Goal: Task Accomplishment & Management: Complete application form

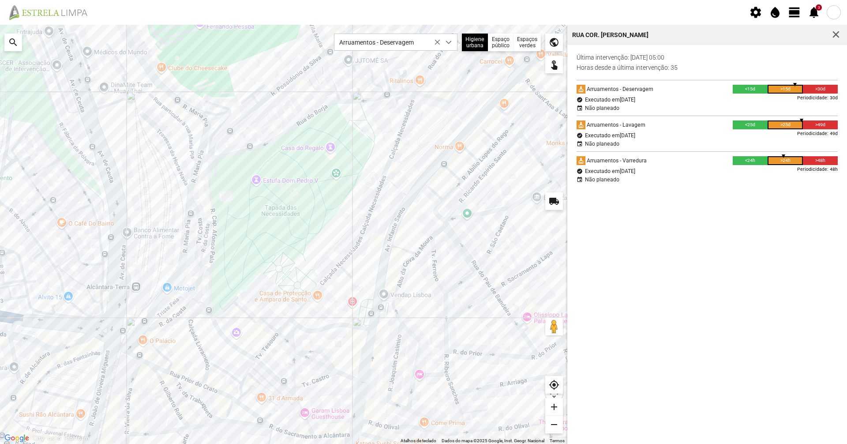
scroll to position [5, 39]
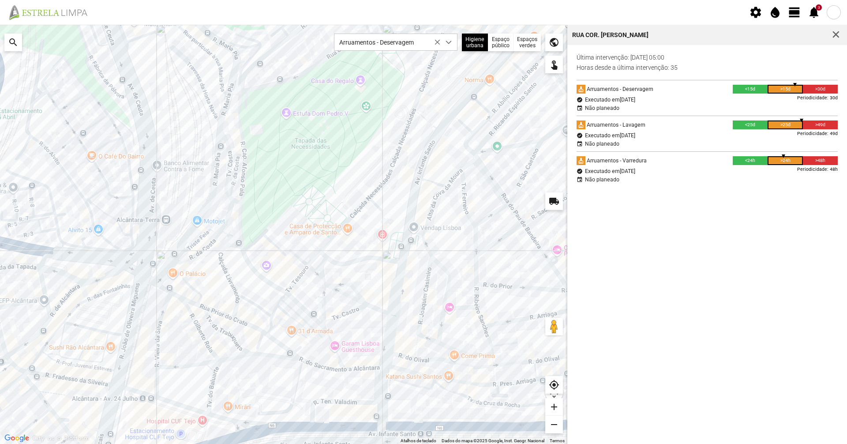
drag, startPoint x: 0, startPoint y: 0, endPoint x: 302, endPoint y: 265, distance: 401.5
click at [302, 265] on div at bounding box center [283, 234] width 567 height 419
click at [86, 7] on img at bounding box center [51, 12] width 91 height 16
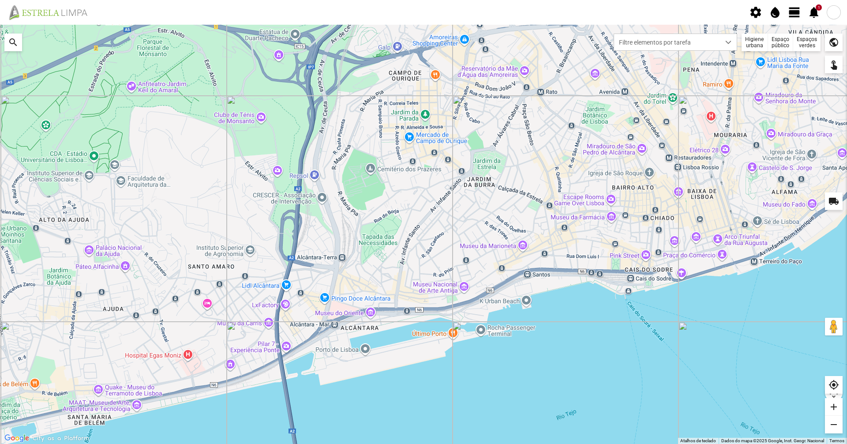
click at [813, 12] on span "1 notifications" at bounding box center [813, 12] width 13 height 13
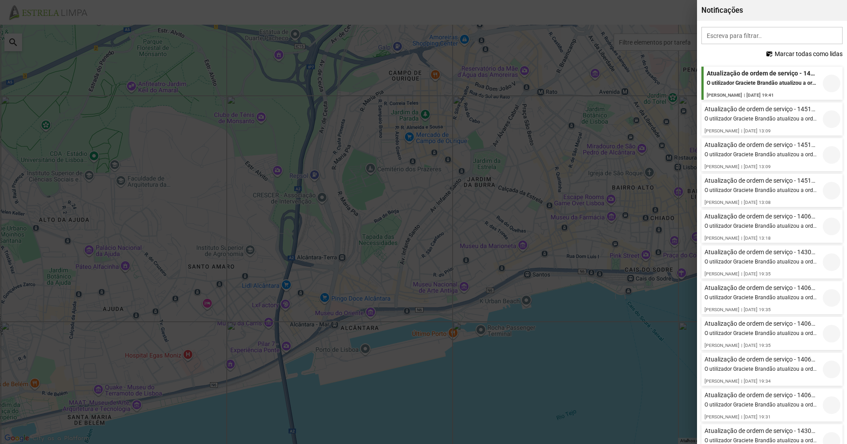
click at [785, 52] on span "Marcar todas como lidas" at bounding box center [809, 53] width 68 height 7
click at [663, 15] on div at bounding box center [423, 222] width 847 height 444
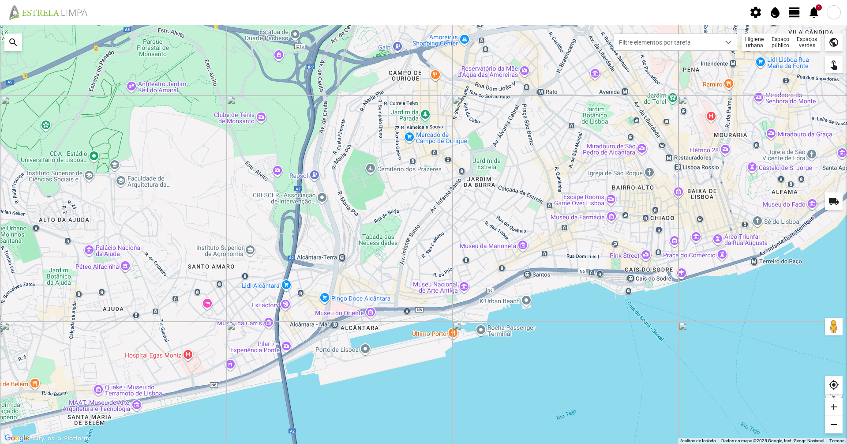
click at [792, 21] on fbc-header "settings water_drop view_day 1 notifications" at bounding box center [423, 12] width 847 height 25
click at [798, 10] on span "view_day" at bounding box center [794, 12] width 13 height 13
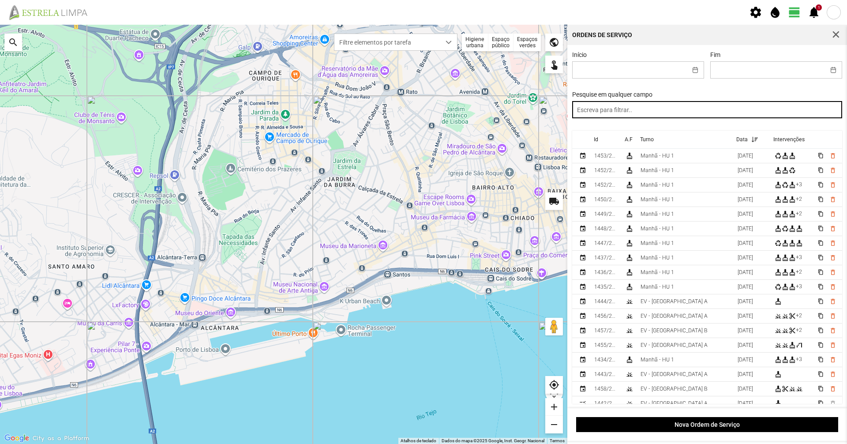
click at [739, 113] on input "text" at bounding box center [707, 109] width 270 height 17
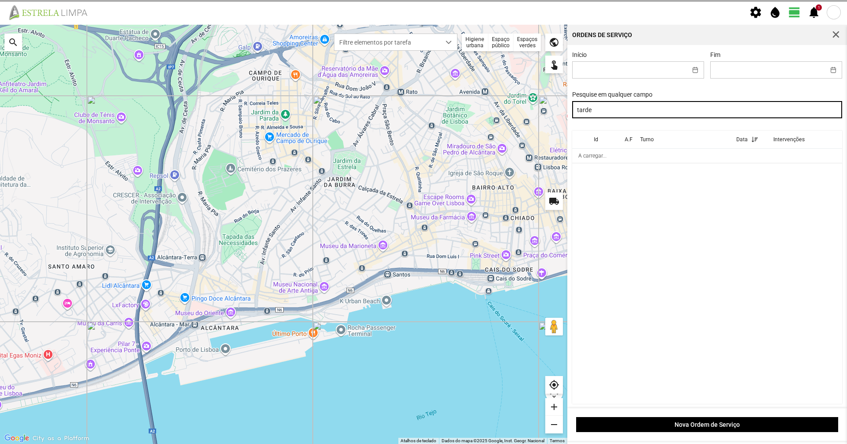
type input "tarde"
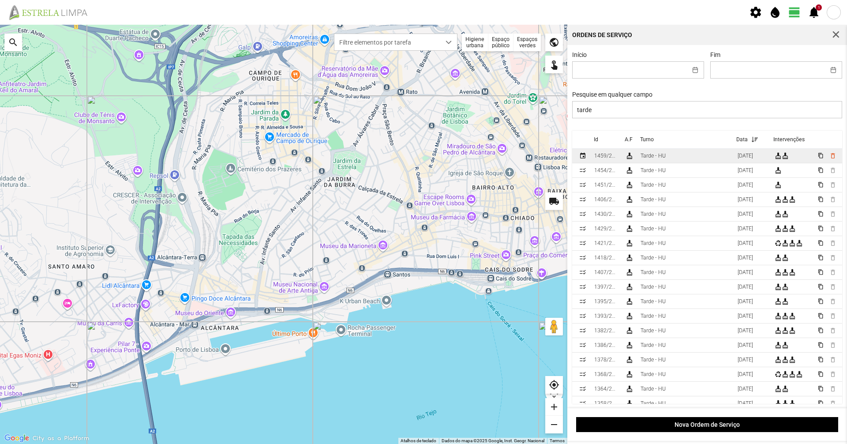
click at [696, 159] on td "Tarde - HU" at bounding box center [685, 156] width 97 height 15
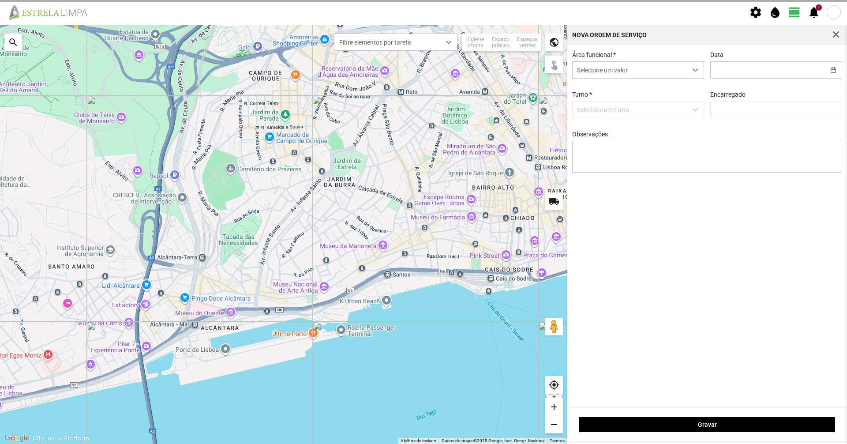
type input "08/10/2025"
type input "Graciete Brandão"
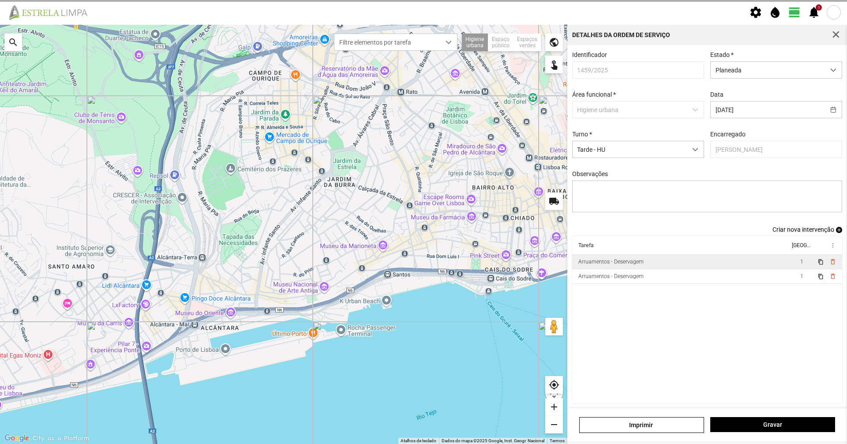
click at [624, 265] on div "Arruamentos - Deservagem" at bounding box center [610, 262] width 65 height 6
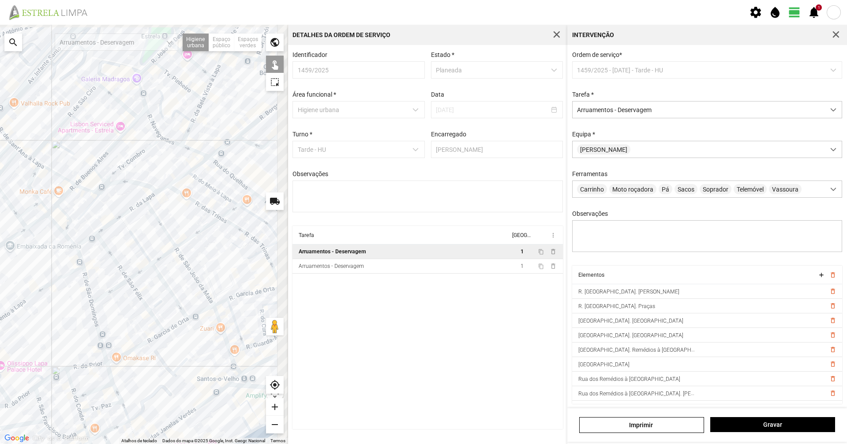
drag, startPoint x: 267, startPoint y: 235, endPoint x: 186, endPoint y: 247, distance: 82.1
click at [184, 252] on div at bounding box center [144, 234] width 288 height 419
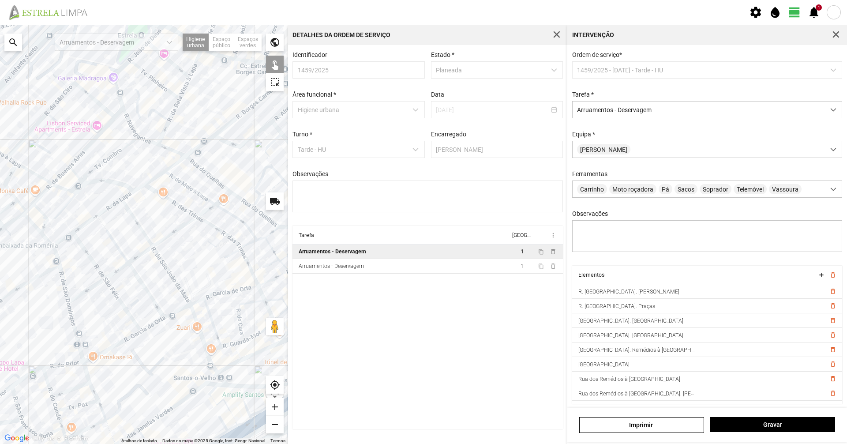
click at [205, 210] on div at bounding box center [144, 234] width 288 height 419
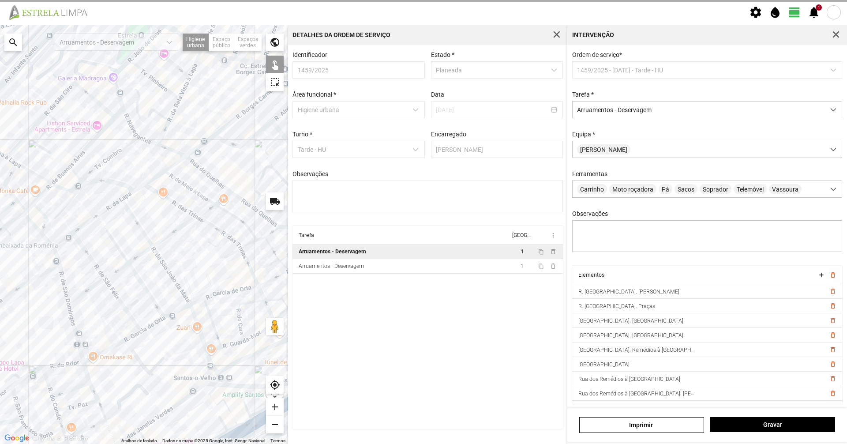
click at [222, 200] on div at bounding box center [144, 234] width 288 height 419
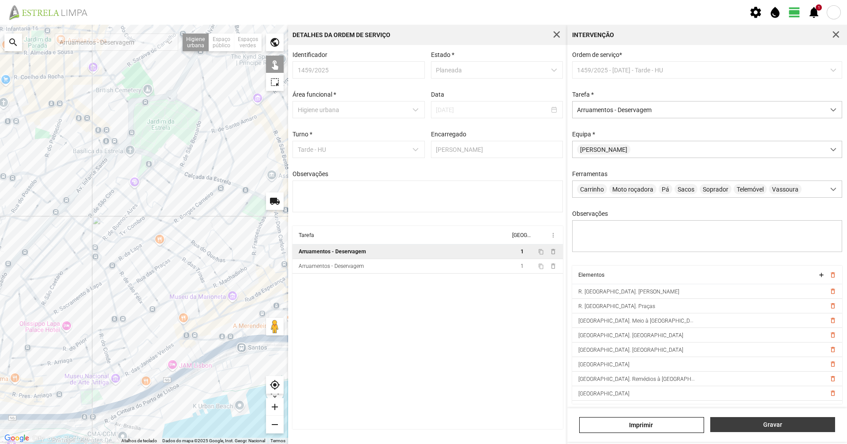
click at [763, 423] on span "Gravar" at bounding box center [773, 424] width 116 height 7
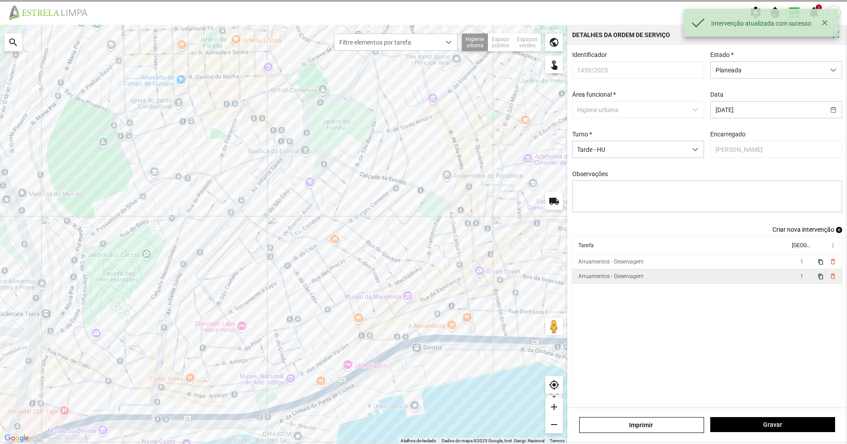
click at [685, 281] on td "Arruamentos - Deservagem" at bounding box center [681, 276] width 218 height 15
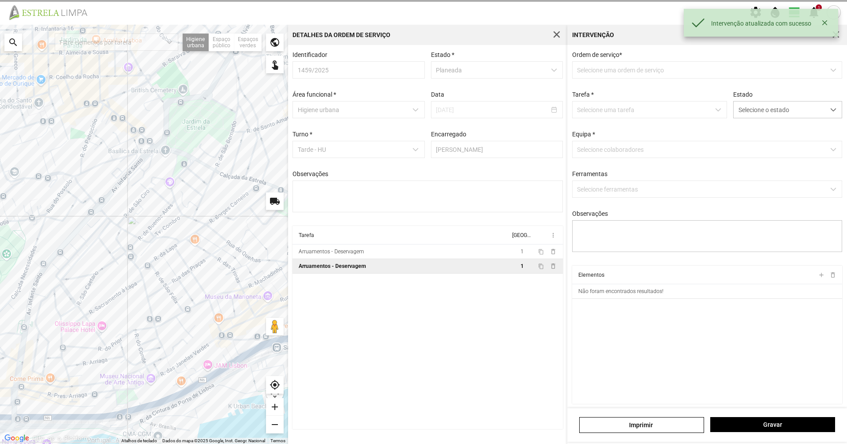
type textarea "Daniel Casimiro"
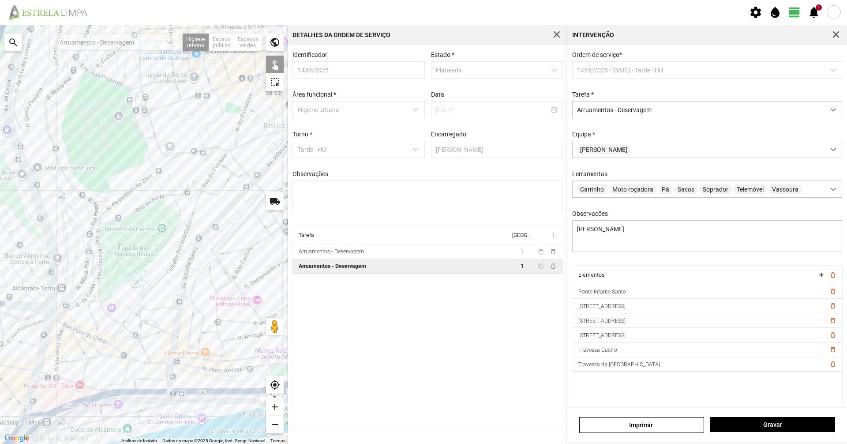
drag, startPoint x: 190, startPoint y: 308, endPoint x: 287, endPoint y: 294, distance: 98.1
click at [290, 292] on div "Para navegar no mapa com gestos de toque, toque duas vezes sem soltar no mapa e…" at bounding box center [423, 234] width 847 height 419
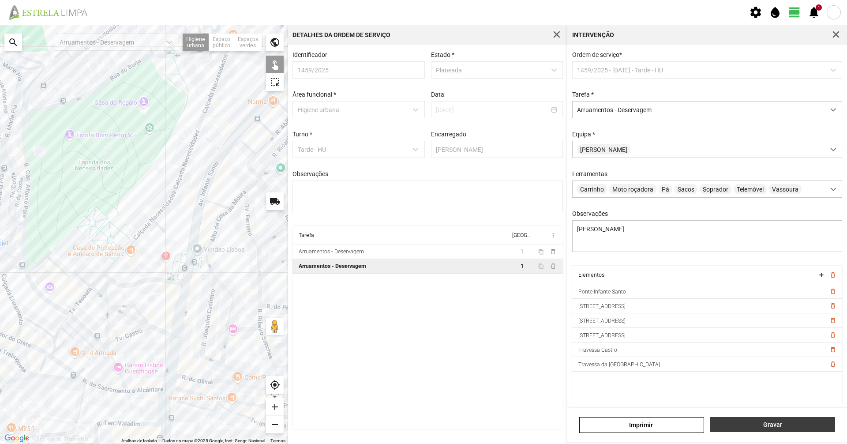
click at [763, 424] on span "Gravar" at bounding box center [773, 424] width 116 height 7
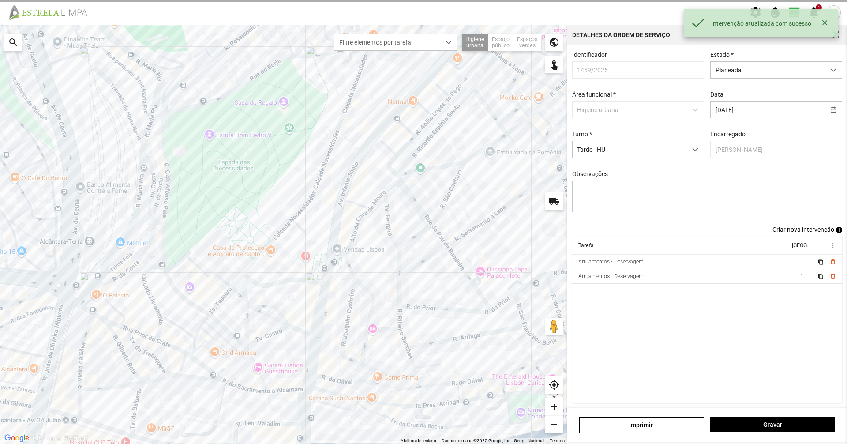
click at [789, 55] on div "Estado * Planeada" at bounding box center [776, 64] width 138 height 27
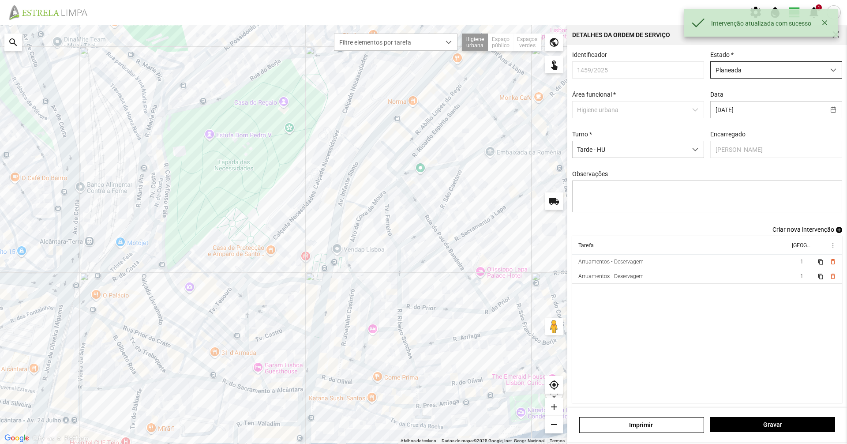
click at [780, 71] on span "Planeada" at bounding box center [768, 70] width 114 height 16
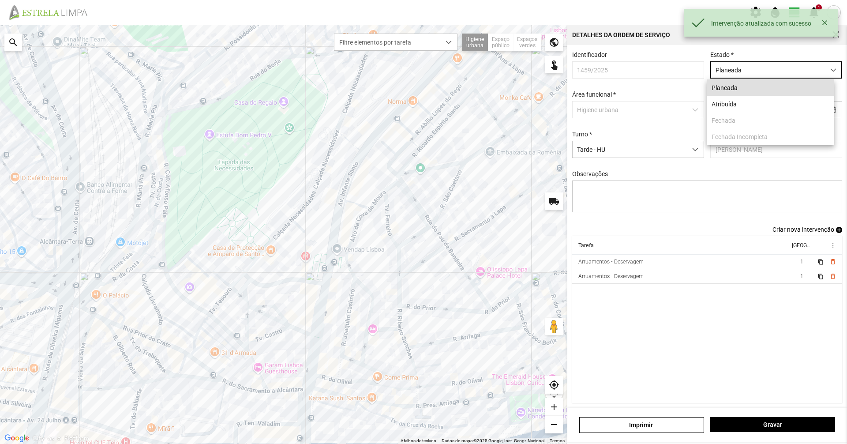
scroll to position [5, 39]
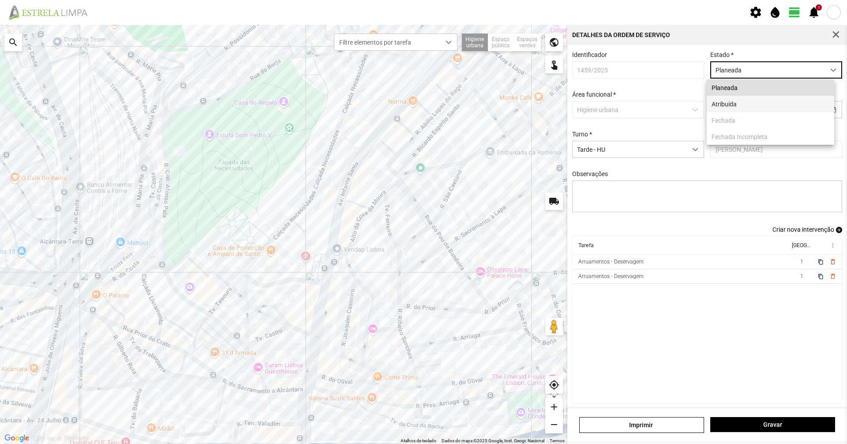
click at [730, 103] on li "Atribuída" at bounding box center [771, 104] width 128 height 16
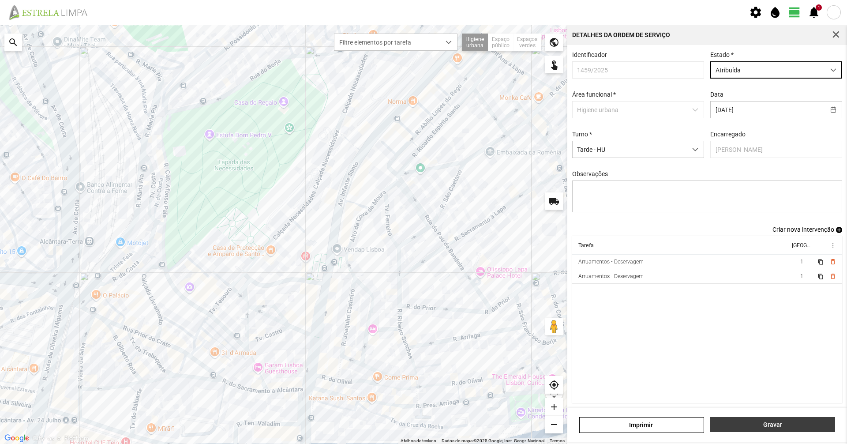
click at [736, 422] on span "Gravar" at bounding box center [773, 424] width 116 height 7
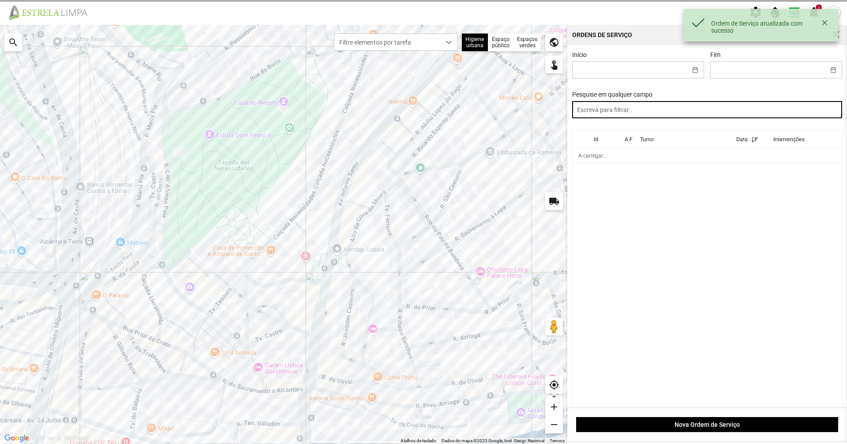
click at [617, 110] on input "text" at bounding box center [707, 109] width 270 height 17
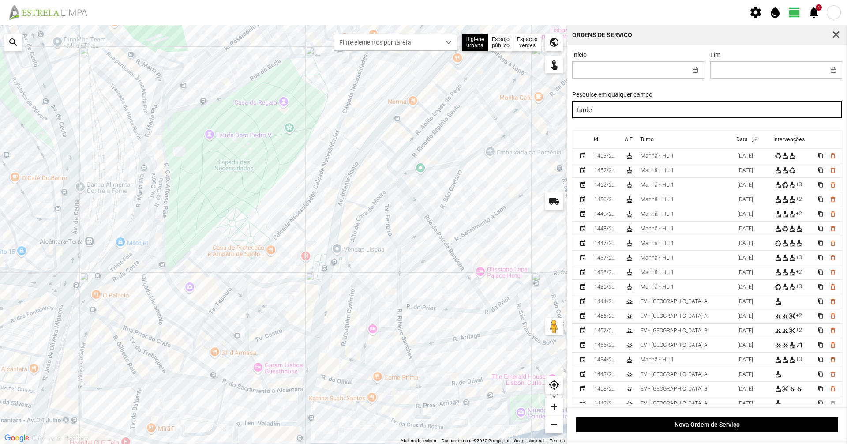
type input "tarde"
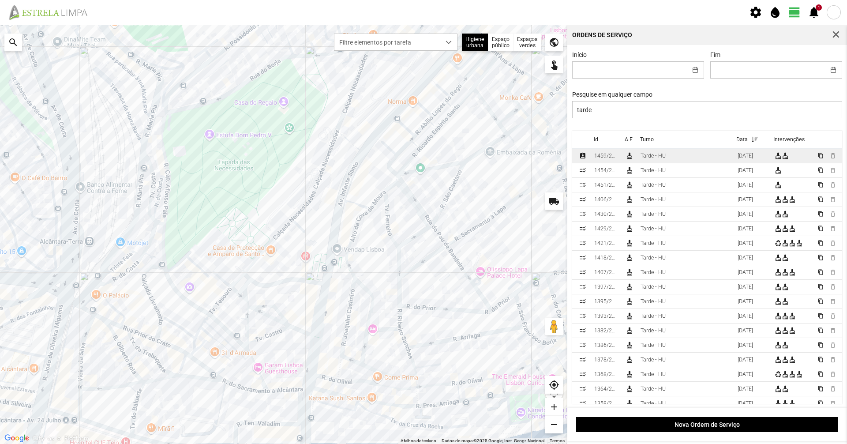
click at [642, 153] on td "Tarde - HU" at bounding box center [685, 156] width 97 height 15
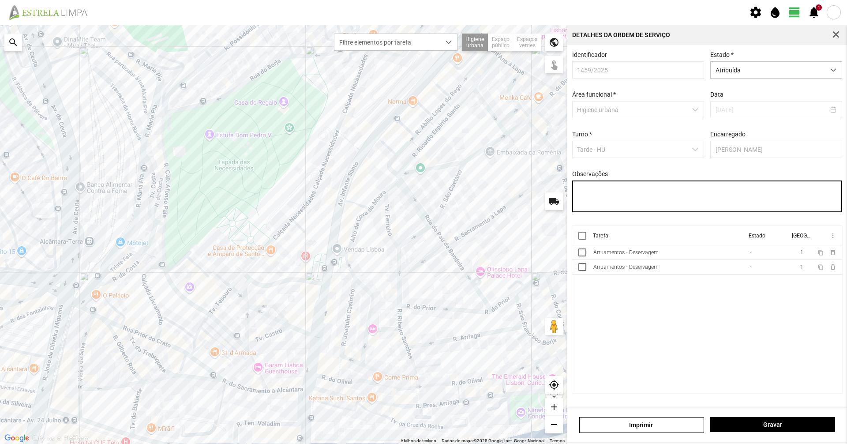
click at [642, 204] on textarea "Observações" at bounding box center [707, 196] width 270 height 32
click at [701, 319] on cdk-virtual-scroll-viewport "Tarefa Estado Equipa more_vert Arruamentos - Deservagem - 1 content_copy delete…" at bounding box center [707, 309] width 270 height 167
click at [750, 63] on span "Atribuída" at bounding box center [768, 70] width 114 height 16
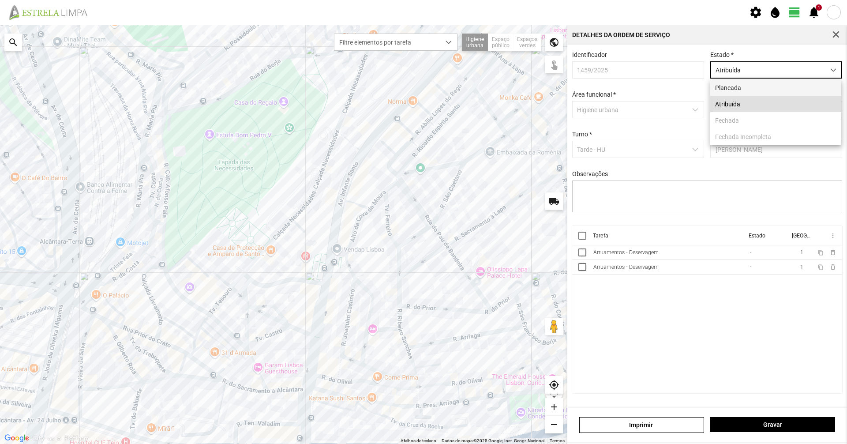
click at [742, 86] on li "Planeada" at bounding box center [775, 87] width 131 height 16
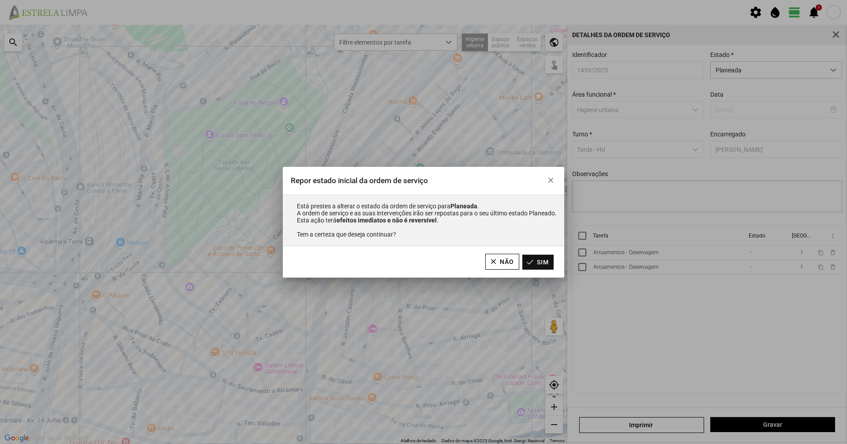
click at [548, 266] on button "Sim" at bounding box center [537, 262] width 31 height 15
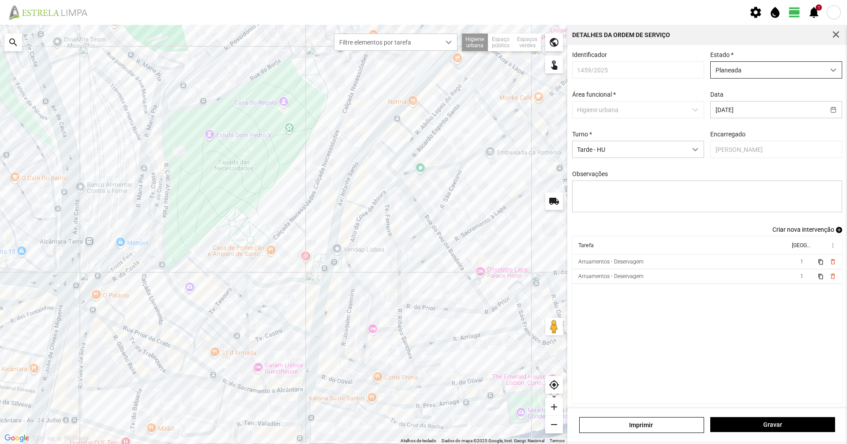
click at [769, 78] on span "Planeada" at bounding box center [768, 70] width 114 height 16
click at [762, 105] on li "Atribuída" at bounding box center [771, 104] width 128 height 16
click at [825, 437] on div "Imprimir Gravar" at bounding box center [707, 425] width 280 height 34
click at [825, 428] on button "Gravar" at bounding box center [772, 424] width 125 height 15
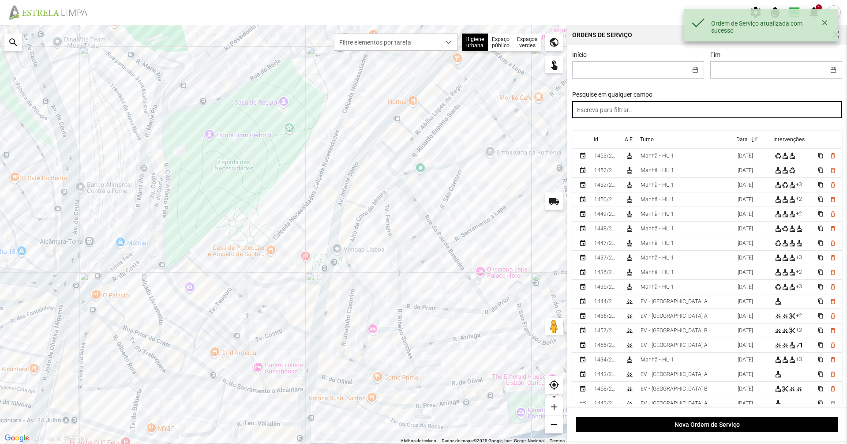
click at [633, 113] on input "text" at bounding box center [707, 109] width 270 height 17
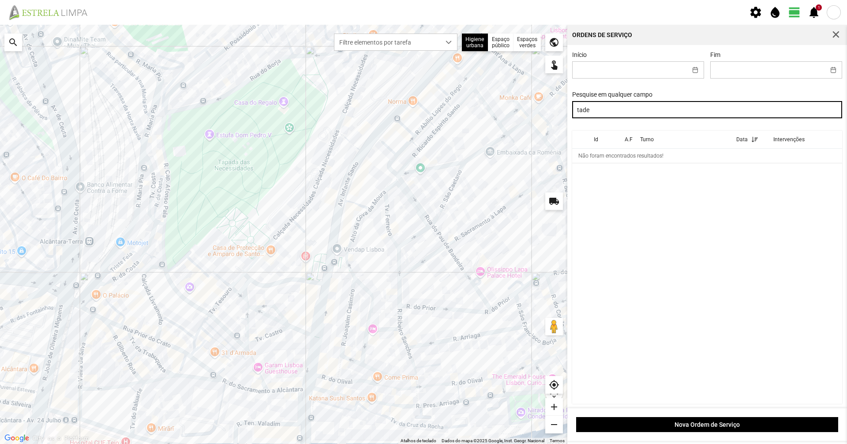
click at [582, 112] on input "tade" at bounding box center [707, 109] width 270 height 17
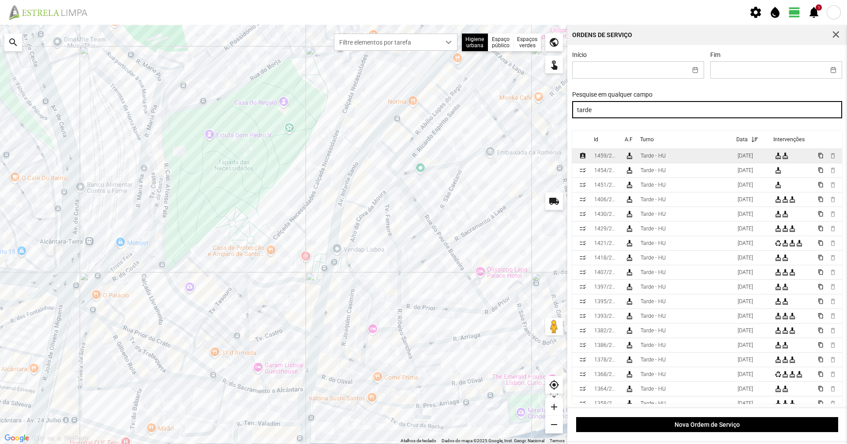
type input "tarde"
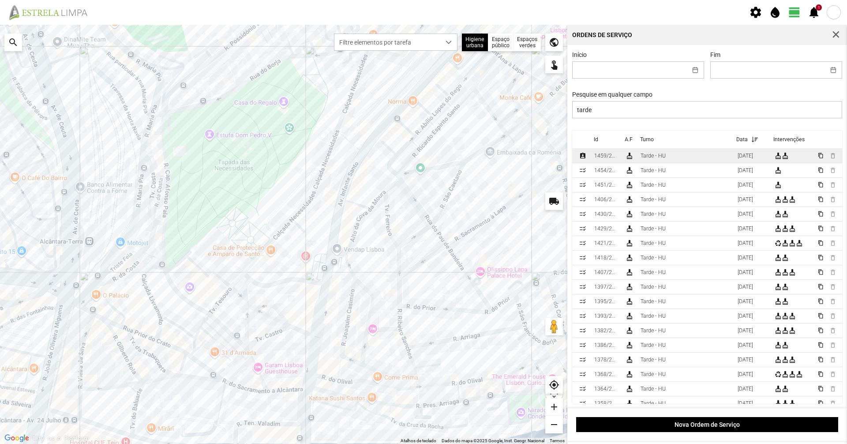
click at [638, 156] on td "Tarde - HU" at bounding box center [685, 156] width 97 height 15
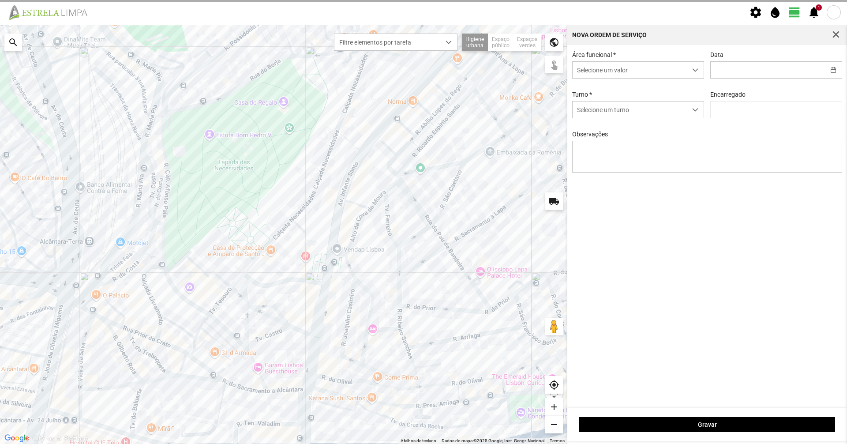
type input "08/10/2025"
type input "Graciete Brandão"
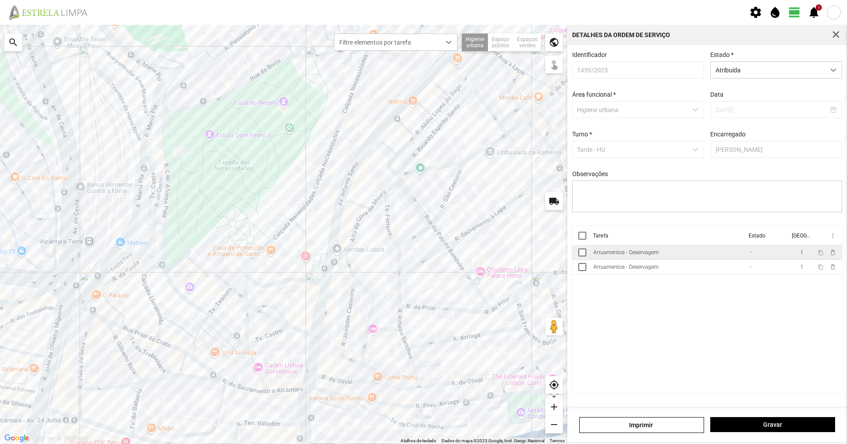
click at [607, 260] on td "Arruamentos - Deservagem" at bounding box center [668, 252] width 157 height 15
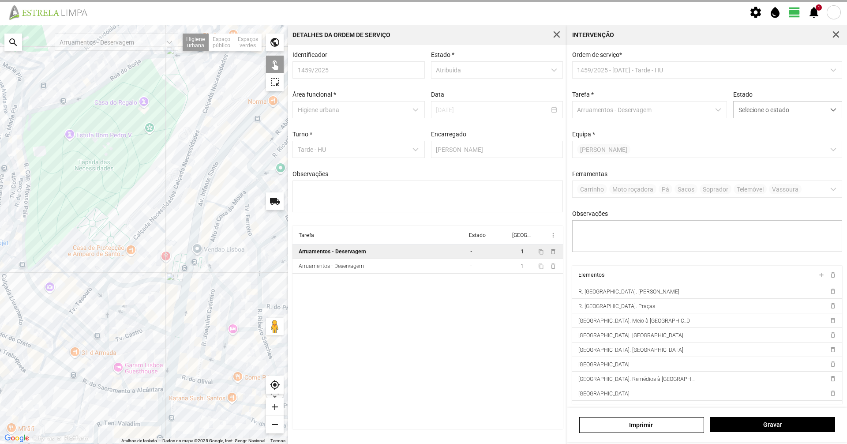
click at [757, 120] on div "Ordem de serviço * 1459/2025 - 08/10/2025 - Tarde - HU Tarefa * Arruamentos - D…" at bounding box center [707, 158] width 277 height 214
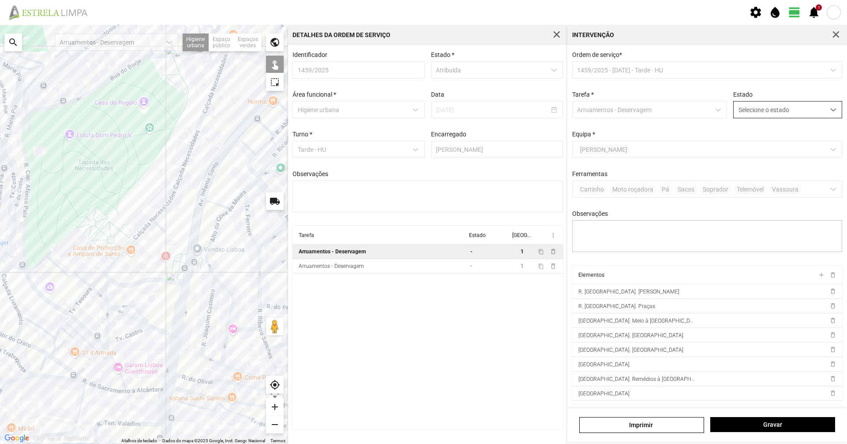
click at [760, 114] on span "Selecione o estado" at bounding box center [779, 109] width 91 height 16
click at [751, 139] on li "Concluída" at bounding box center [781, 144] width 105 height 16
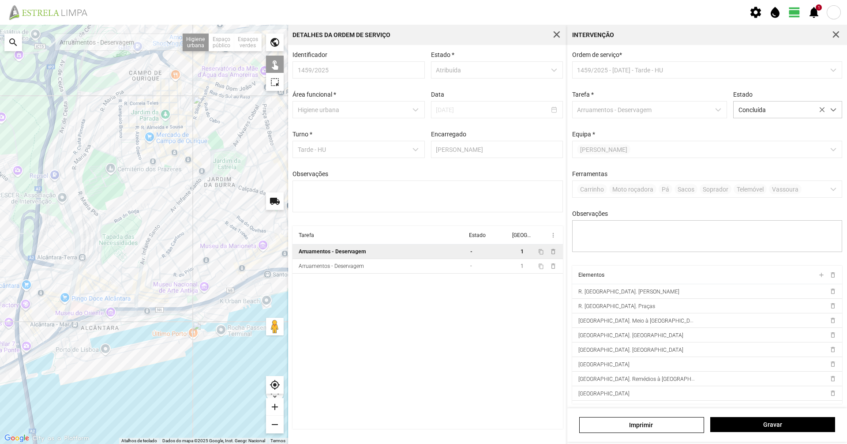
click at [793, 432] on div "Gravar" at bounding box center [772, 425] width 131 height 16
click at [792, 432] on button "Gravar" at bounding box center [772, 424] width 125 height 15
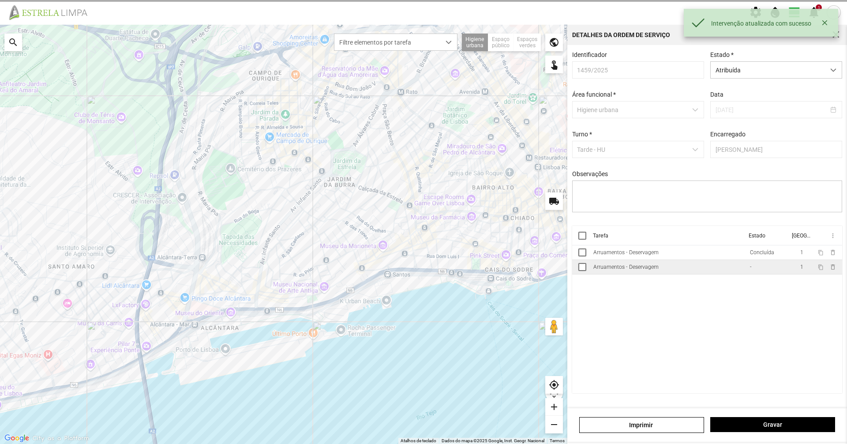
click at [723, 269] on td "Arruamentos - Deservagem" at bounding box center [668, 267] width 157 height 15
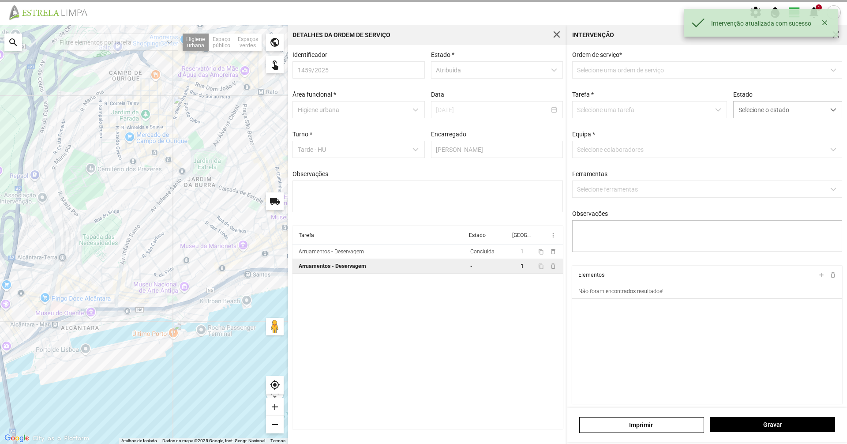
type textarea "Daniel Casimiro"
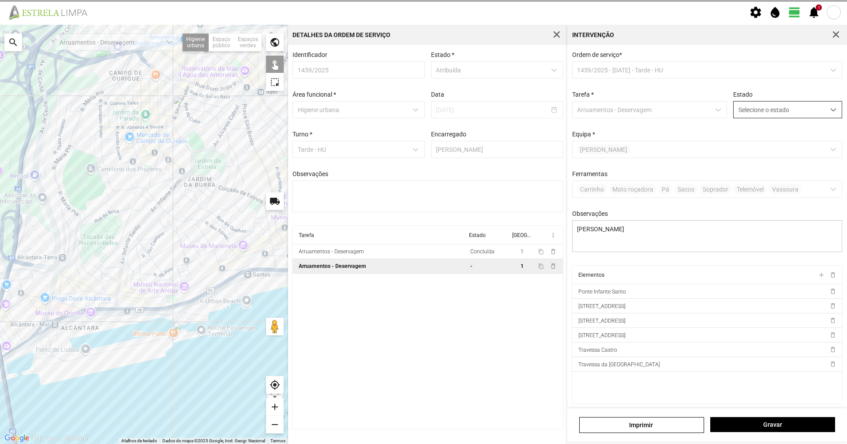
click at [758, 105] on span "Selecione o estado" at bounding box center [779, 109] width 91 height 16
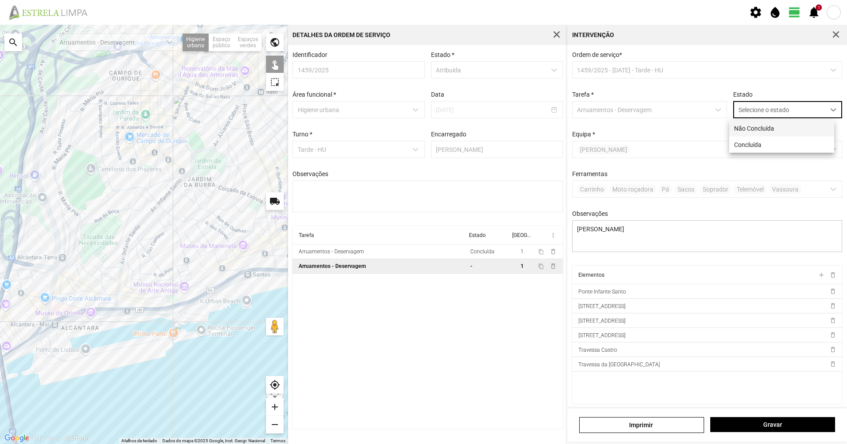
scroll to position [5, 39]
click at [758, 137] on li "Concluída" at bounding box center [781, 144] width 105 height 16
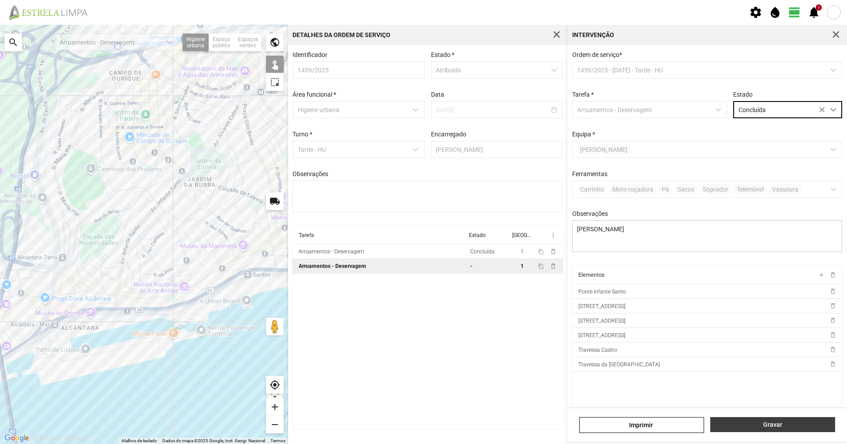
click at [784, 427] on span "Gravar" at bounding box center [773, 424] width 116 height 7
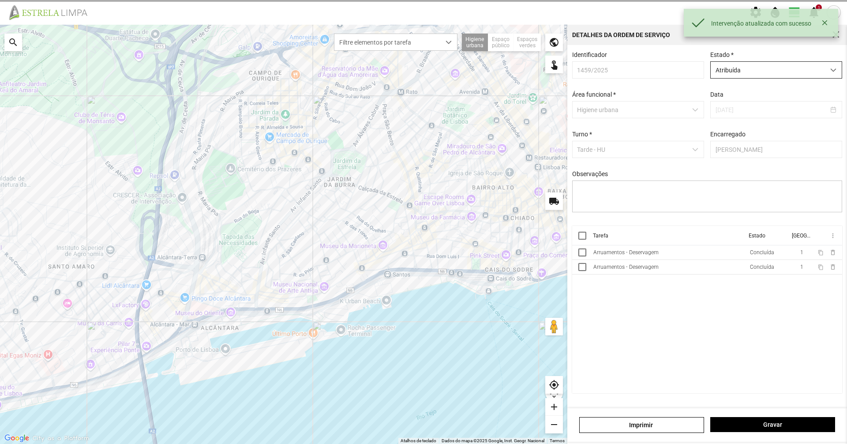
click at [739, 75] on span "Atribuída" at bounding box center [768, 70] width 114 height 16
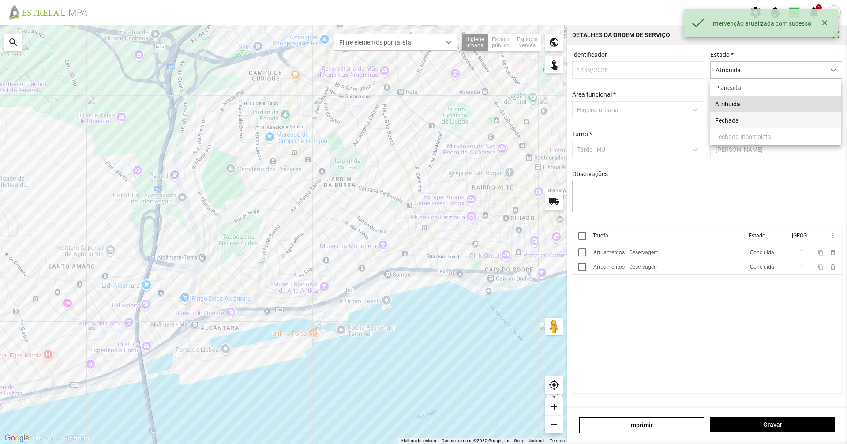
click at [736, 128] on li "Fechada" at bounding box center [775, 120] width 131 height 16
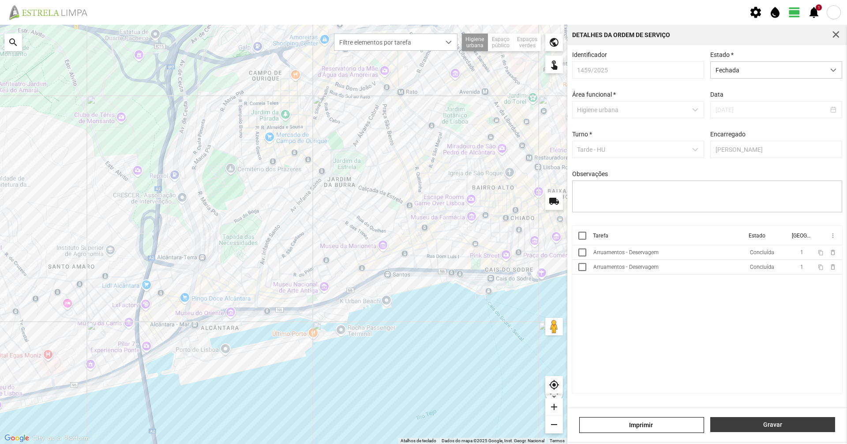
click at [788, 419] on button "Gravar" at bounding box center [772, 424] width 125 height 15
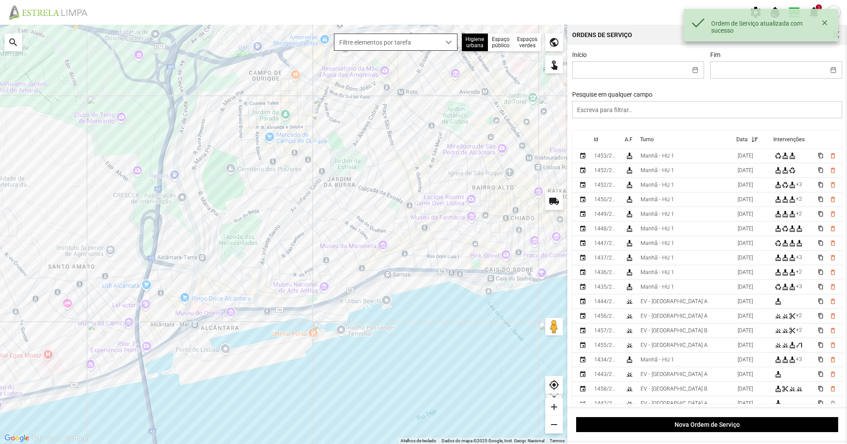
click at [432, 51] on div "Filtre elementos por tarefa" at bounding box center [396, 42] width 124 height 17
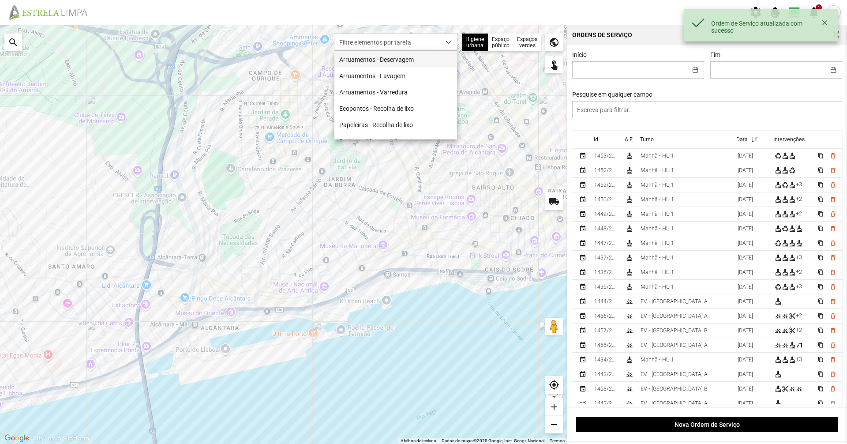
click at [421, 60] on li "Arruamentos - Deservagem" at bounding box center [395, 59] width 123 height 16
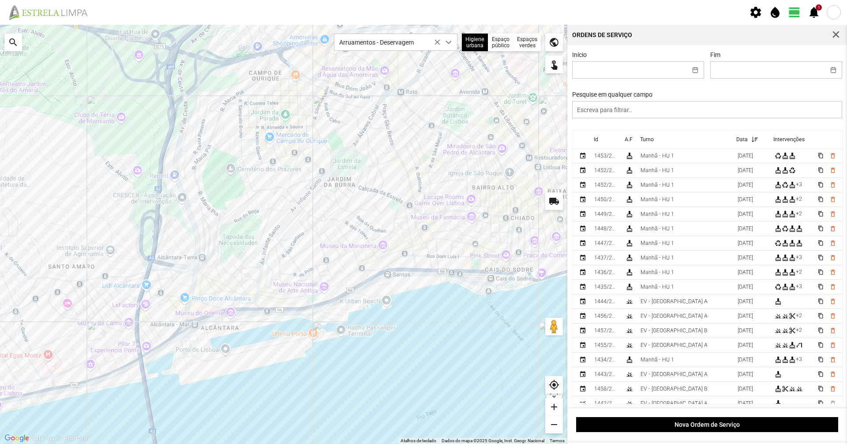
drag, startPoint x: 487, startPoint y: 153, endPoint x: 438, endPoint y: 139, distance: 50.7
click at [438, 139] on div at bounding box center [283, 234] width 567 height 419
drag, startPoint x: 449, startPoint y: 173, endPoint x: 436, endPoint y: 144, distance: 31.2
click at [436, 144] on div at bounding box center [283, 234] width 567 height 419
drag, startPoint x: 311, startPoint y: 204, endPoint x: 334, endPoint y: 168, distance: 43.0
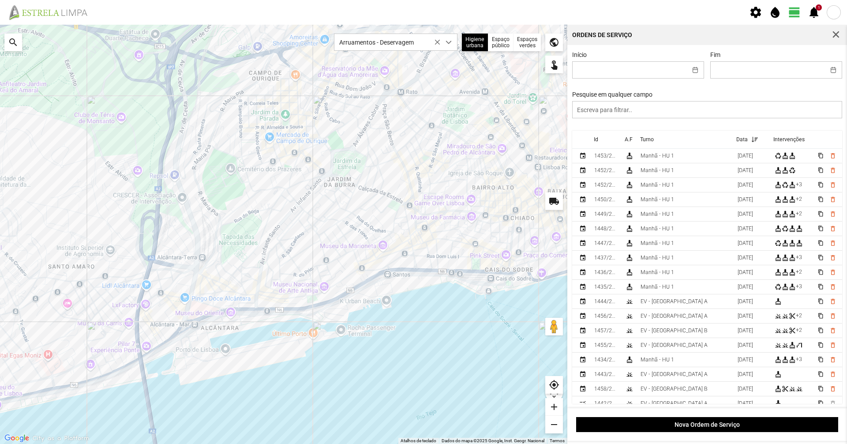
click at [334, 168] on div at bounding box center [283, 234] width 567 height 419
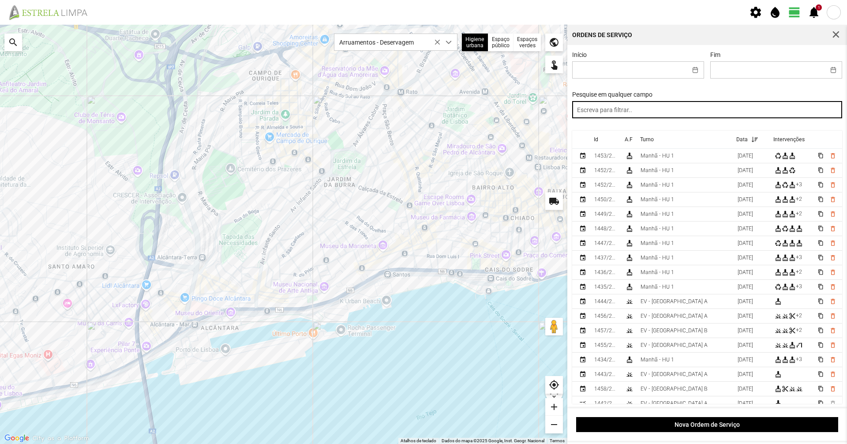
click at [698, 115] on input "text" at bounding box center [707, 109] width 270 height 17
type input "manhã"
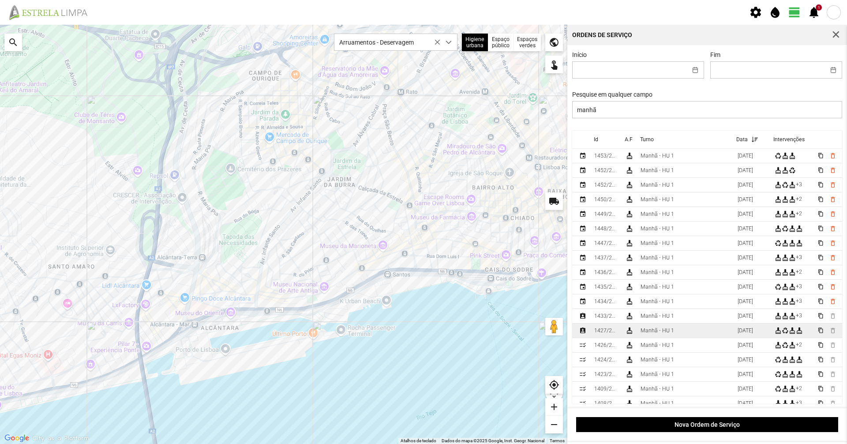
click at [636, 334] on td "cleaning_services" at bounding box center [629, 330] width 15 height 15
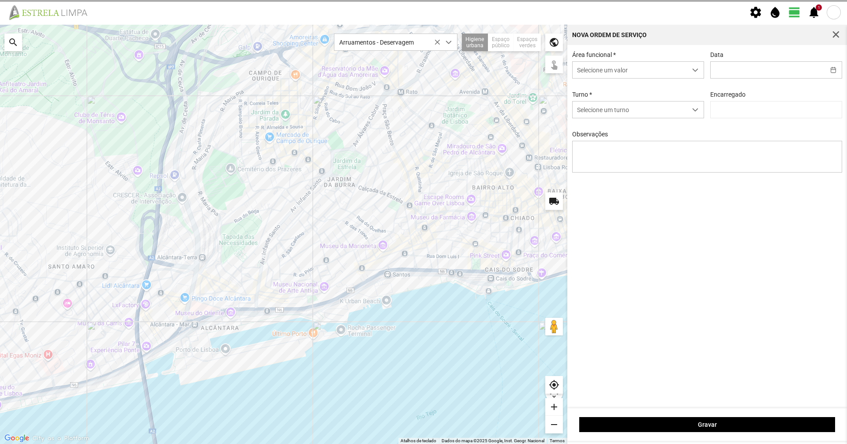
type input "[DATE]"
type textarea "39-baixa 17-22-36-47-descanso ao serviço-6-10-25-44-45-49-50"
type input "Marco Ferreira"
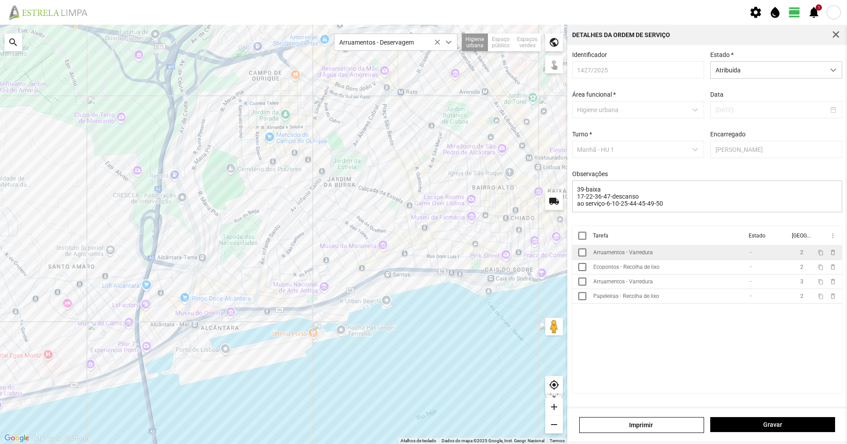
click at [620, 255] on div "Arruamentos - Varredura" at bounding box center [623, 252] width 60 height 6
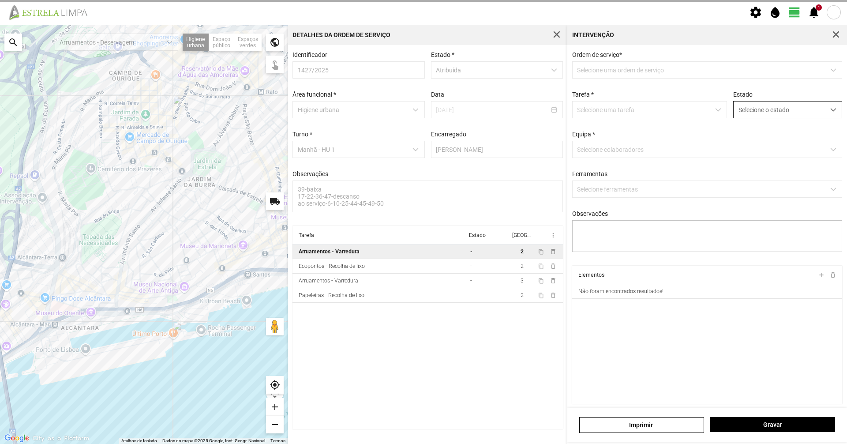
click at [772, 113] on span "Selecione o estado" at bounding box center [779, 109] width 91 height 16
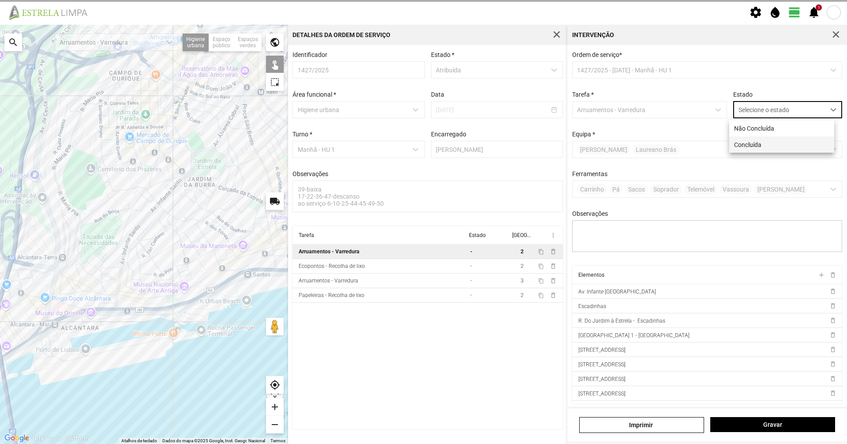
click at [773, 148] on li "Concluída" at bounding box center [781, 144] width 105 height 16
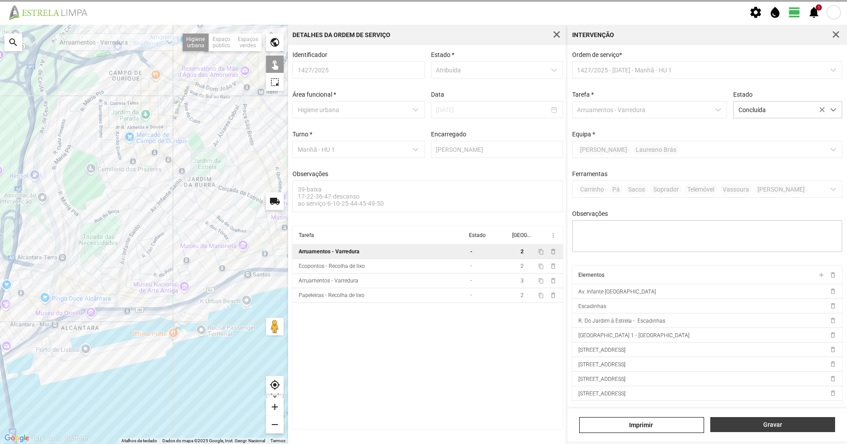
click at [763, 422] on span "Gravar" at bounding box center [773, 424] width 116 height 7
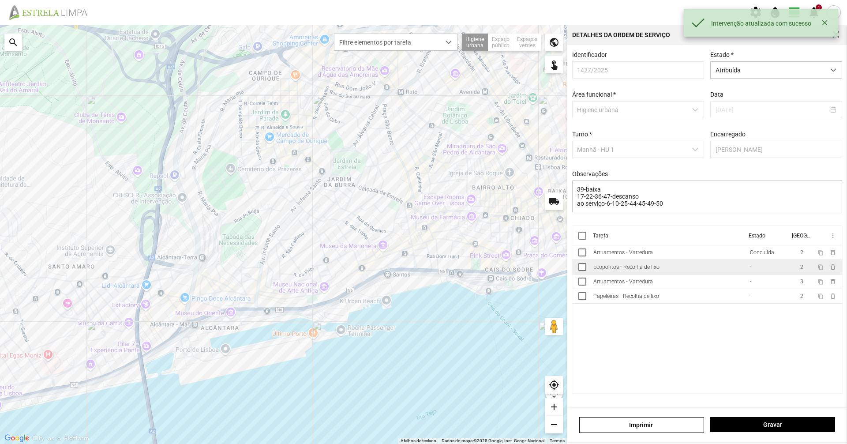
click at [698, 270] on td "Ecopontos - Recolha de lixo" at bounding box center [668, 267] width 157 height 15
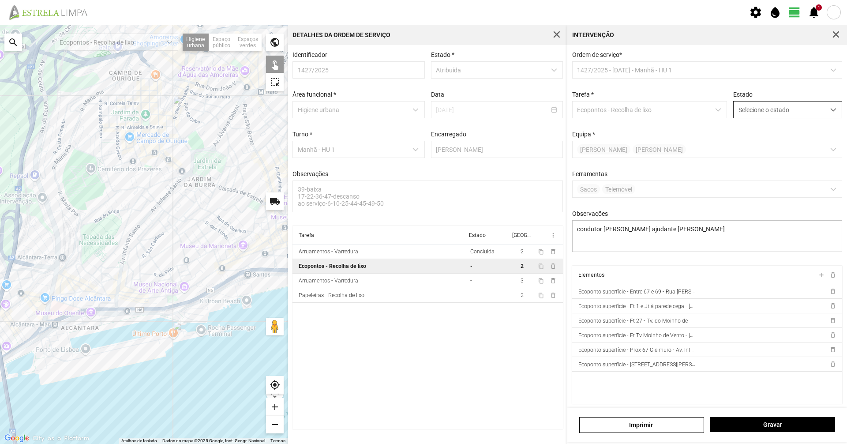
click at [755, 112] on span "Selecione o estado" at bounding box center [779, 109] width 91 height 16
click at [756, 141] on li "Concluída" at bounding box center [781, 144] width 105 height 16
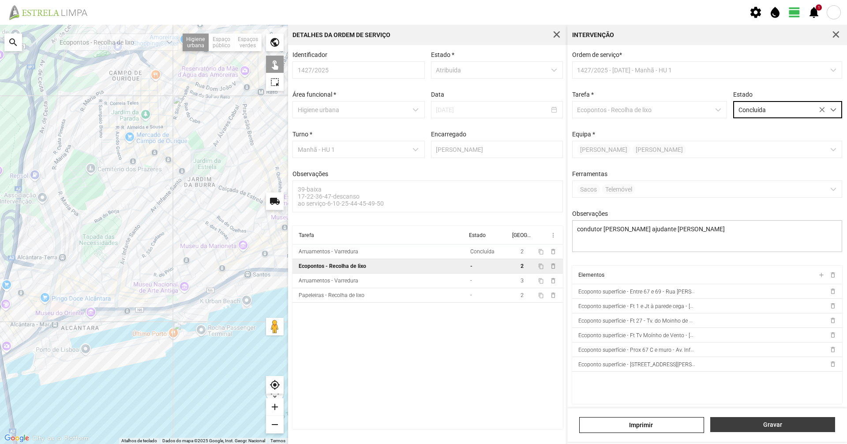
click at [807, 429] on button "Gravar" at bounding box center [772, 424] width 125 height 15
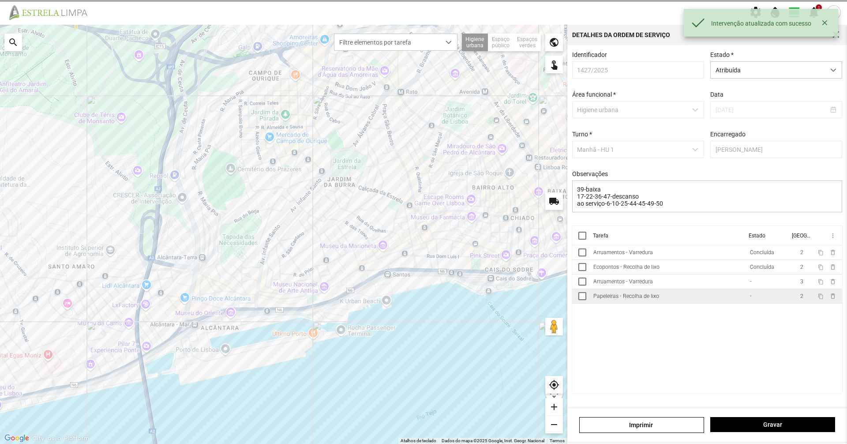
click at [710, 297] on td "Papeleiras - Recolha de lixo" at bounding box center [668, 296] width 157 height 15
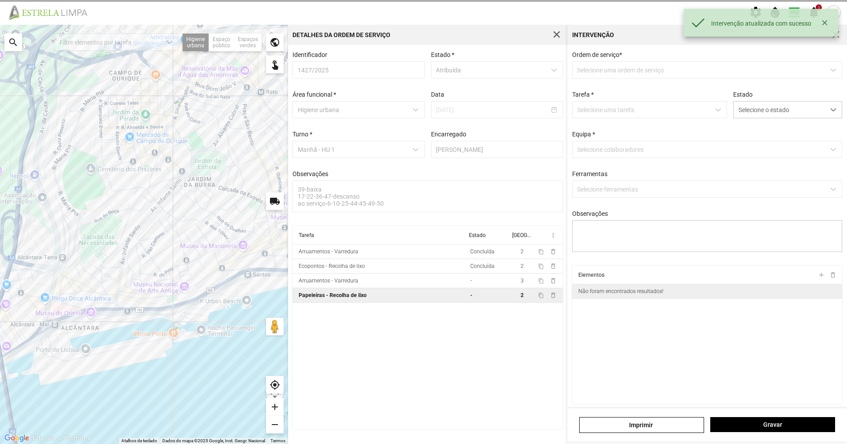
type textarea "tarefa atrbuida por DT Mariana"
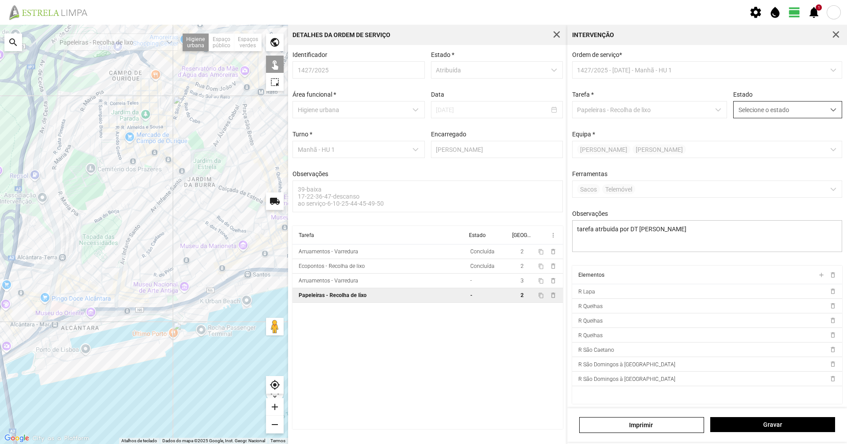
click at [766, 116] on span "Selecione o estado" at bounding box center [779, 109] width 91 height 16
click at [765, 149] on li "Concluída" at bounding box center [781, 144] width 105 height 16
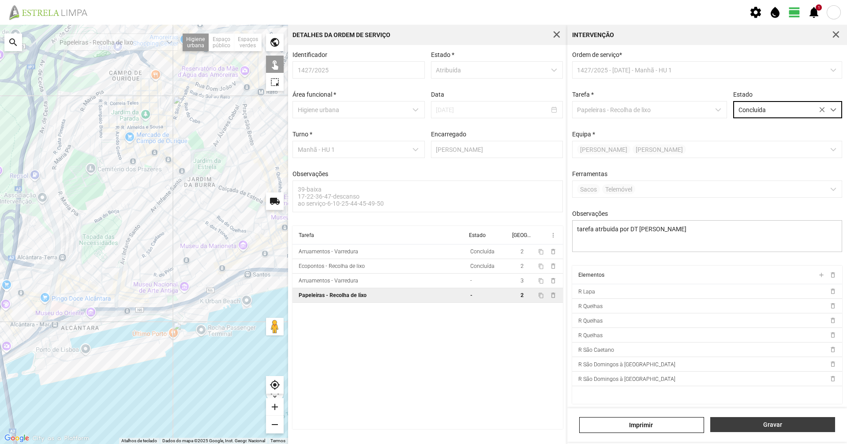
click at [788, 428] on span "Gravar" at bounding box center [773, 424] width 116 height 7
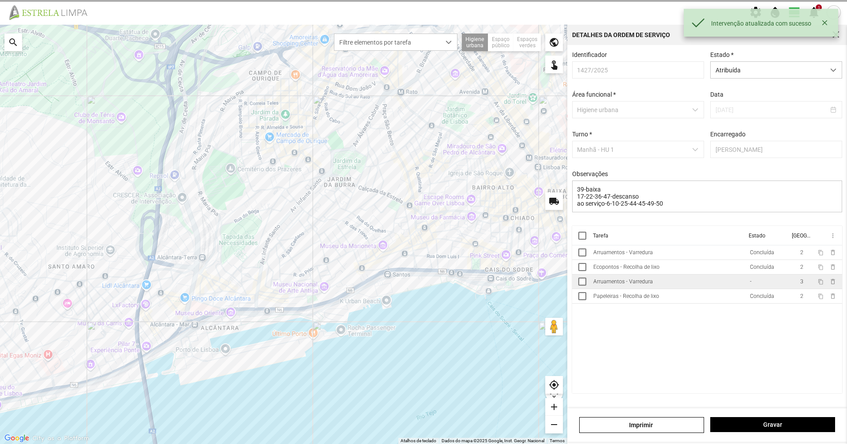
click at [672, 283] on td "Arruamentos - Varredura" at bounding box center [668, 281] width 157 height 15
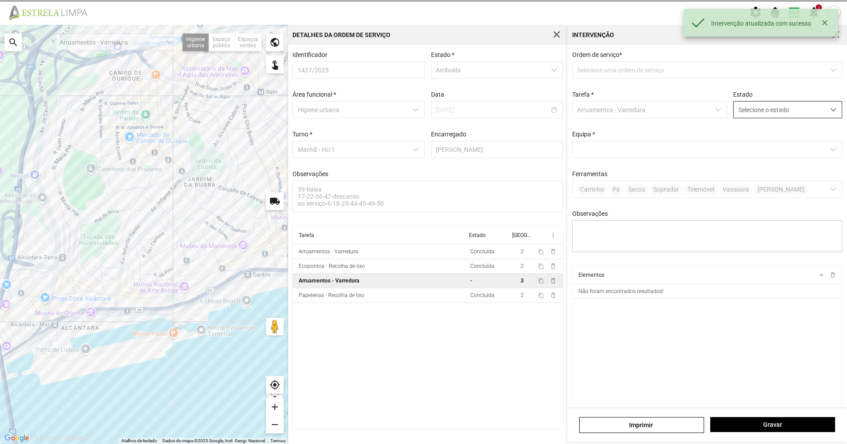
click at [760, 108] on span "Selecione o estado" at bounding box center [779, 109] width 91 height 16
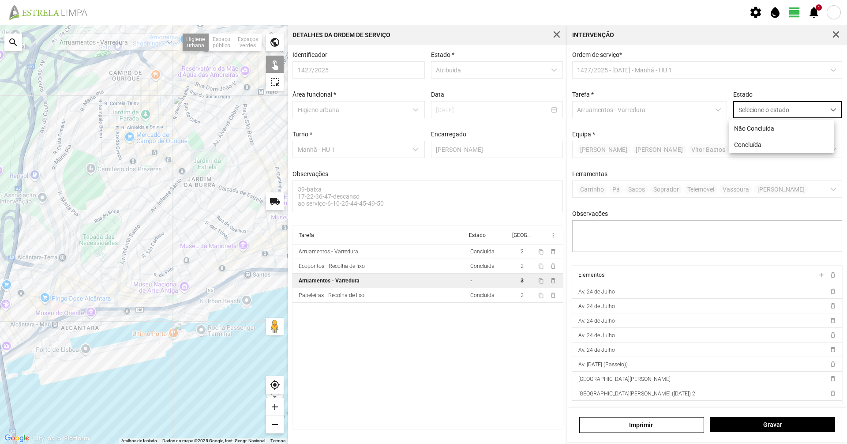
click at [744, 155] on p-multiselect "Raul Peres Vanda Marques Vítor Bastos" at bounding box center [707, 149] width 270 height 17
click at [750, 106] on span "Selecione o estado" at bounding box center [779, 109] width 91 height 16
drag, startPoint x: 754, startPoint y: 146, endPoint x: 757, endPoint y: 240, distance: 94.9
click at [754, 146] on li "Concluída" at bounding box center [781, 144] width 105 height 16
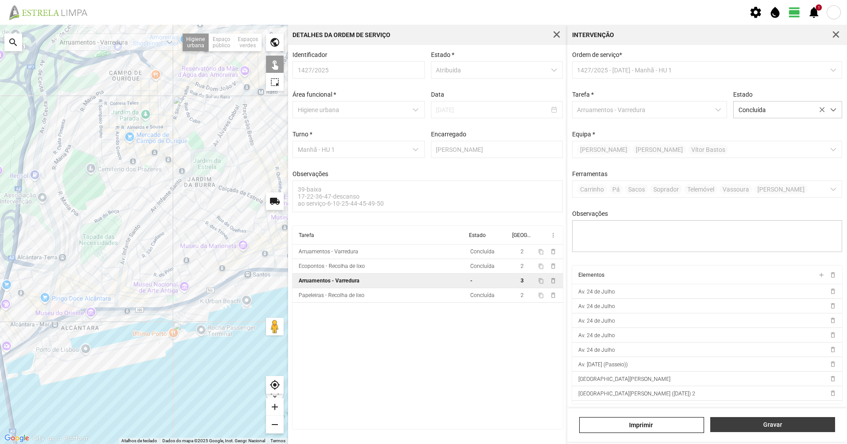
click at [775, 417] on button "Gravar" at bounding box center [772, 424] width 125 height 15
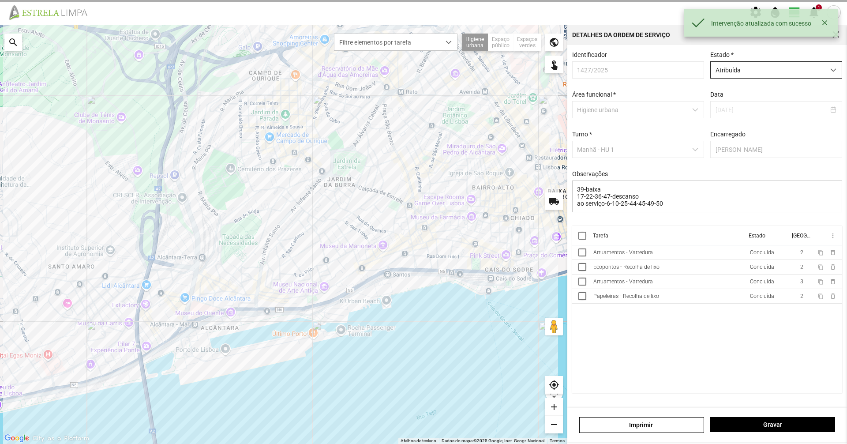
click at [766, 75] on span "Atribuída" at bounding box center [768, 70] width 114 height 16
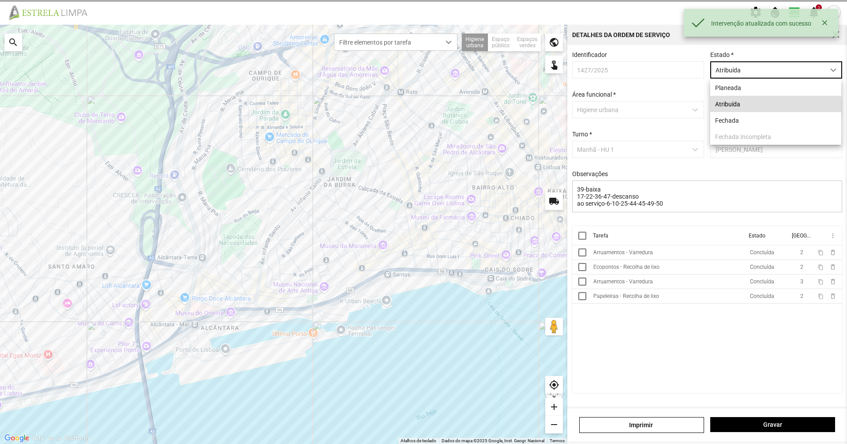
scroll to position [5, 39]
click at [753, 117] on li "Fechada" at bounding box center [775, 120] width 131 height 16
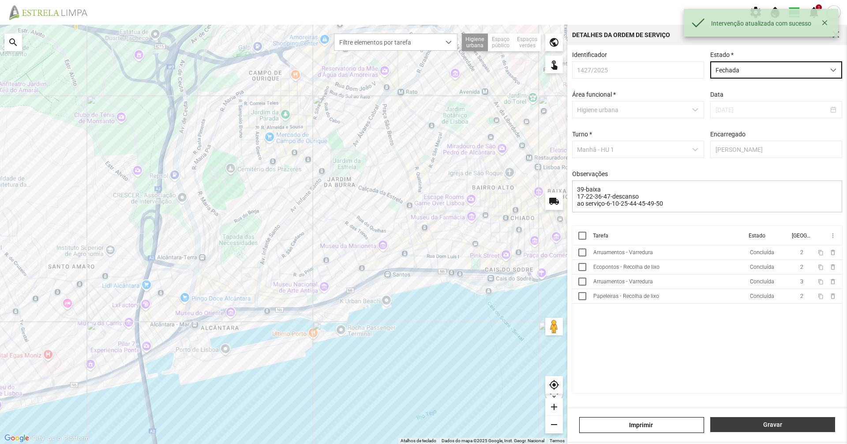
click at [766, 419] on button "Gravar" at bounding box center [772, 424] width 125 height 15
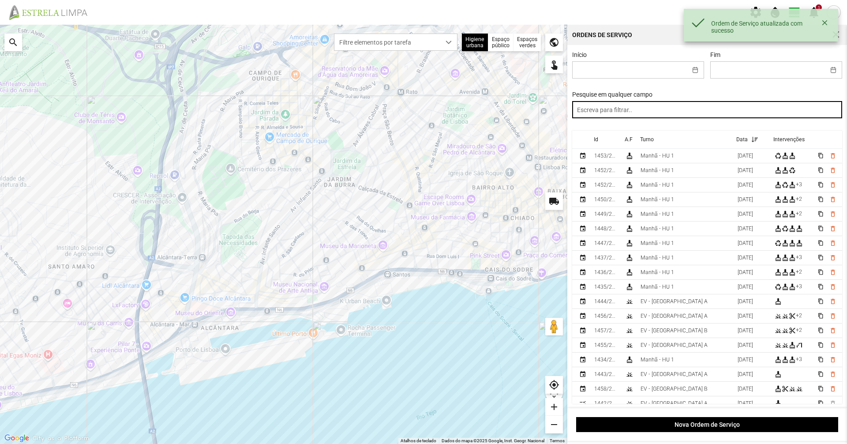
click at [651, 115] on input "text" at bounding box center [707, 109] width 270 height 17
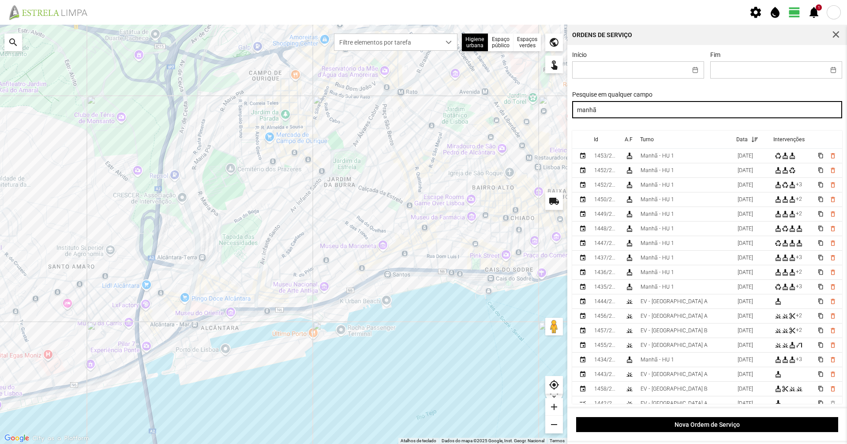
type input "manhã"
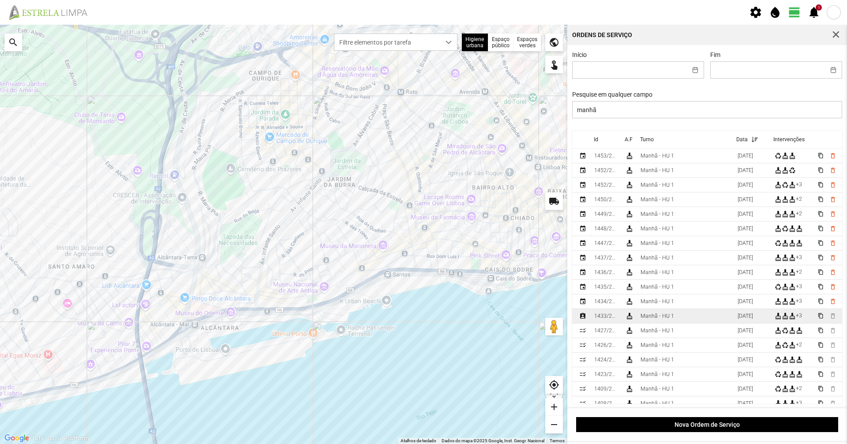
click at [657, 319] on div "Manhã - HU 1" at bounding box center [658, 316] width 34 height 6
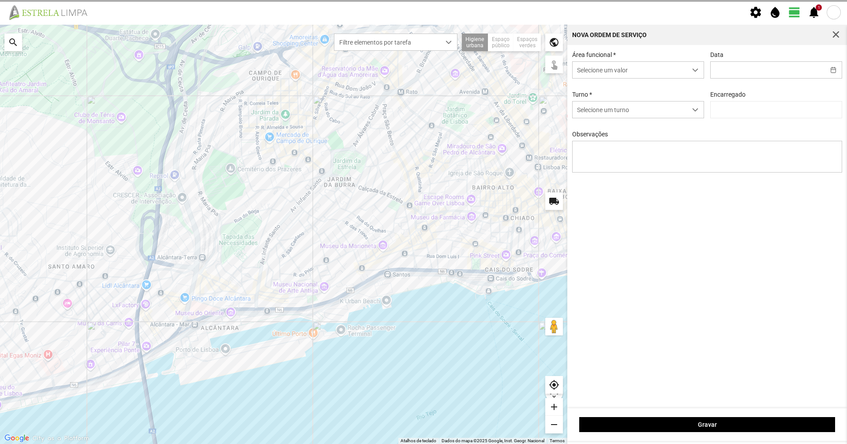
type input "08/10/2025"
type input "Marco Ferreira"
type textarea "39-Baixa Ao serviço-6-10-17-22-25-36-44-45-47-49-50"
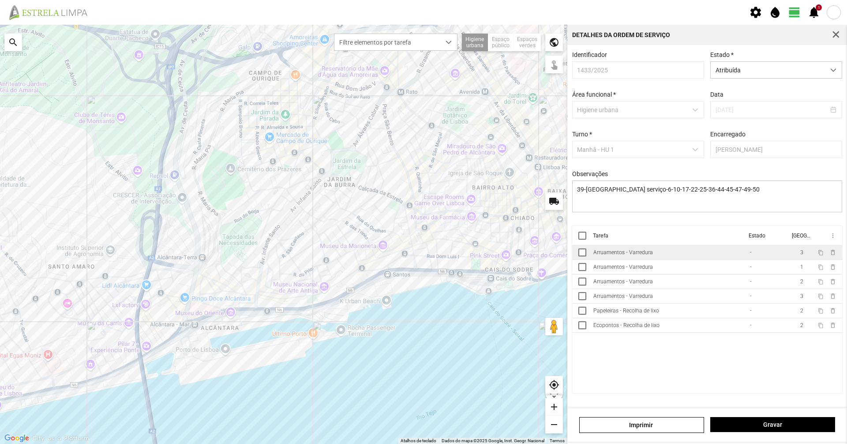
click at [650, 254] on div "Arruamentos - Varredura" at bounding box center [623, 252] width 60 height 6
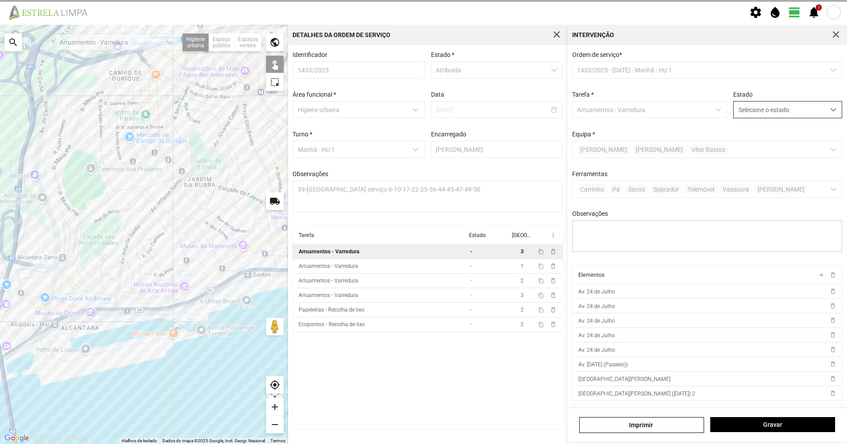
click at [739, 111] on span "Selecione o estado" at bounding box center [779, 109] width 91 height 16
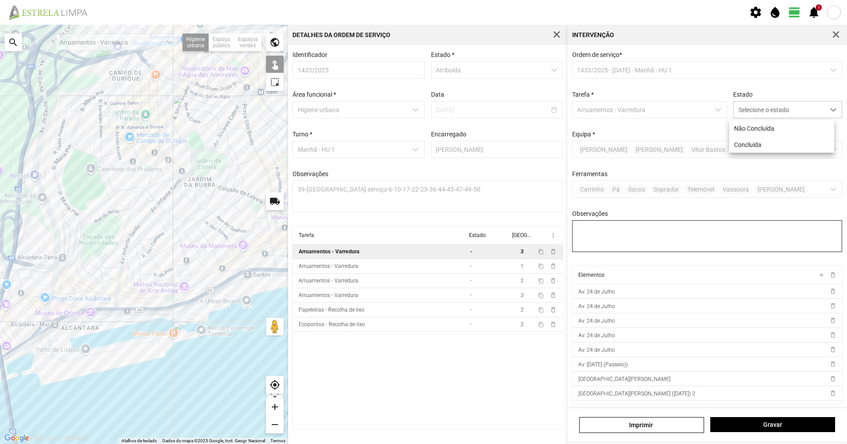
drag, startPoint x: 745, startPoint y: 146, endPoint x: 743, endPoint y: 240, distance: 94.0
click at [745, 147] on li "Concluída" at bounding box center [781, 144] width 105 height 16
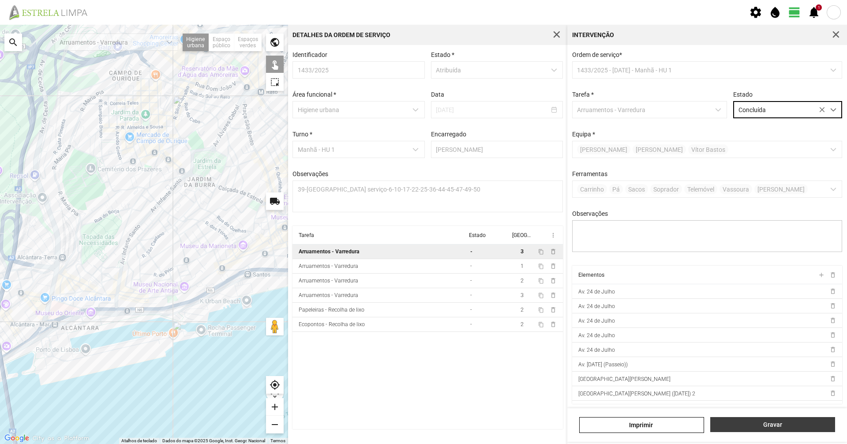
click at [758, 424] on span "Gravar" at bounding box center [773, 424] width 116 height 7
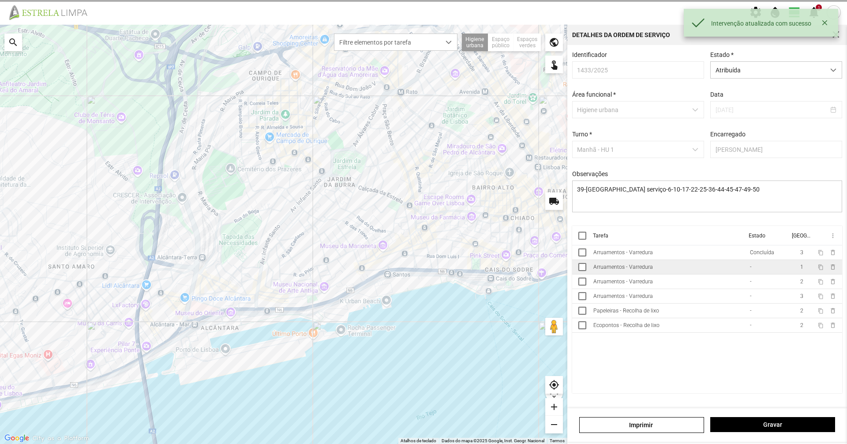
click at [706, 273] on td "Arruamentos - Varredura" at bounding box center [668, 267] width 157 height 15
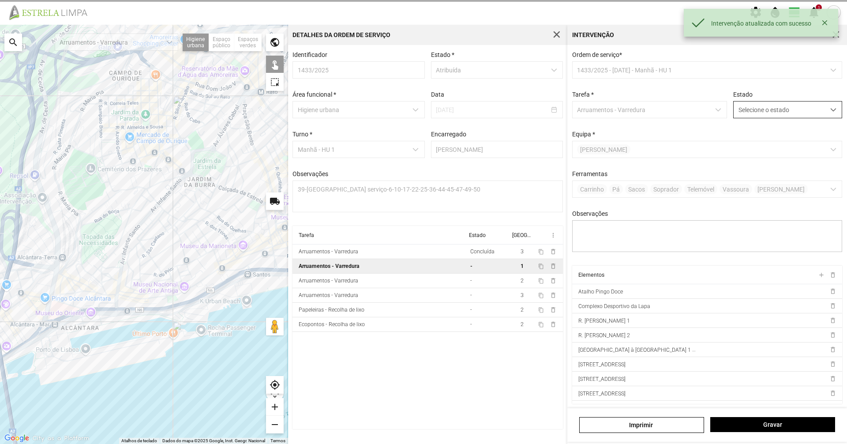
click at [771, 107] on span "Selecione o estado" at bounding box center [779, 109] width 91 height 16
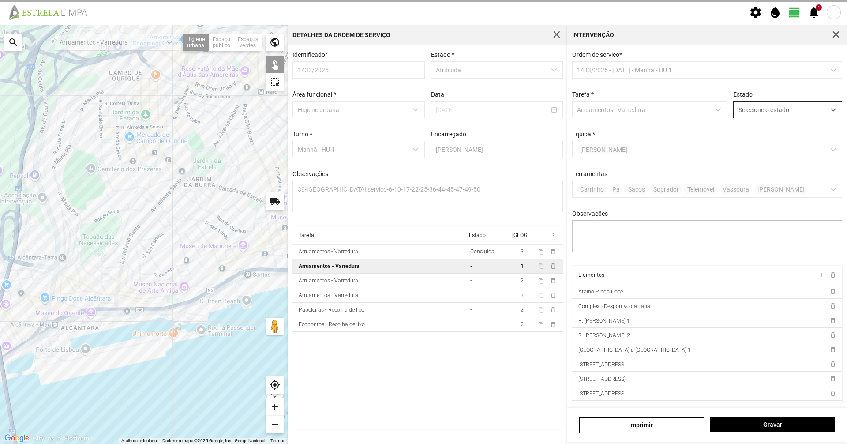
scroll to position [5, 39]
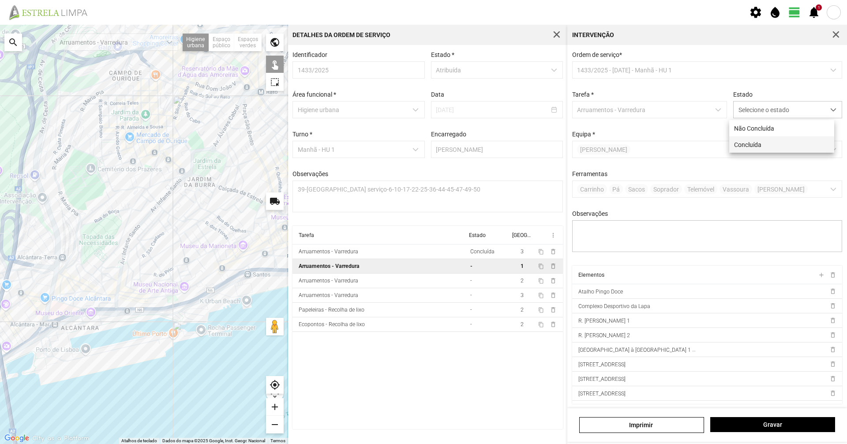
click at [769, 138] on li "Concluída" at bounding box center [781, 144] width 105 height 16
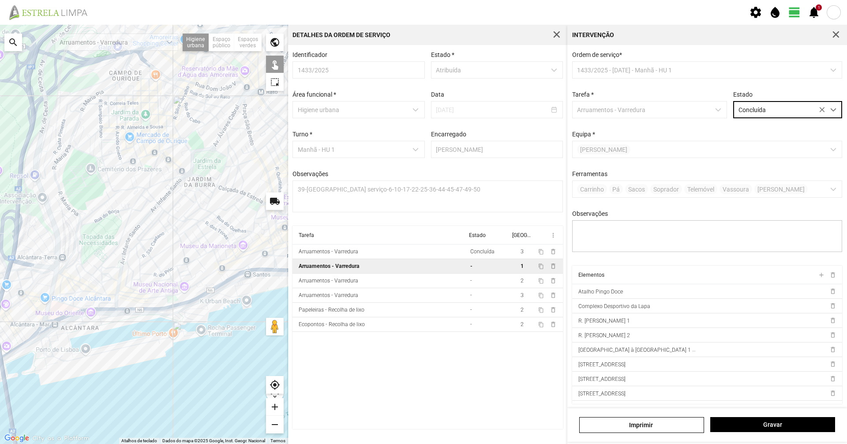
click at [756, 435] on div "Imprimir Gravar" at bounding box center [707, 425] width 280 height 34
click at [758, 433] on div "Imprimir Gravar" at bounding box center [707, 425] width 280 height 34
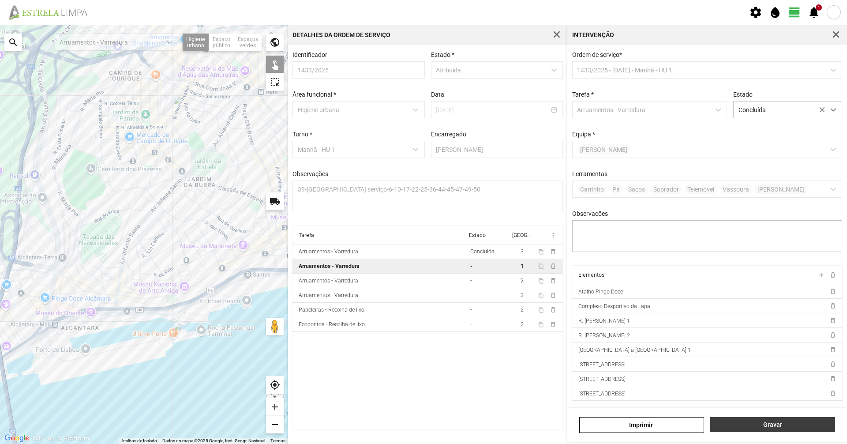
click at [760, 427] on span "Gravar" at bounding box center [773, 424] width 116 height 7
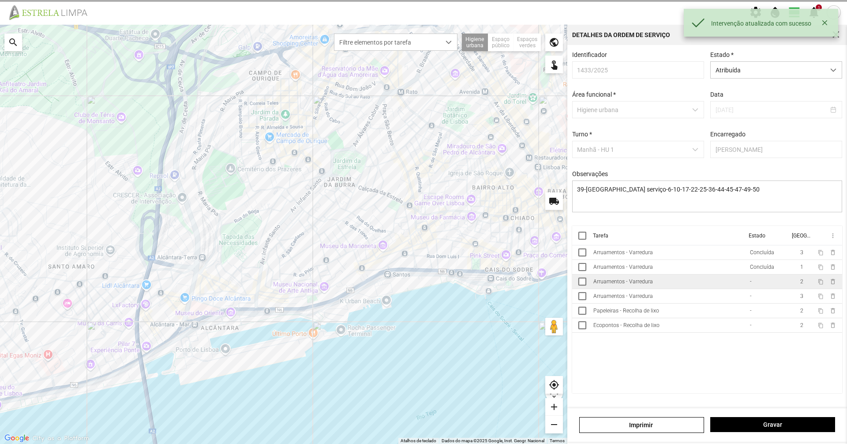
click at [713, 283] on td "Arruamentos - Varredura" at bounding box center [668, 281] width 157 height 15
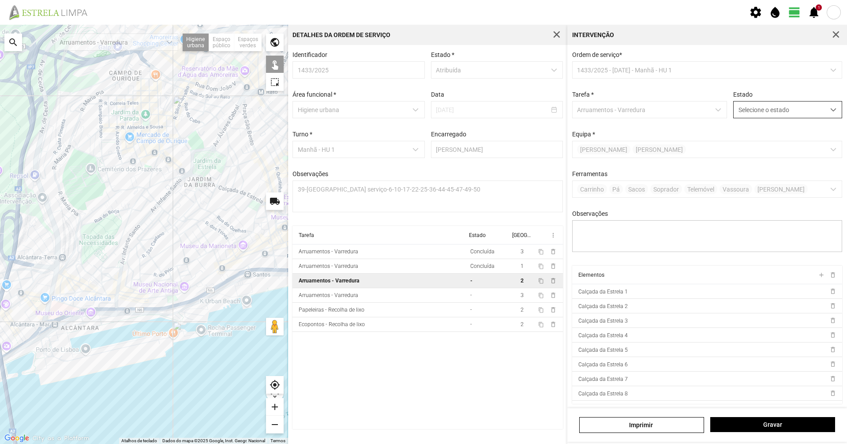
click at [766, 110] on span "Selecione o estado" at bounding box center [779, 109] width 91 height 16
click at [763, 150] on li "Concluída" at bounding box center [781, 144] width 105 height 16
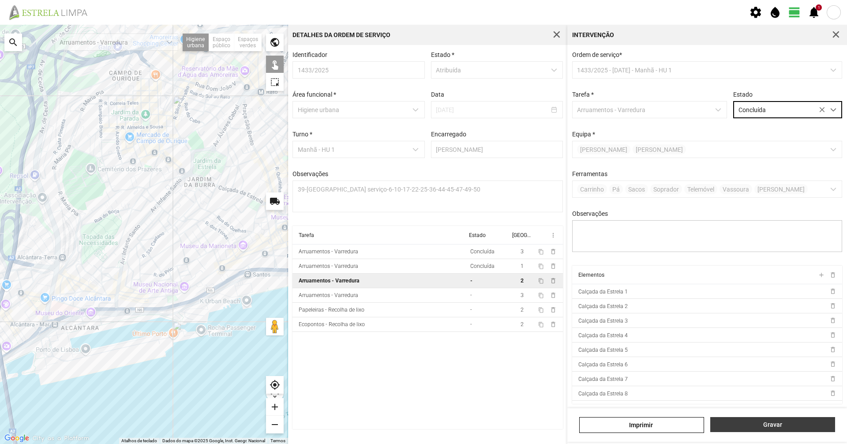
click at [792, 430] on button "Gravar" at bounding box center [772, 424] width 125 height 15
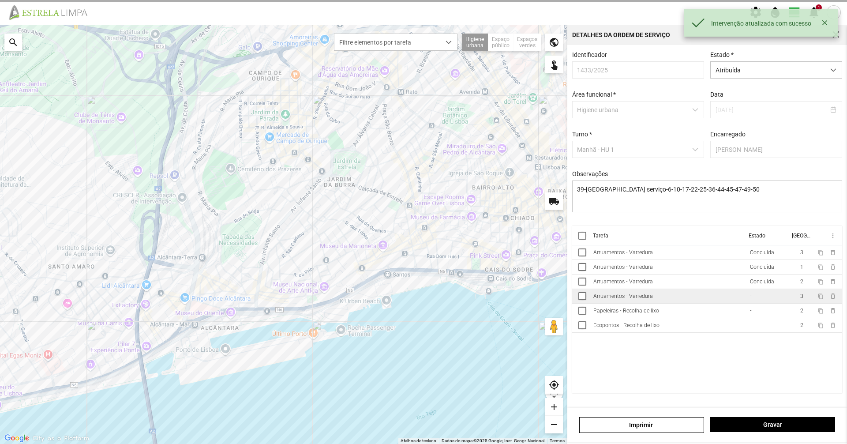
click at [741, 303] on td "Arruamentos - Varredura" at bounding box center [668, 296] width 157 height 15
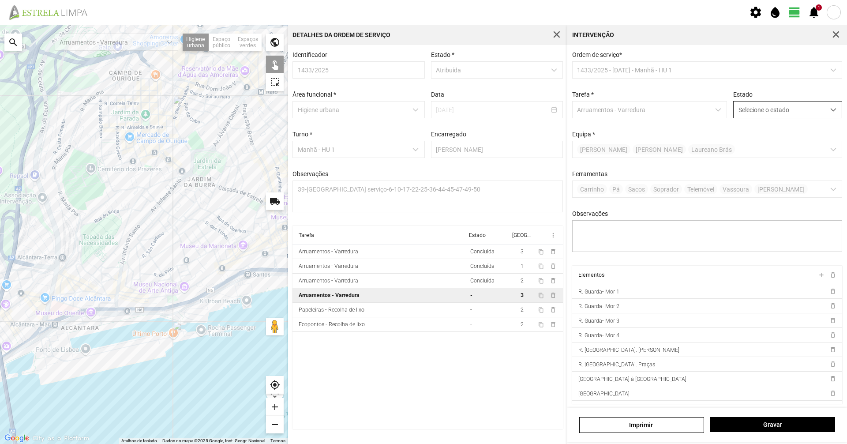
click at [755, 115] on span "Selecione o estado" at bounding box center [779, 109] width 91 height 16
click at [758, 145] on li "Concluída" at bounding box center [781, 144] width 105 height 16
click at [747, 419] on button "Gravar" at bounding box center [772, 424] width 125 height 15
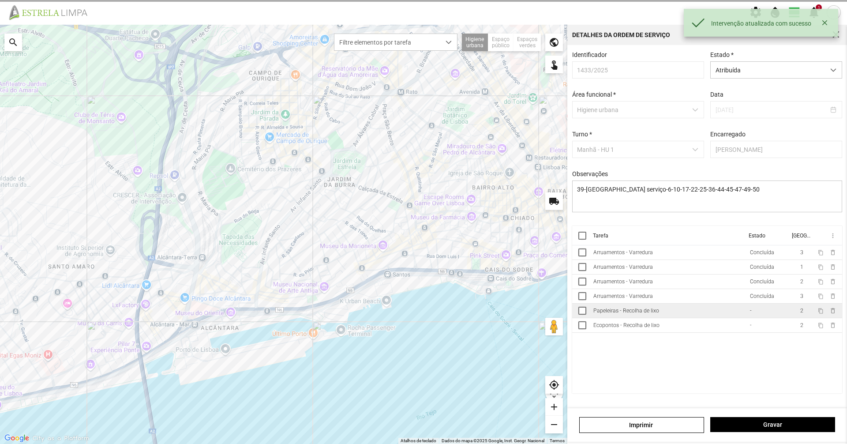
click at [635, 314] on div "Papeleiras - Recolha de lixo" at bounding box center [626, 311] width 66 height 6
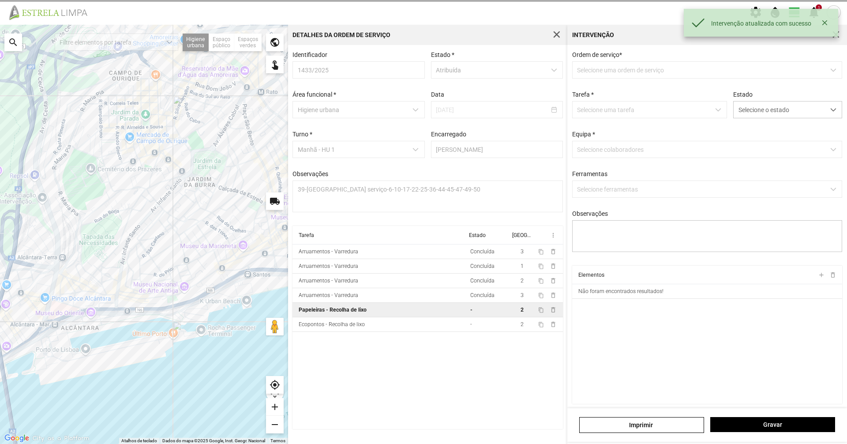
type textarea "condutor sr luis ajudante sr nabais Tarefa Atrubuida por DT Mariana"
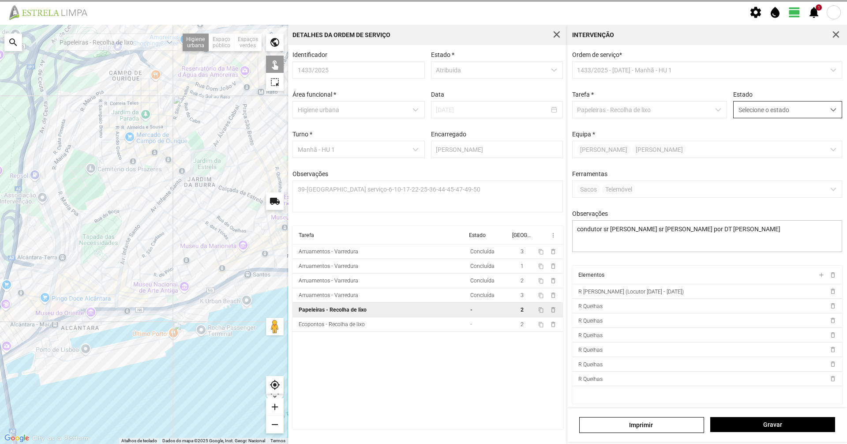
click at [763, 108] on span "Selecione o estado" at bounding box center [779, 109] width 91 height 16
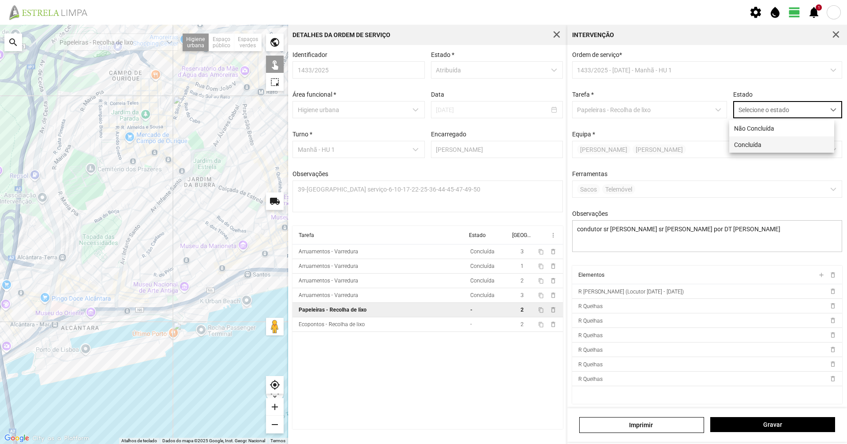
click at [763, 145] on li "Concluída" at bounding box center [781, 144] width 105 height 16
click at [770, 436] on div "Imprimir Gravar" at bounding box center [707, 425] width 280 height 34
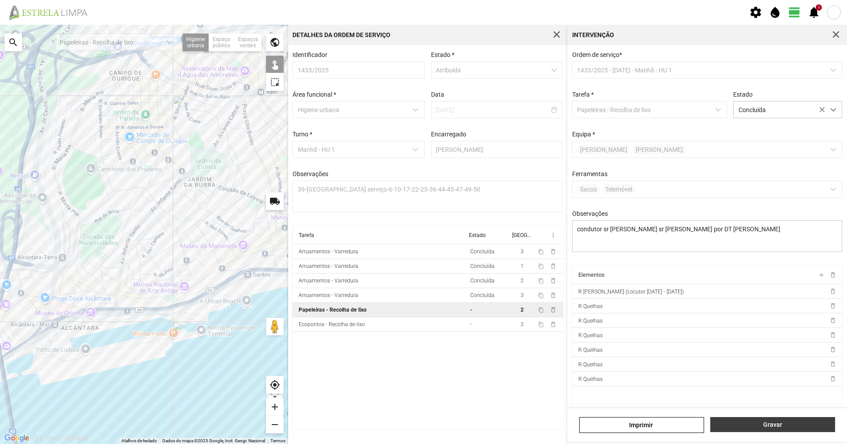
click at [771, 429] on button "Gravar" at bounding box center [772, 424] width 125 height 15
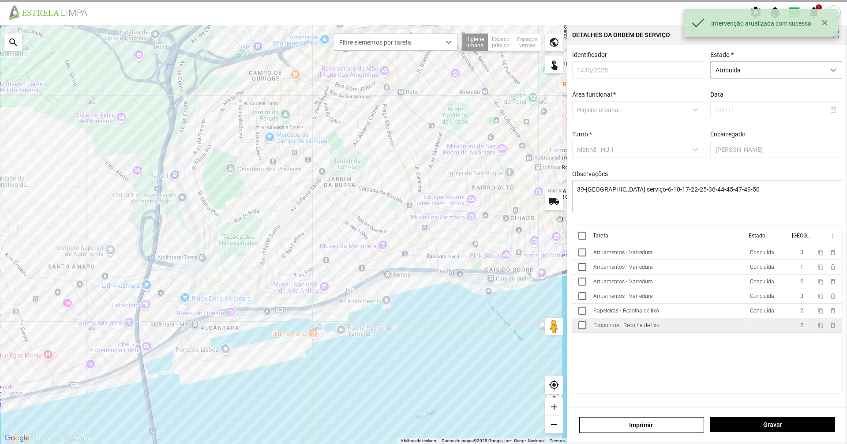
click at [713, 330] on td "Ecopontos - Recolha de lixo" at bounding box center [668, 325] width 157 height 15
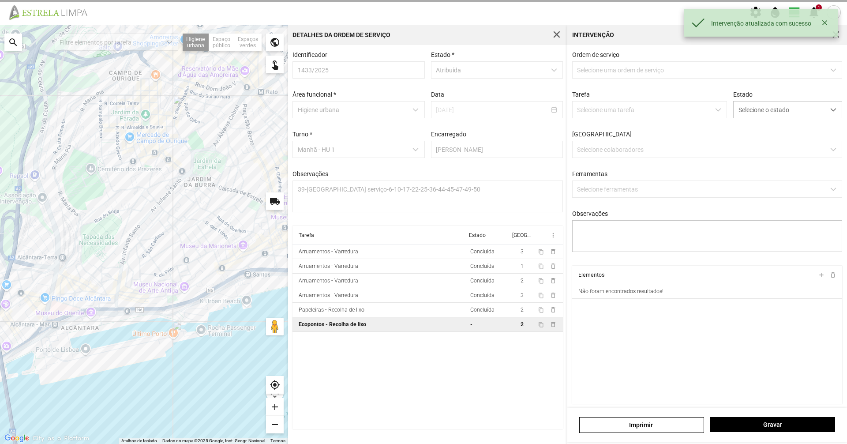
type textarea "Condutor -sr luis Ajudante sr nabais"
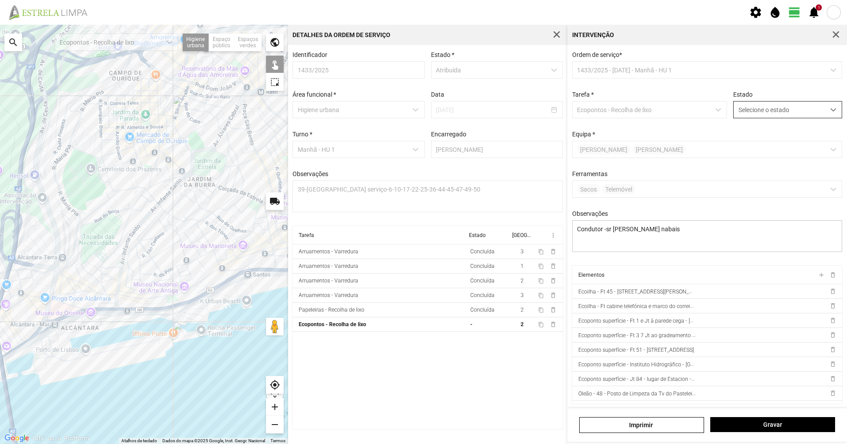
click at [768, 109] on span "Selecione o estado" at bounding box center [779, 109] width 91 height 16
click at [769, 141] on li "Concluída" at bounding box center [781, 144] width 105 height 16
drag, startPoint x: 801, startPoint y: 421, endPoint x: 796, endPoint y: 412, distance: 10.5
click at [801, 421] on button "Gravar" at bounding box center [772, 424] width 125 height 15
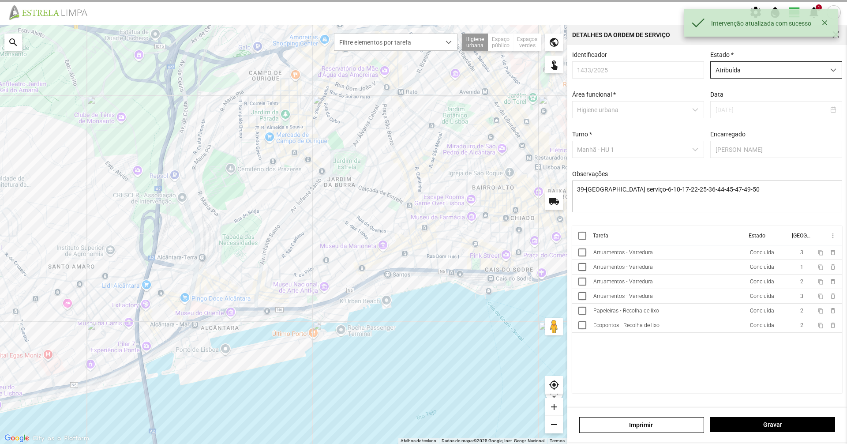
click at [766, 69] on span "Atribuída" at bounding box center [768, 70] width 114 height 16
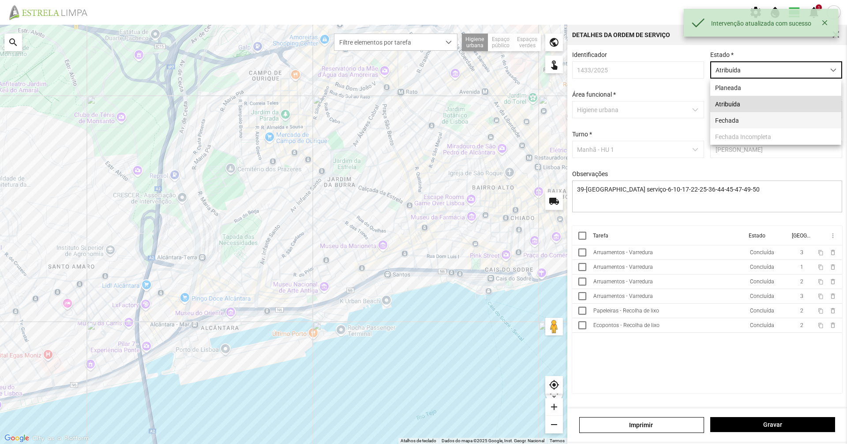
click at [755, 128] on li "Fechada" at bounding box center [775, 120] width 131 height 16
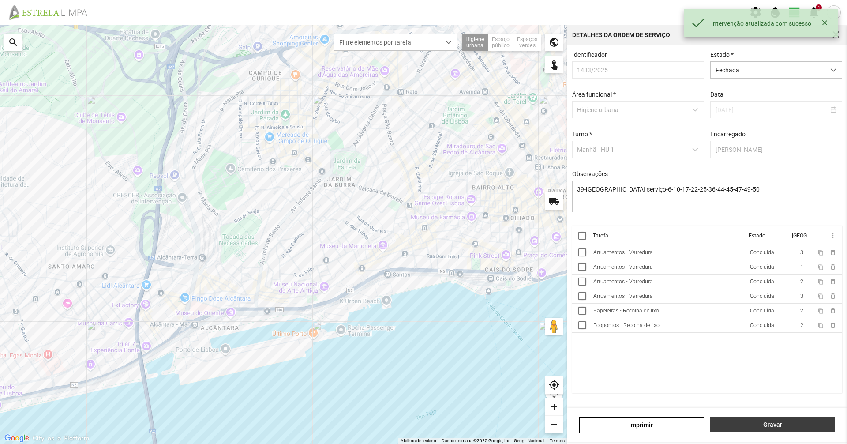
click at [783, 423] on span "Gravar" at bounding box center [773, 424] width 116 height 7
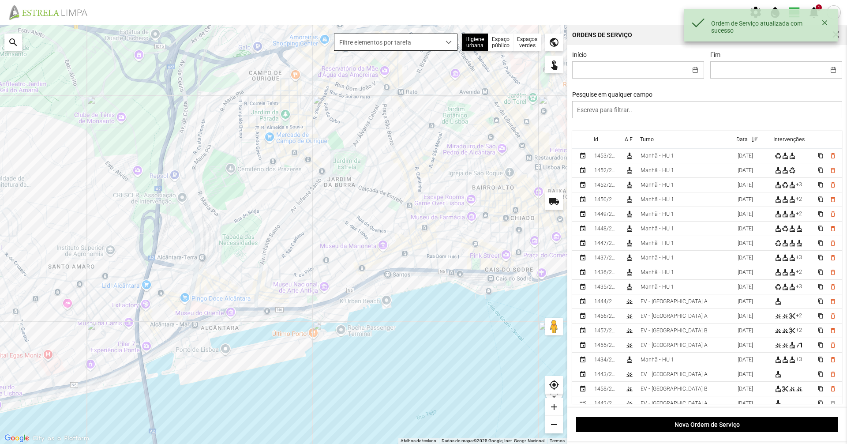
click at [418, 35] on span "Filtre elementos por tarefa" at bounding box center [387, 42] width 106 height 16
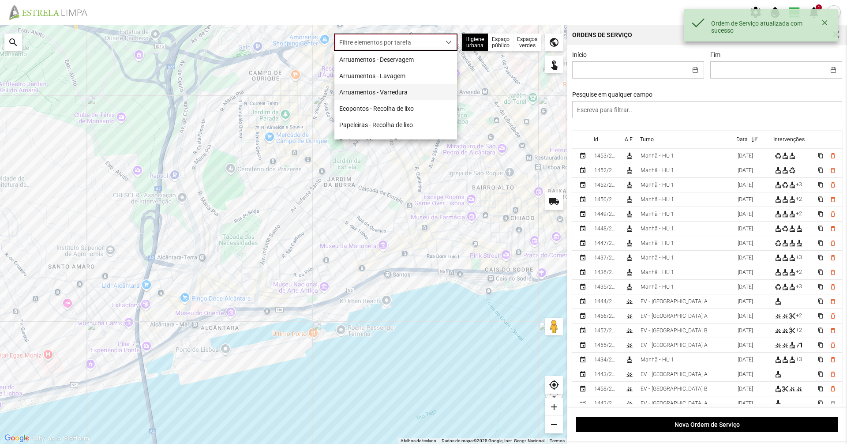
click at [408, 94] on li "Arruamentos - Varredura" at bounding box center [395, 92] width 123 height 16
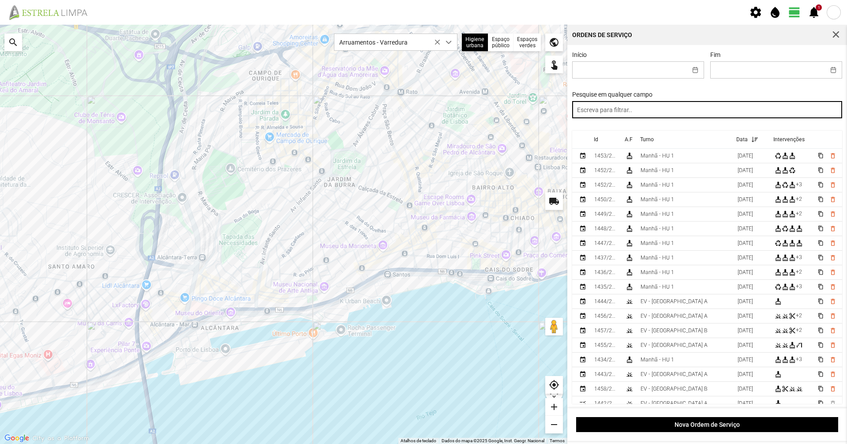
click at [623, 109] on input "text" at bounding box center [707, 109] width 270 height 17
type input "tarde"
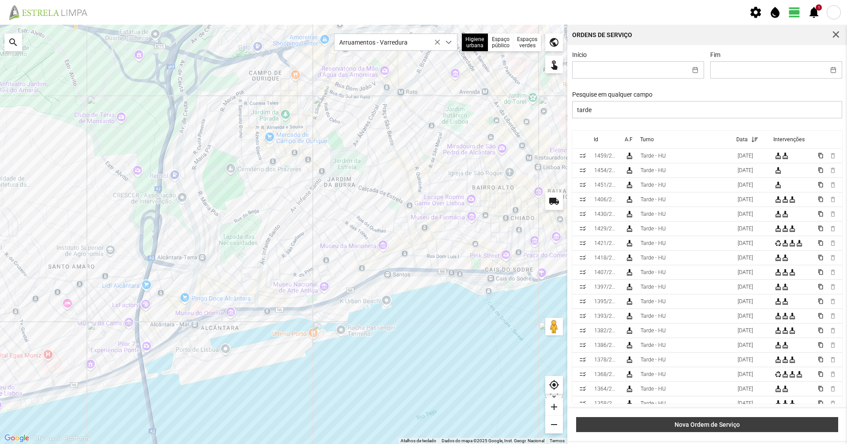
click at [705, 424] on span "Nova Ordem de Serviço" at bounding box center [707, 424] width 253 height 7
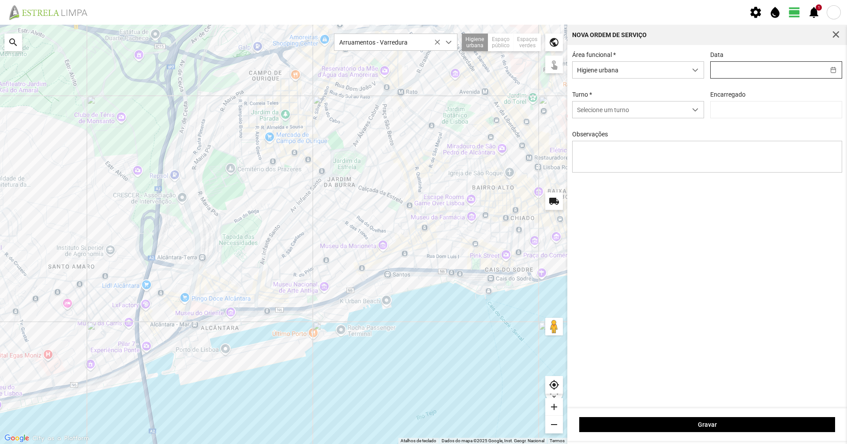
click at [758, 63] on input "text" at bounding box center [768, 70] width 114 height 16
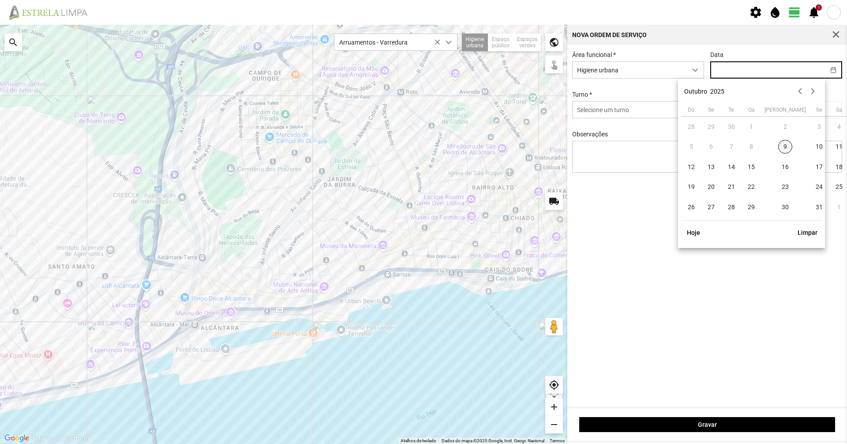
click at [778, 147] on span "9" at bounding box center [785, 147] width 14 height 14
type input "09/10/2025"
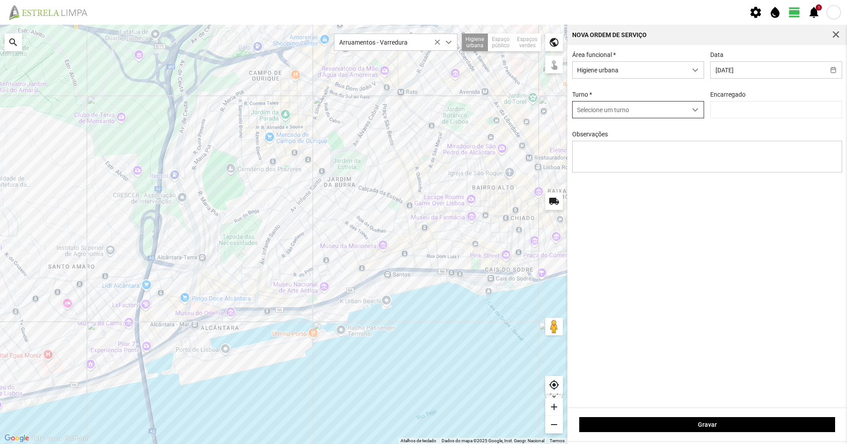
click at [661, 113] on span "Selecione um turno" at bounding box center [630, 109] width 114 height 16
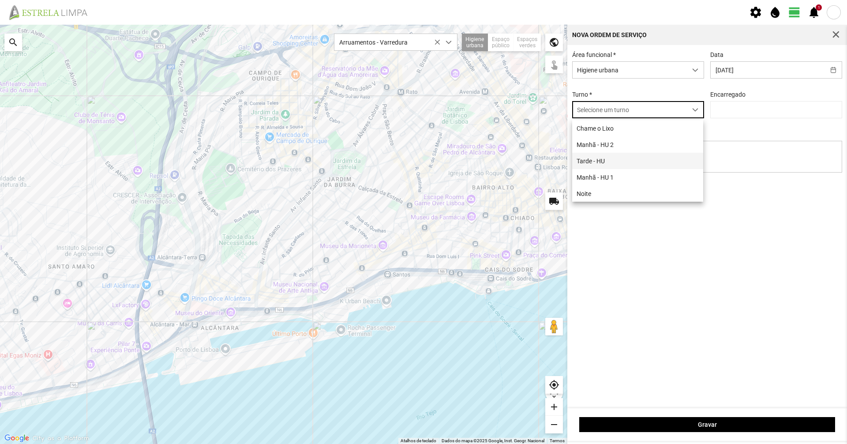
click at [627, 156] on li "Tarde - HU" at bounding box center [637, 161] width 131 height 16
type input "Graciete Brandão"
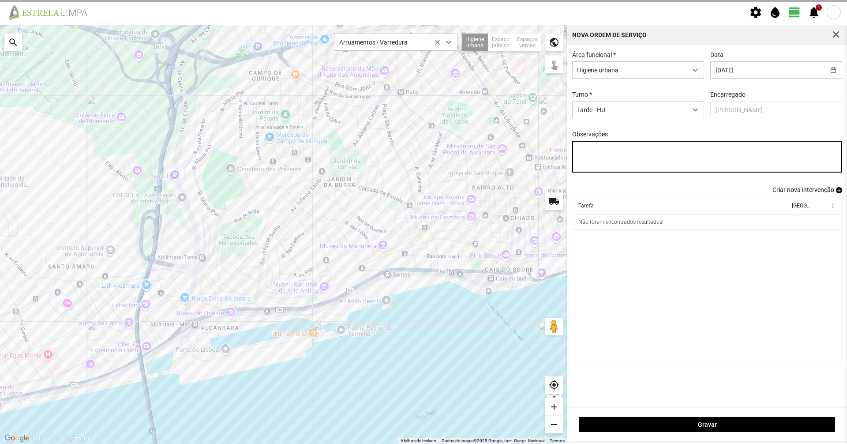
click at [661, 151] on textarea "Observações" at bounding box center [707, 157] width 270 height 32
type textarea "08-10"
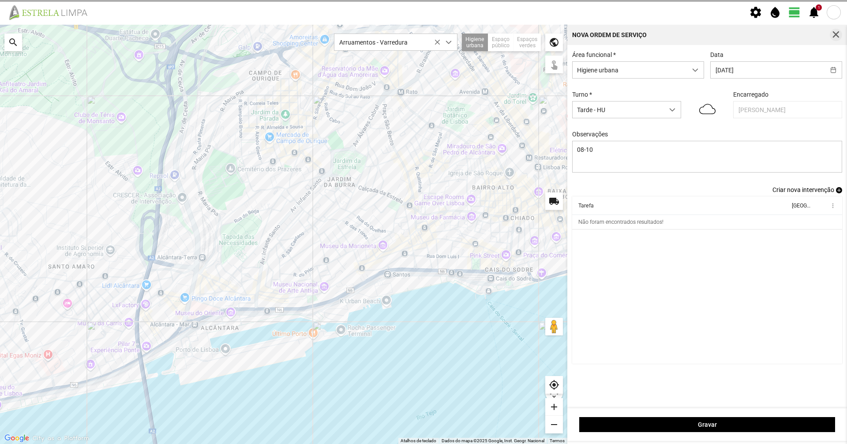
click at [836, 36] on span "button" at bounding box center [836, 35] width 8 height 8
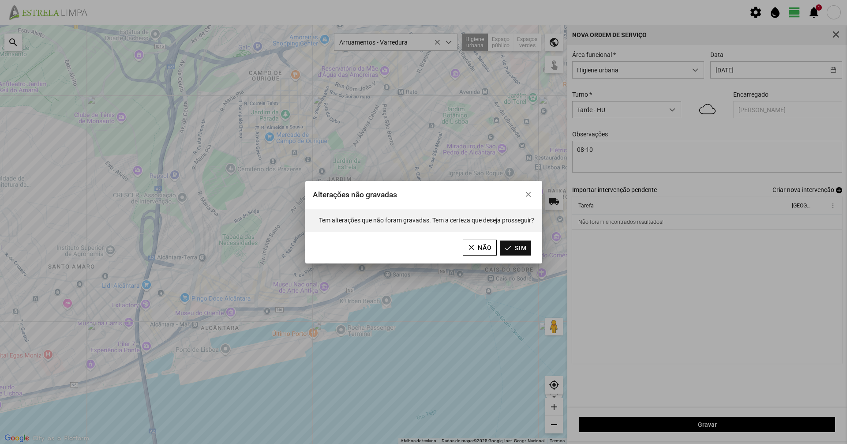
click at [511, 247] on button "Sim" at bounding box center [515, 247] width 31 height 15
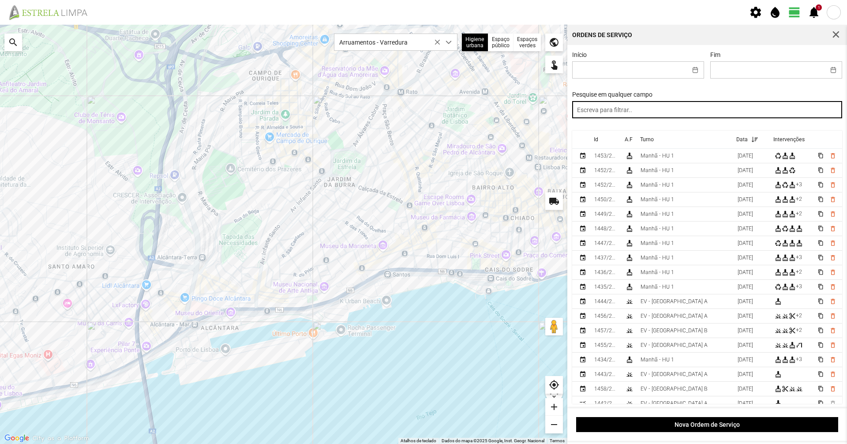
click at [634, 111] on input "text" at bounding box center [707, 109] width 270 height 17
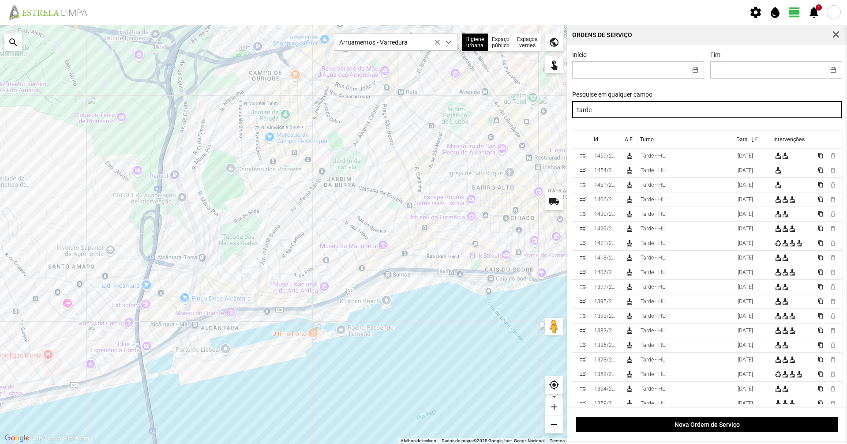
drag, startPoint x: 629, startPoint y: 115, endPoint x: 439, endPoint y: 110, distance: 189.8
click at [439, 110] on div "Para navegar no mapa com gestos de toque, toque duas vezes sem soltar no mapa e…" at bounding box center [423, 234] width 847 height 419
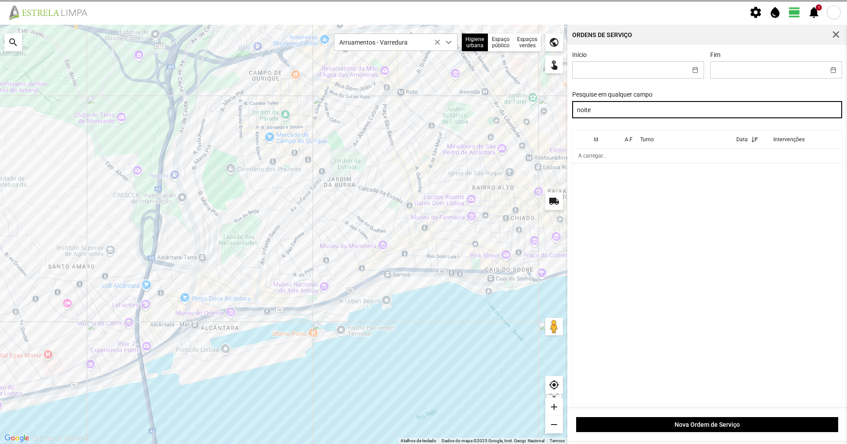
type input "noite"
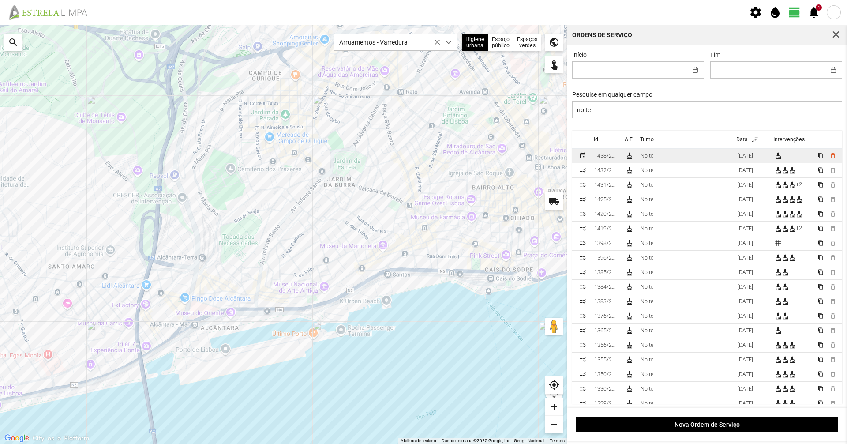
click at [664, 163] on td "Noite" at bounding box center [685, 156] width 97 height 15
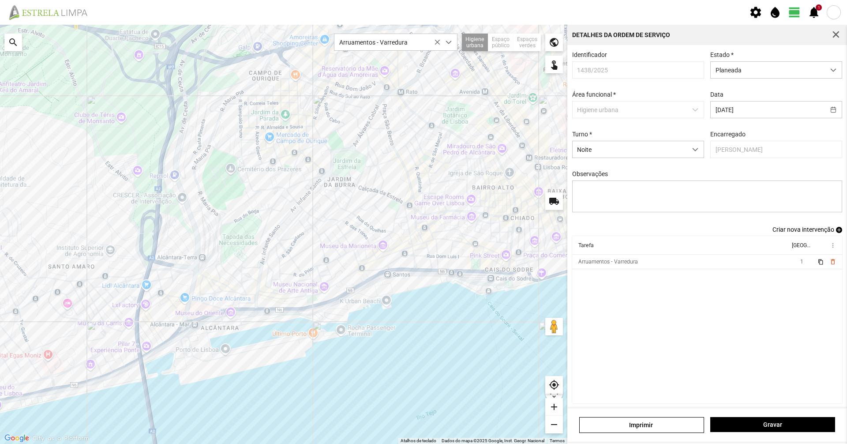
click at [639, 266] on td "Arruamentos - Varredura" at bounding box center [681, 262] width 218 height 15
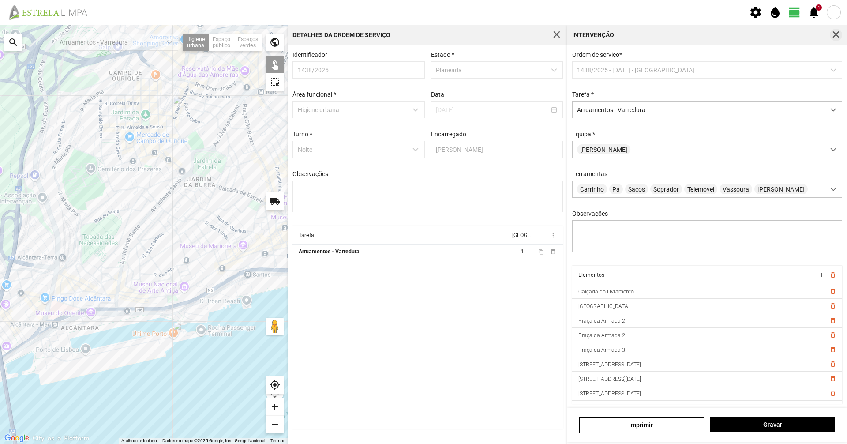
click at [837, 33] on span "button" at bounding box center [836, 35] width 8 height 8
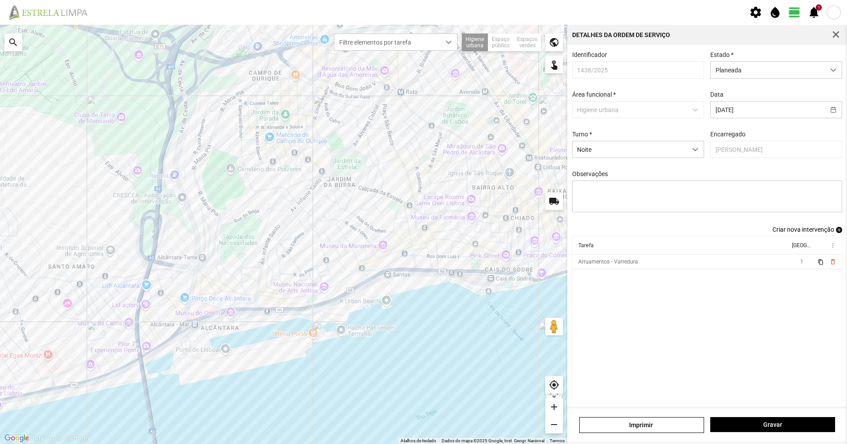
click at [789, 233] on span "Criar nova intervenção" at bounding box center [804, 229] width 62 height 7
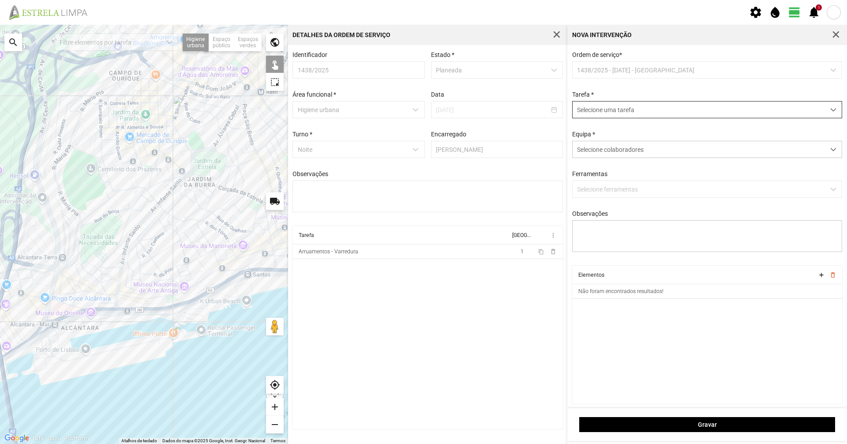
click at [661, 111] on span "Selecione uma tarefa" at bounding box center [699, 109] width 252 height 16
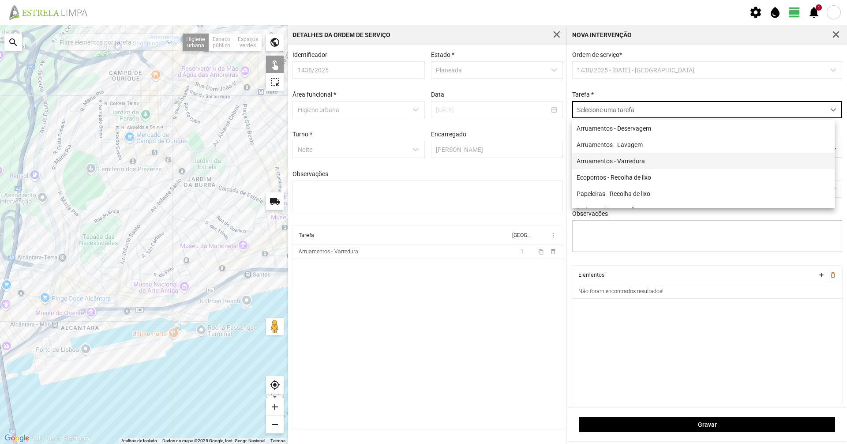
click at [640, 167] on li "Arruamentos - Varredura" at bounding box center [703, 161] width 263 height 16
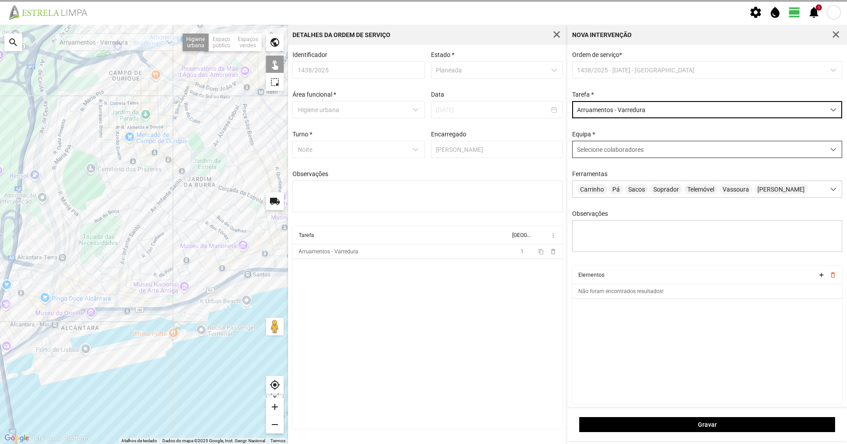
click at [628, 156] on div "Selecione colaboradores" at bounding box center [699, 149] width 252 height 16
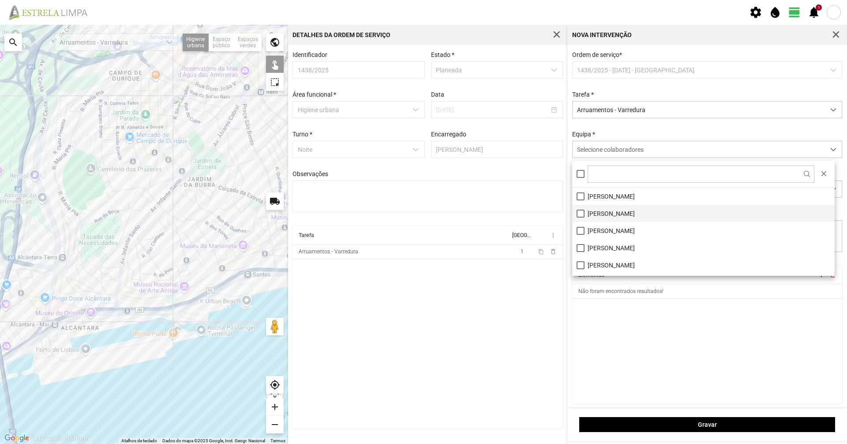
click at [631, 221] on li "António Joaquim Fernandes" at bounding box center [703, 213] width 263 height 17
click at [639, 132] on div "Ordem de serviço * 1438/2025 - 07/10/2025 - Noite Tarefa * Arruamentos - Varred…" at bounding box center [707, 158] width 277 height 214
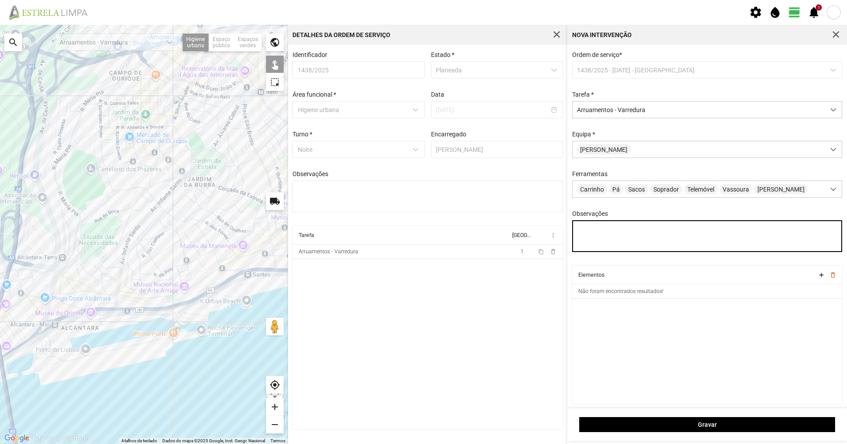
click at [625, 240] on textarea "Observações" at bounding box center [707, 236] width 270 height 32
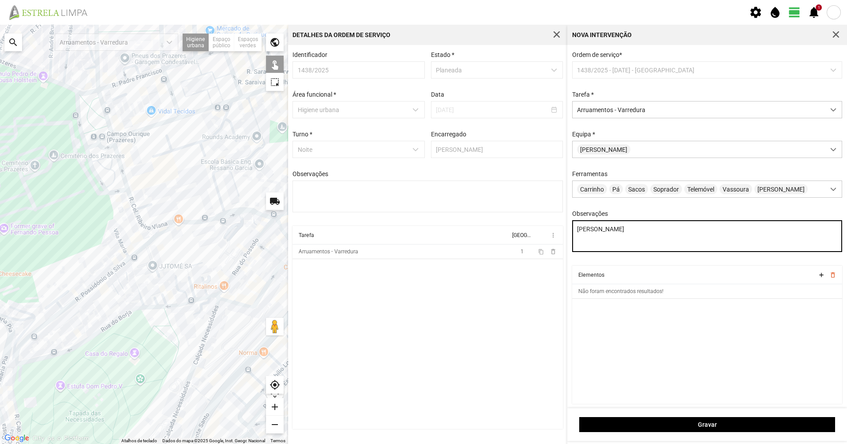
type textarea "Sumaila Turé"
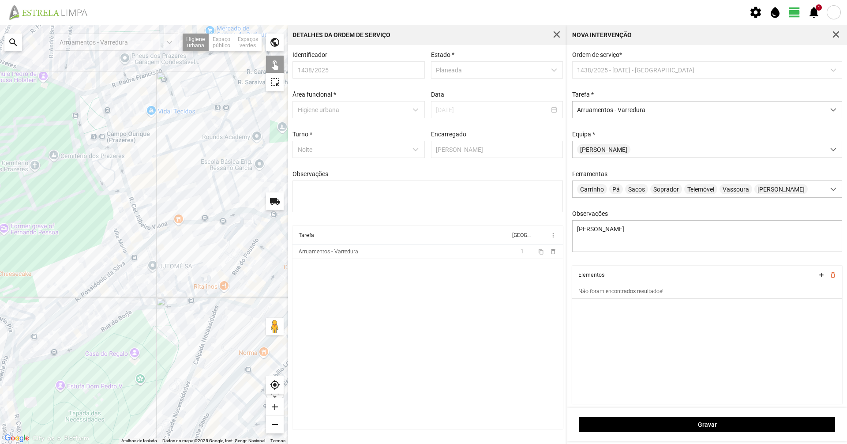
click at [121, 165] on div at bounding box center [144, 234] width 288 height 419
click at [118, 190] on div at bounding box center [144, 234] width 288 height 419
click at [105, 137] on div at bounding box center [144, 234] width 288 height 419
click at [104, 142] on div at bounding box center [144, 234] width 288 height 419
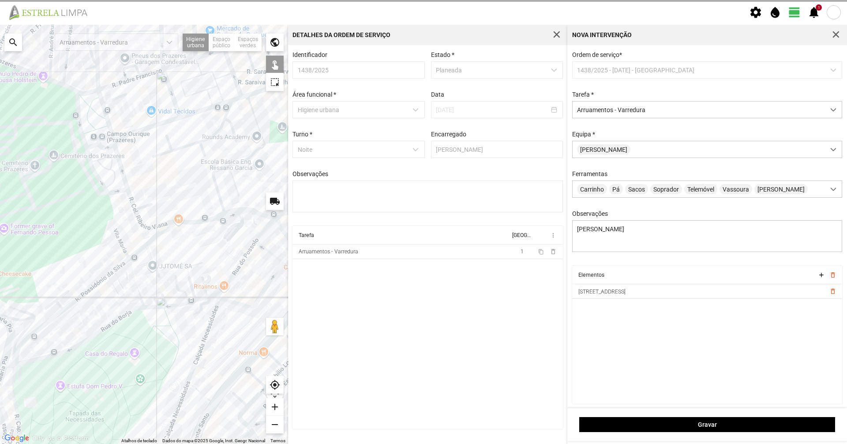
drag, startPoint x: 137, startPoint y: 131, endPoint x: 158, endPoint y: 139, distance: 22.4
click at [158, 139] on div at bounding box center [144, 234] width 288 height 419
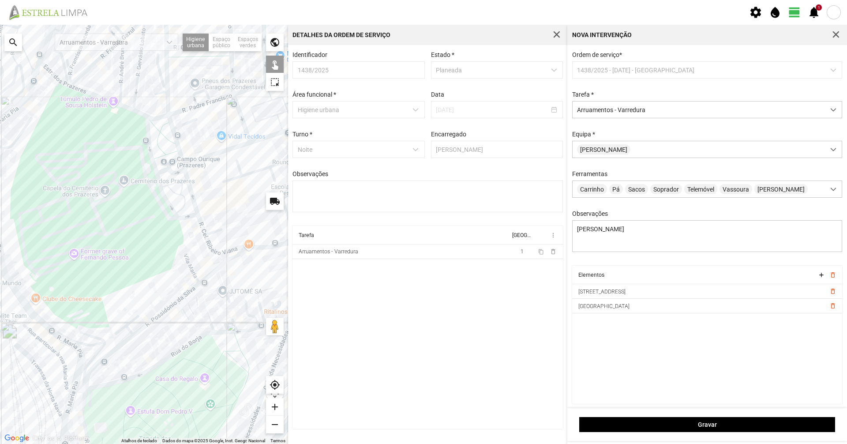
drag, startPoint x: 158, startPoint y: 139, endPoint x: 228, endPoint y: 164, distance: 74.5
click at [228, 164] on div at bounding box center [144, 234] width 288 height 419
click at [188, 179] on div at bounding box center [144, 234] width 288 height 419
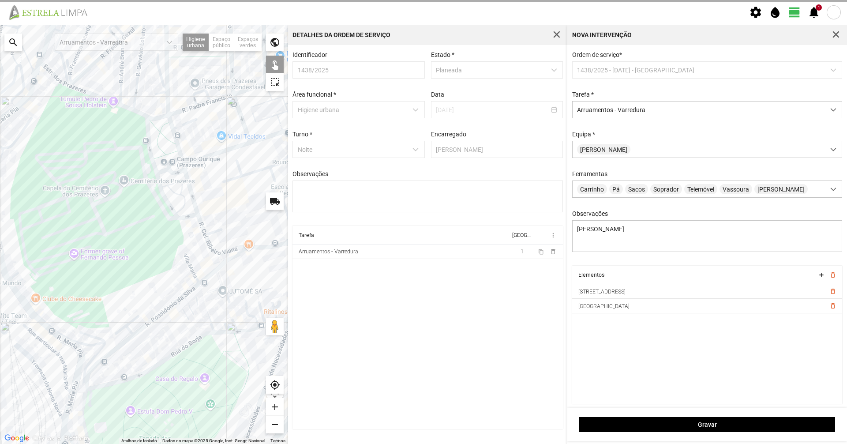
click at [184, 165] on div at bounding box center [144, 234] width 288 height 419
click at [182, 155] on div at bounding box center [144, 234] width 288 height 419
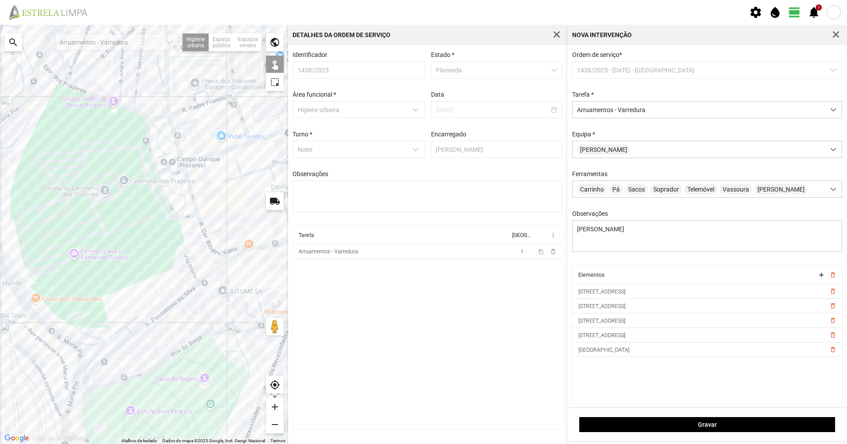
click at [149, 145] on div at bounding box center [144, 234] width 288 height 419
click at [161, 118] on div at bounding box center [144, 234] width 288 height 419
click at [139, 112] on div at bounding box center [144, 234] width 288 height 419
click at [211, 249] on div at bounding box center [144, 234] width 288 height 419
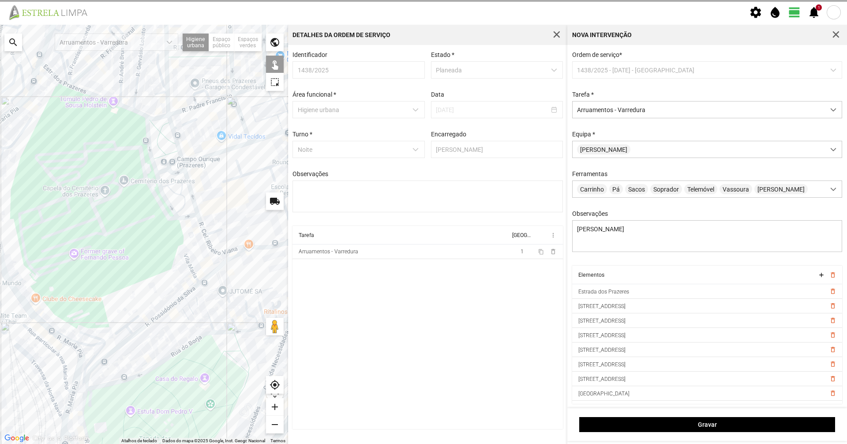
click at [234, 248] on div at bounding box center [144, 234] width 288 height 419
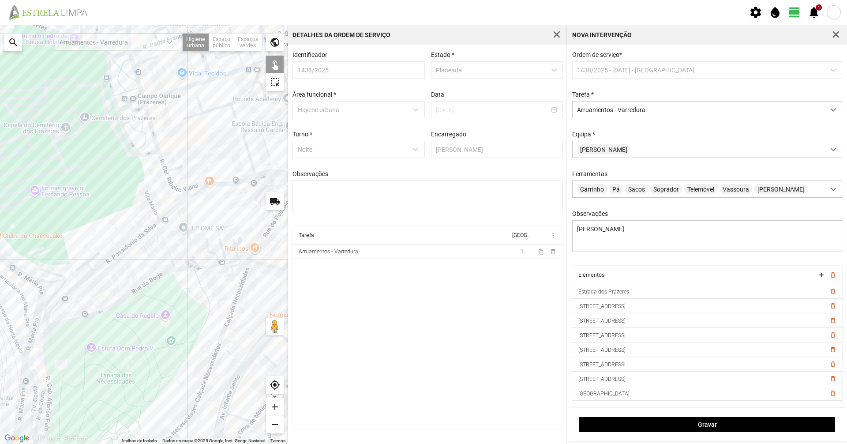
drag, startPoint x: 236, startPoint y: 233, endPoint x: 191, endPoint y: 168, distance: 78.6
click at [191, 168] on div at bounding box center [144, 234] width 288 height 419
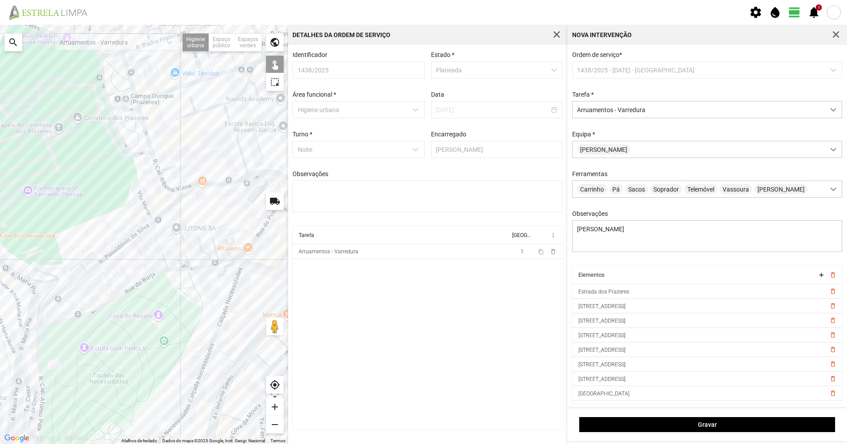
click at [229, 183] on div at bounding box center [144, 234] width 288 height 419
click at [249, 178] on div at bounding box center [144, 234] width 288 height 419
drag, startPoint x: 232, startPoint y: 196, endPoint x: 253, endPoint y: 186, distance: 23.3
click at [253, 186] on div at bounding box center [144, 234] width 288 height 419
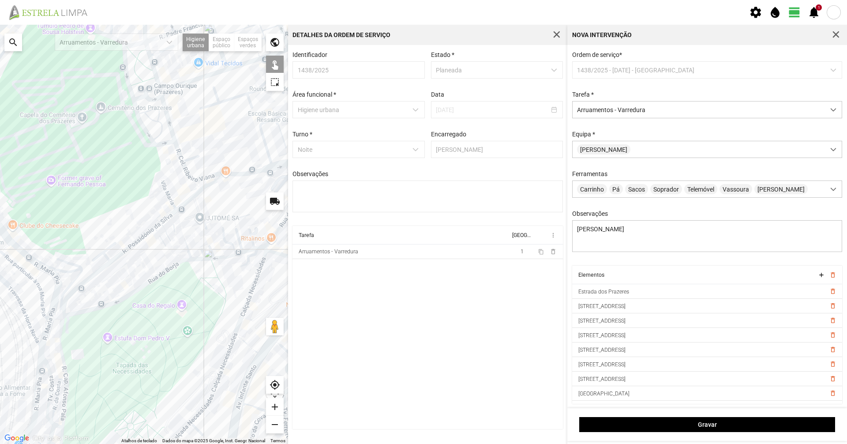
click at [208, 187] on div at bounding box center [144, 234] width 288 height 419
click at [207, 185] on div at bounding box center [144, 234] width 288 height 419
click at [199, 185] on div at bounding box center [144, 234] width 288 height 419
click at [195, 195] on div at bounding box center [144, 234] width 288 height 419
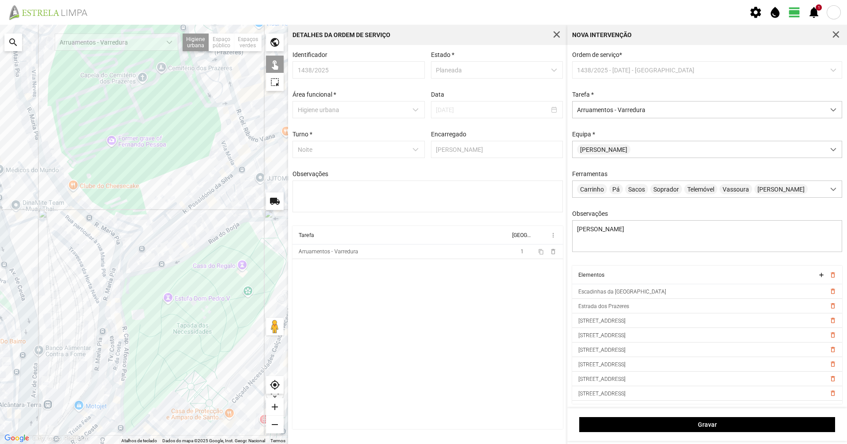
drag, startPoint x: 169, startPoint y: 211, endPoint x: 229, endPoint y: 172, distance: 72.3
click at [229, 172] on div at bounding box center [144, 234] width 288 height 419
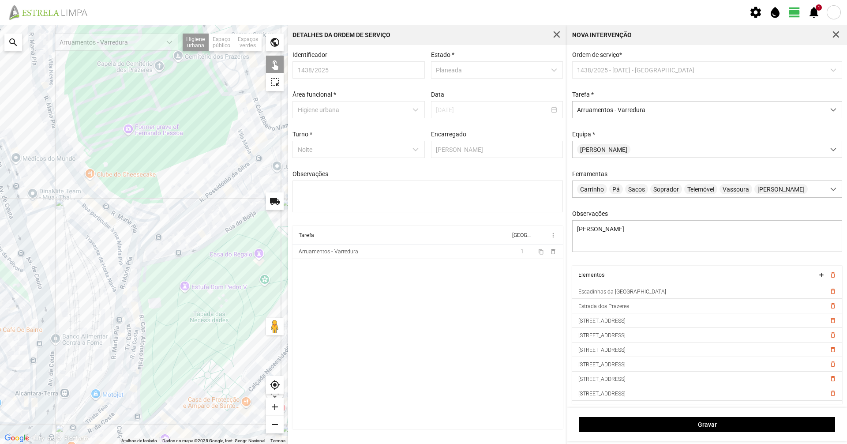
click at [240, 170] on div at bounding box center [144, 234] width 288 height 419
click at [222, 185] on div at bounding box center [144, 234] width 288 height 419
click at [191, 208] on div at bounding box center [144, 234] width 288 height 419
click at [186, 214] on div at bounding box center [144, 234] width 288 height 419
drag, startPoint x: 176, startPoint y: 225, endPoint x: 241, endPoint y: 139, distance: 107.8
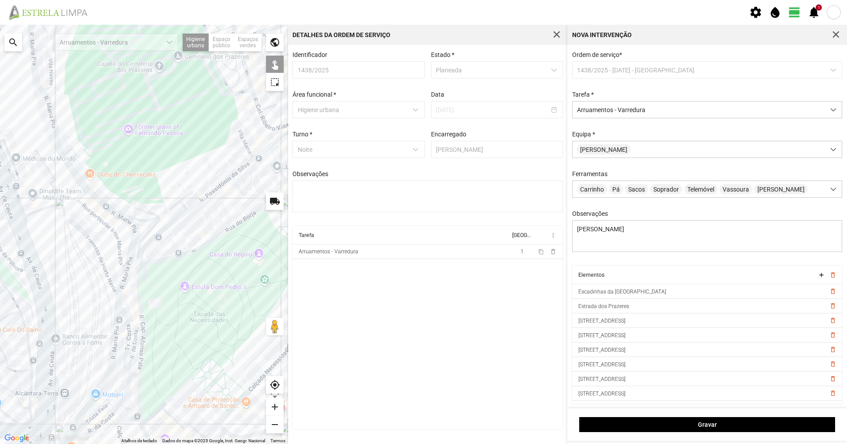
click at [240, 141] on div at bounding box center [144, 234] width 288 height 419
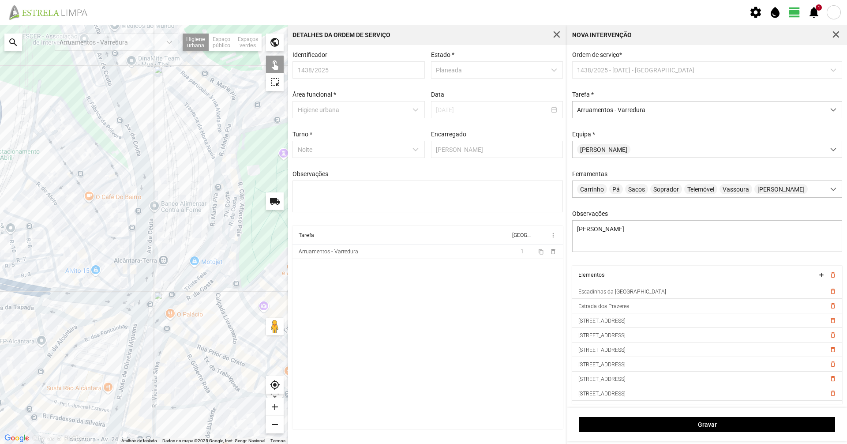
click at [237, 137] on div at bounding box center [144, 234] width 288 height 419
click at [239, 131] on div at bounding box center [144, 234] width 288 height 419
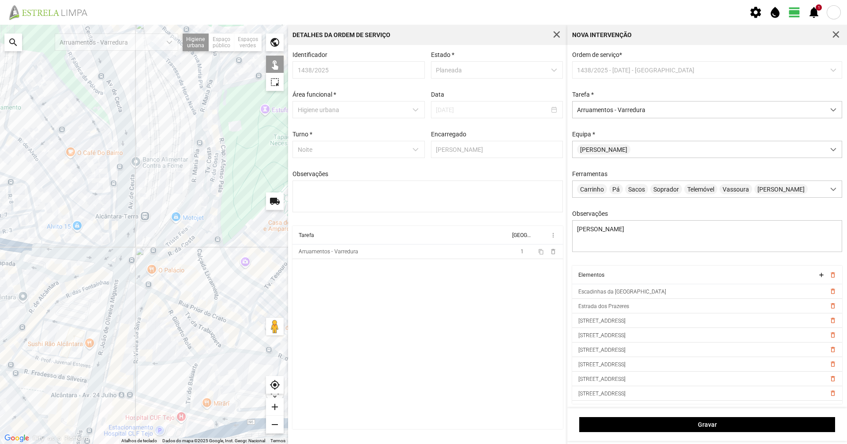
drag, startPoint x: 233, startPoint y: 182, endPoint x: 213, endPoint y: 134, distance: 51.6
click at [213, 134] on div at bounding box center [144, 234] width 288 height 419
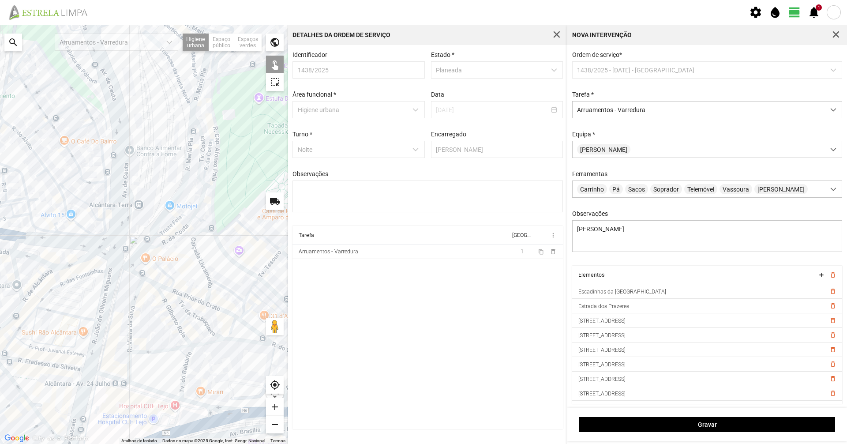
click at [217, 167] on div at bounding box center [144, 234] width 288 height 419
click at [211, 200] on div at bounding box center [144, 234] width 288 height 419
click at [225, 252] on div at bounding box center [144, 234] width 288 height 419
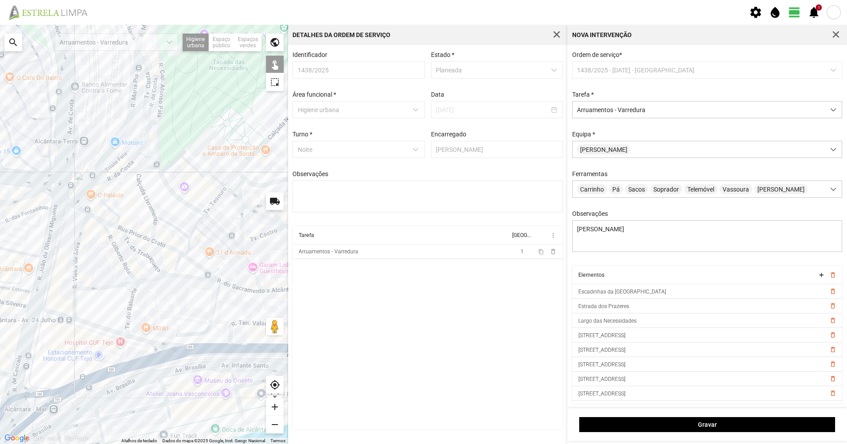
drag, startPoint x: 180, startPoint y: 189, endPoint x: 176, endPoint y: 182, distance: 7.9
click at [176, 183] on div at bounding box center [144, 234] width 288 height 419
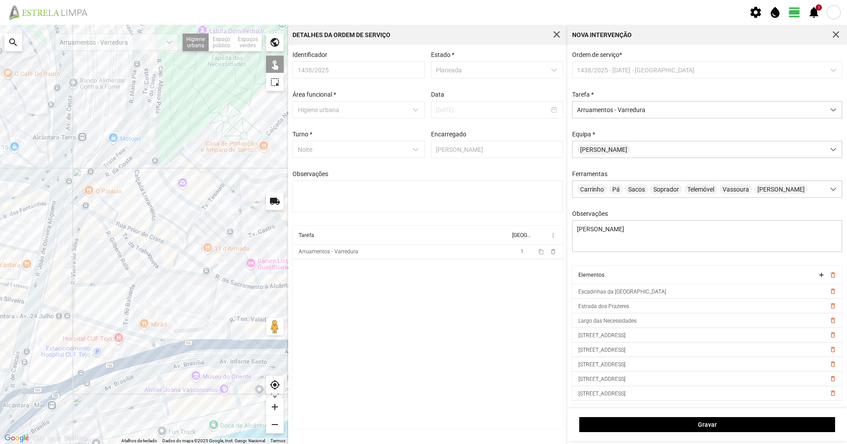
click at [210, 216] on div at bounding box center [144, 234] width 288 height 419
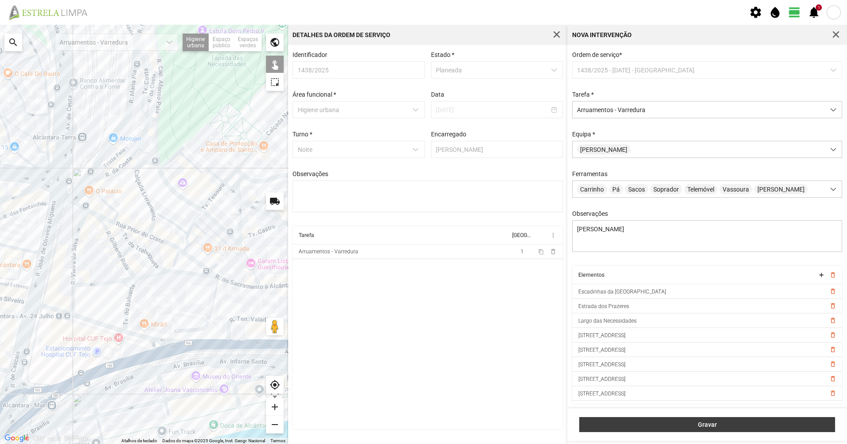
click at [707, 420] on button "Gravar" at bounding box center [707, 424] width 256 height 15
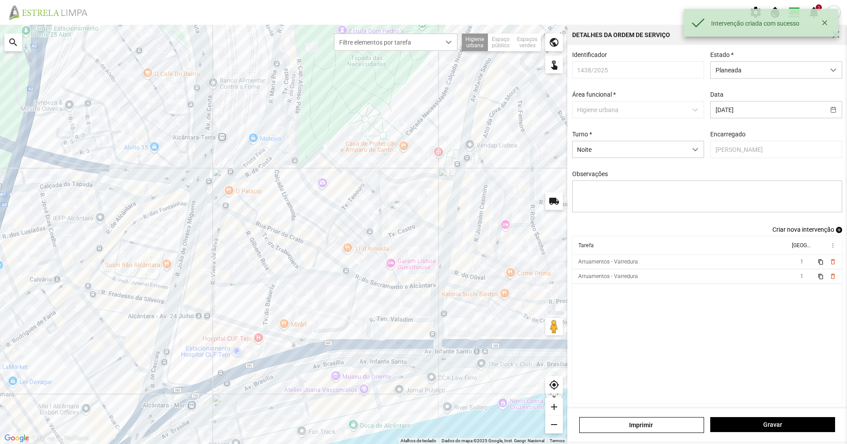
click at [773, 233] on span "Criar nova intervenção" at bounding box center [804, 229] width 62 height 7
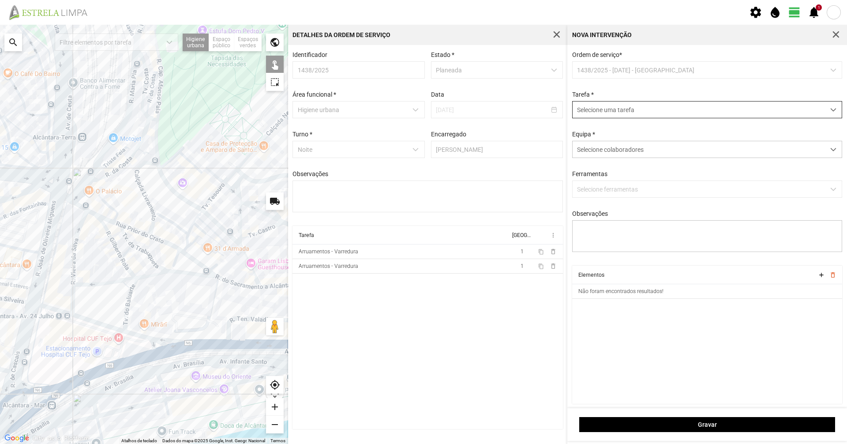
click at [649, 103] on span "Selecione uma tarefa" at bounding box center [699, 109] width 252 height 16
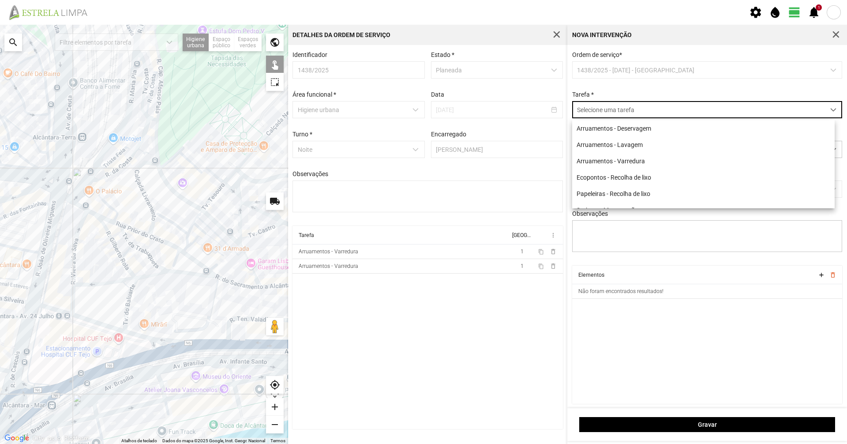
scroll to position [5, 39]
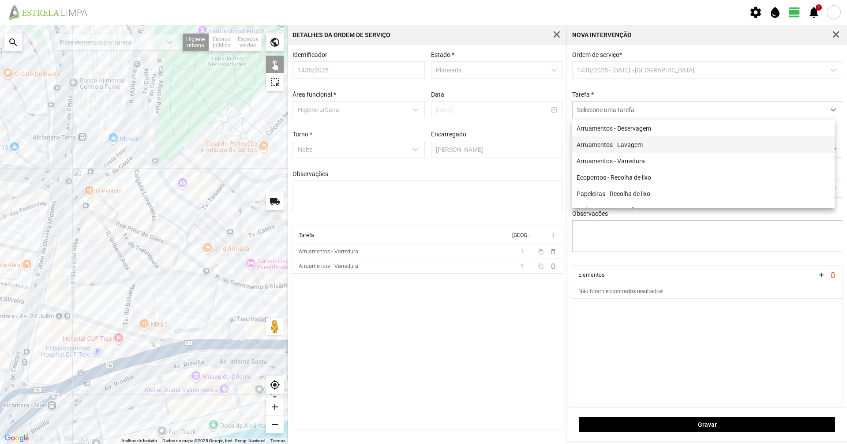
click at [649, 145] on li "Arruamentos - Lavagem" at bounding box center [703, 144] width 263 height 16
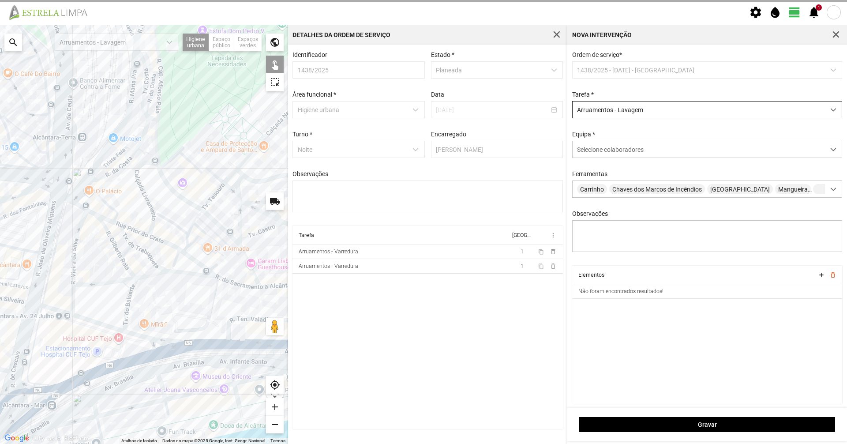
click at [645, 112] on span "Arruamentos - Lavagem" at bounding box center [699, 109] width 252 height 16
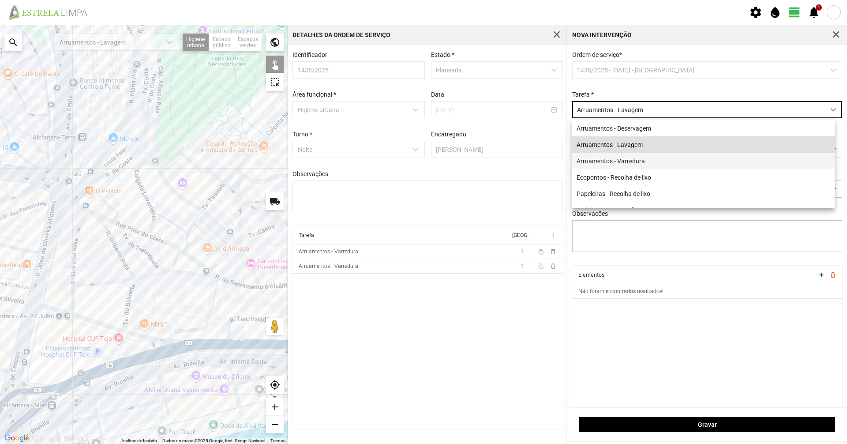
click at [638, 166] on li "Arruamentos - Varredura" at bounding box center [703, 161] width 263 height 16
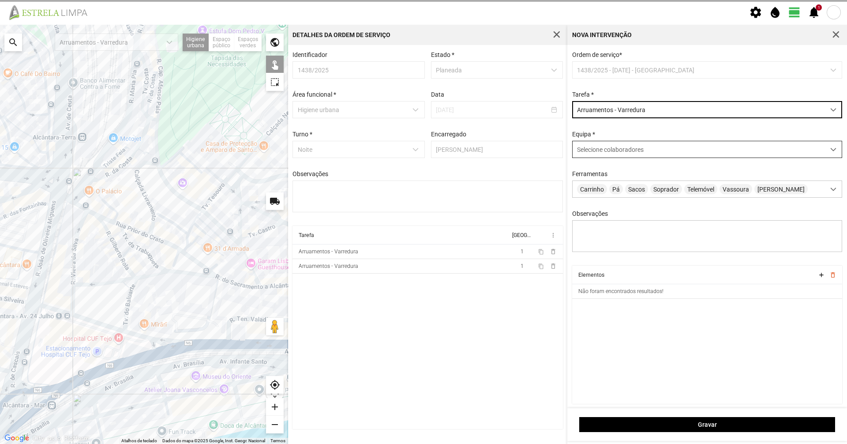
click at [635, 152] on span "Selecione colaboradores" at bounding box center [610, 149] width 67 height 7
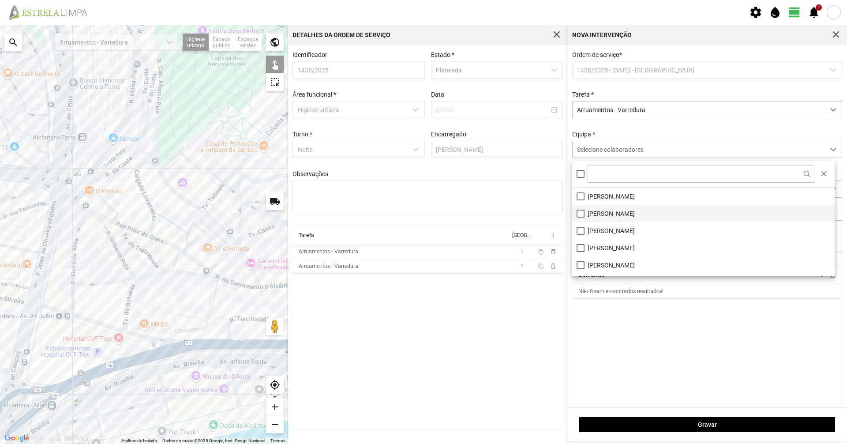
click at [627, 214] on li "António Joaquim Fernandes" at bounding box center [703, 213] width 263 height 17
click at [622, 129] on div "Ordem de serviço * 1438/2025 - 07/10/2025 - Noite Tarefa * Arruamentos - Varred…" at bounding box center [707, 158] width 277 height 214
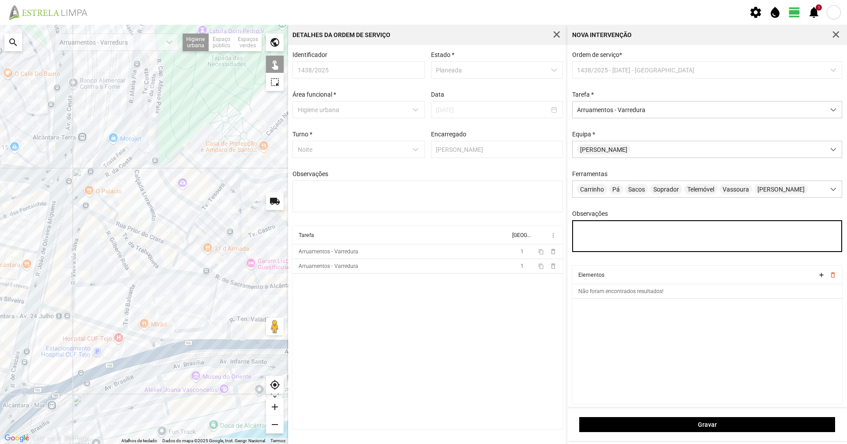
click at [625, 235] on textarea "Observações" at bounding box center [707, 236] width 270 height 32
type textarea "Abulai Sissé"
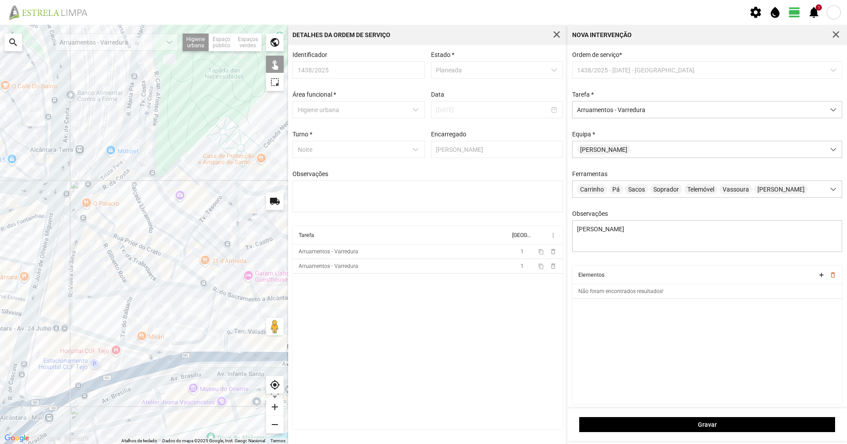
drag, startPoint x: 218, startPoint y: 98, endPoint x: 172, endPoint y: 269, distance: 177.5
click at [172, 269] on div at bounding box center [144, 234] width 288 height 419
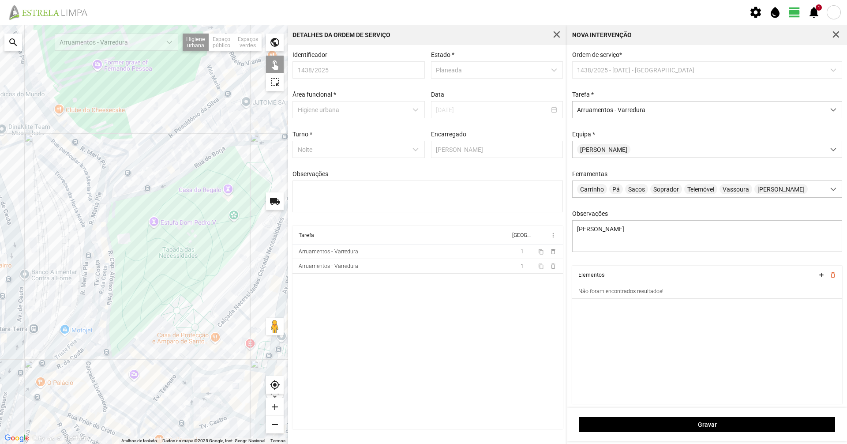
click at [182, 174] on div at bounding box center [144, 234] width 288 height 419
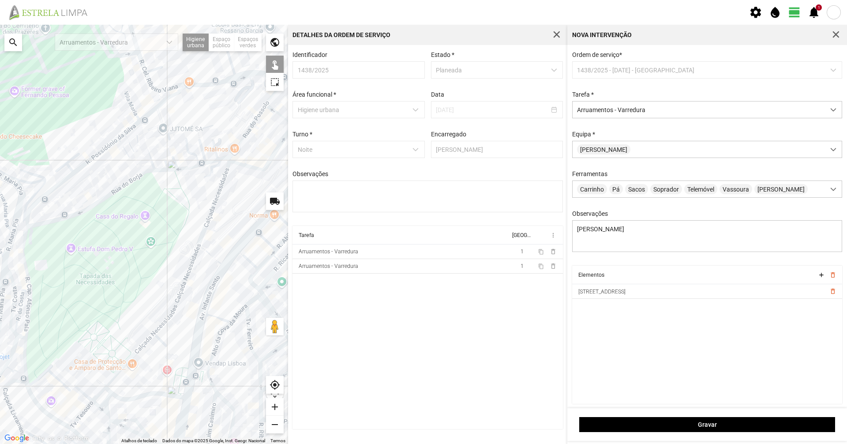
drag, startPoint x: 225, startPoint y: 162, endPoint x: 138, endPoint y: 191, distance: 92.4
click at [138, 191] on div at bounding box center [144, 234] width 288 height 419
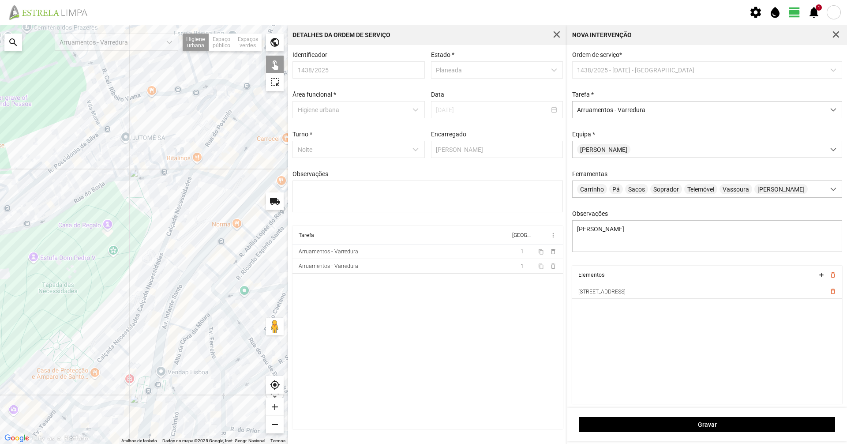
click at [124, 179] on div at bounding box center [144, 234] width 288 height 419
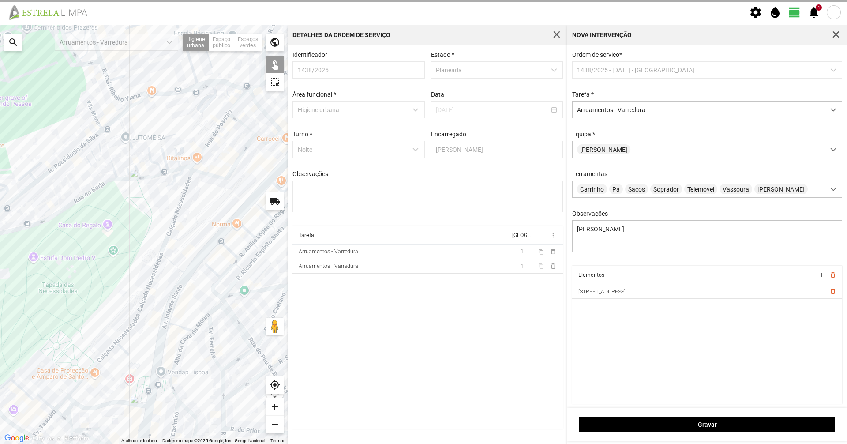
click at [131, 177] on div at bounding box center [144, 234] width 288 height 419
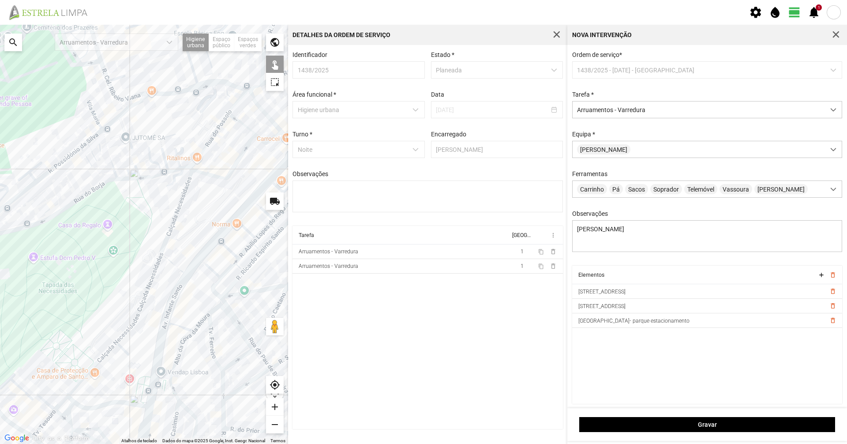
drag, startPoint x: 160, startPoint y: 173, endPoint x: 165, endPoint y: 173, distance: 4.9
click at [161, 173] on div at bounding box center [144, 234] width 288 height 419
click at [180, 162] on div at bounding box center [144, 234] width 288 height 419
click at [176, 169] on div at bounding box center [144, 234] width 288 height 419
drag, startPoint x: 185, startPoint y: 179, endPoint x: 199, endPoint y: 170, distance: 17.0
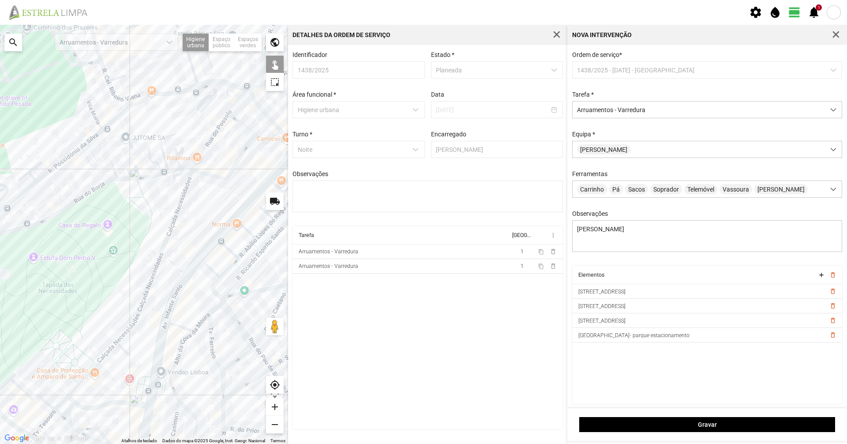
click at [199, 170] on div at bounding box center [144, 234] width 288 height 419
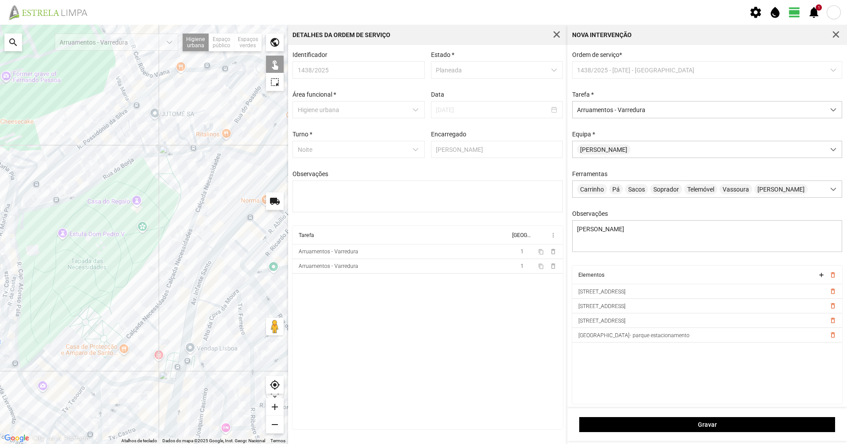
drag, startPoint x: 178, startPoint y: 180, endPoint x: 204, endPoint y: 162, distance: 31.3
click at [204, 162] on div at bounding box center [144, 234] width 288 height 419
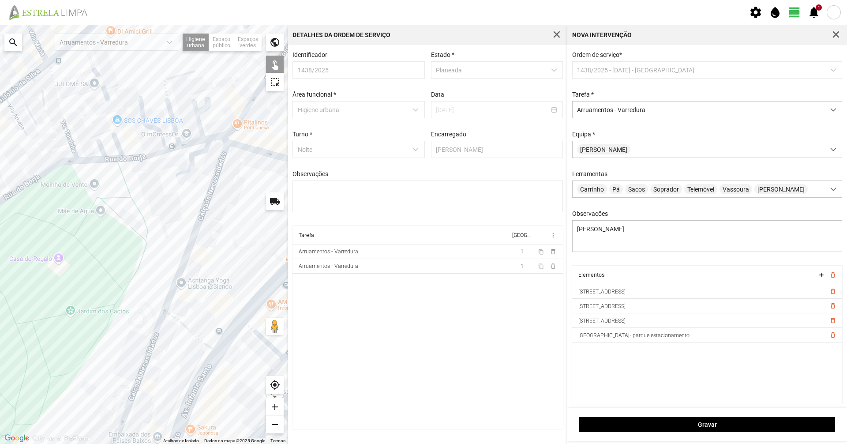
click at [163, 150] on div at bounding box center [144, 234] width 288 height 419
click at [176, 128] on div at bounding box center [144, 234] width 288 height 419
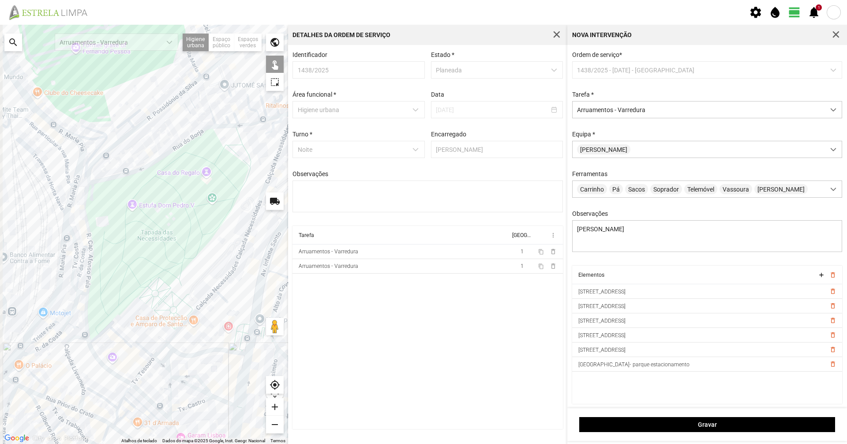
drag, startPoint x: 229, startPoint y: 136, endPoint x: 270, endPoint y: 134, distance: 42.0
click at [267, 134] on div at bounding box center [144, 234] width 288 height 419
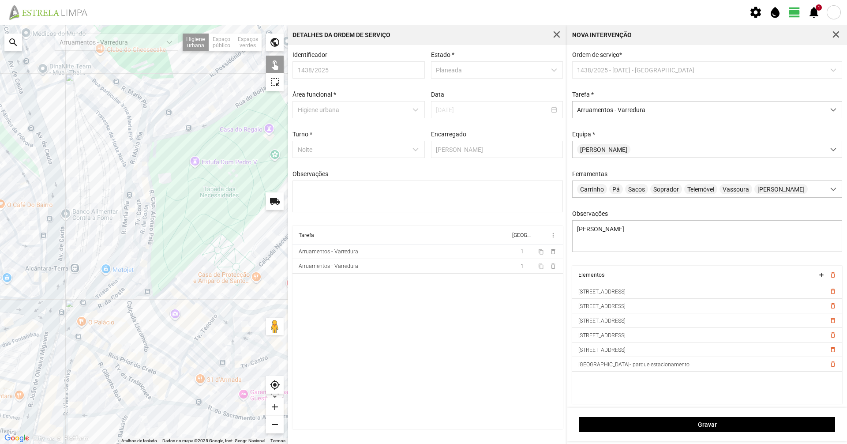
drag, startPoint x: 180, startPoint y: 155, endPoint x: 0, endPoint y: 157, distance: 180.0
click at [0, 157] on div at bounding box center [144, 234] width 288 height 419
drag, startPoint x: 49, startPoint y: 170, endPoint x: 45, endPoint y: 212, distance: 41.8
click at [45, 212] on div at bounding box center [144, 234] width 288 height 419
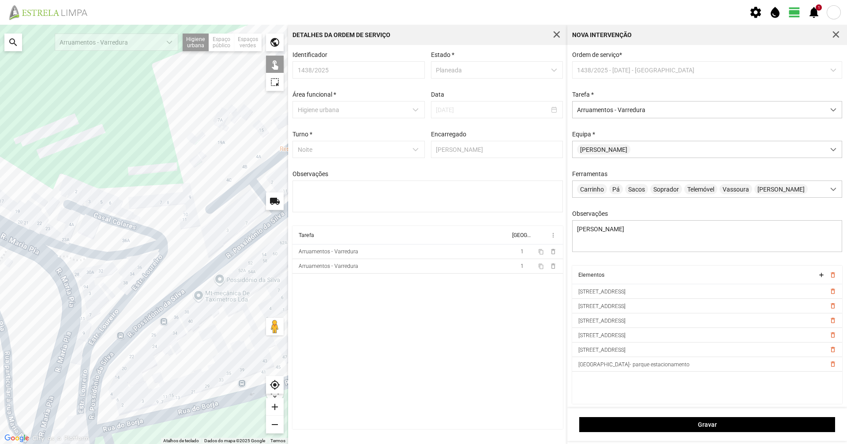
click at [112, 256] on div at bounding box center [144, 234] width 288 height 419
click at [150, 268] on div at bounding box center [144, 234] width 288 height 419
click at [79, 249] on div at bounding box center [144, 234] width 288 height 419
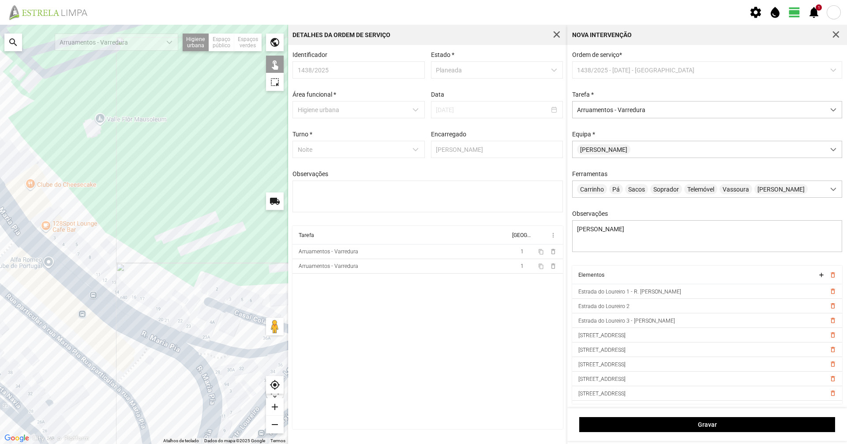
drag, startPoint x: 79, startPoint y: 242, endPoint x: 200, endPoint y: 333, distance: 151.6
click at [200, 333] on div at bounding box center [144, 234] width 288 height 419
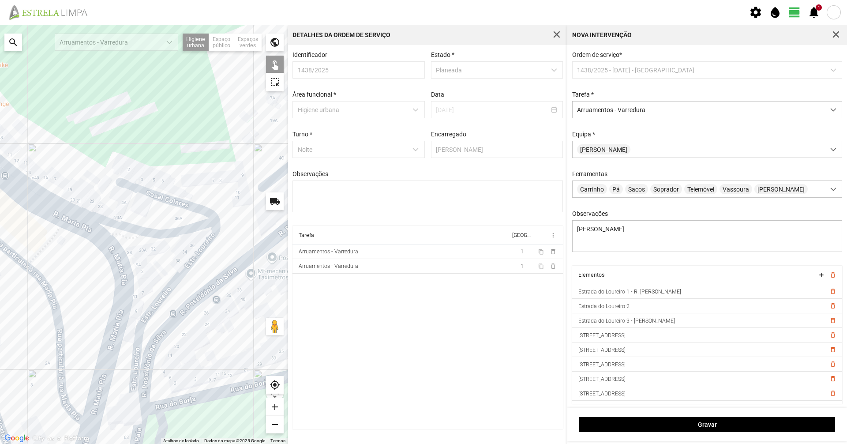
drag, startPoint x: 188, startPoint y: 374, endPoint x: 150, endPoint y: 270, distance: 110.3
click at [150, 270] on div at bounding box center [144, 234] width 288 height 419
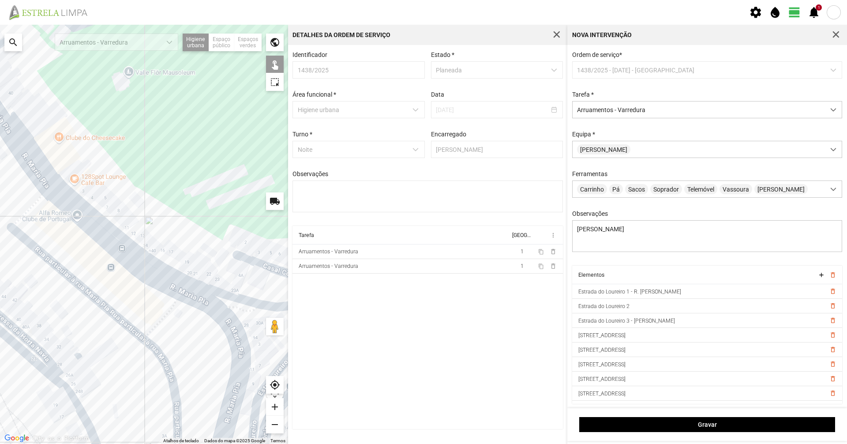
drag, startPoint x: 117, startPoint y: 298, endPoint x: 204, endPoint y: 339, distance: 96.5
click at [248, 375] on div at bounding box center [144, 234] width 288 height 419
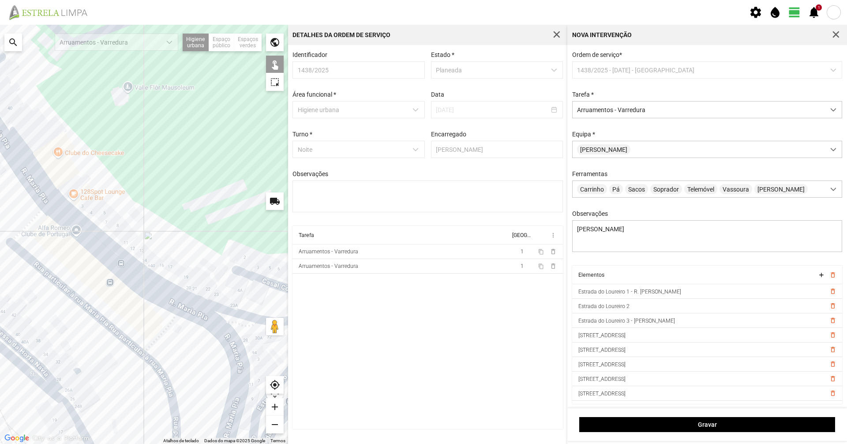
drag, startPoint x: 104, startPoint y: 282, endPoint x: 183, endPoint y: 374, distance: 121.7
click at [183, 374] on div at bounding box center [144, 234] width 288 height 419
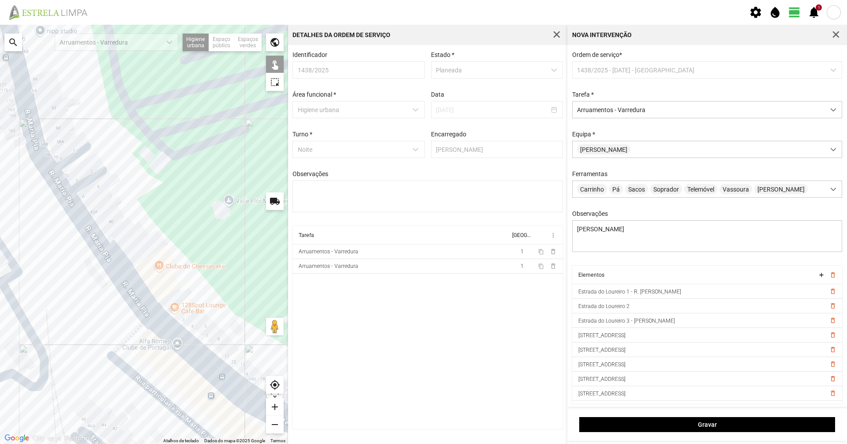
click at [63, 194] on div at bounding box center [144, 234] width 288 height 419
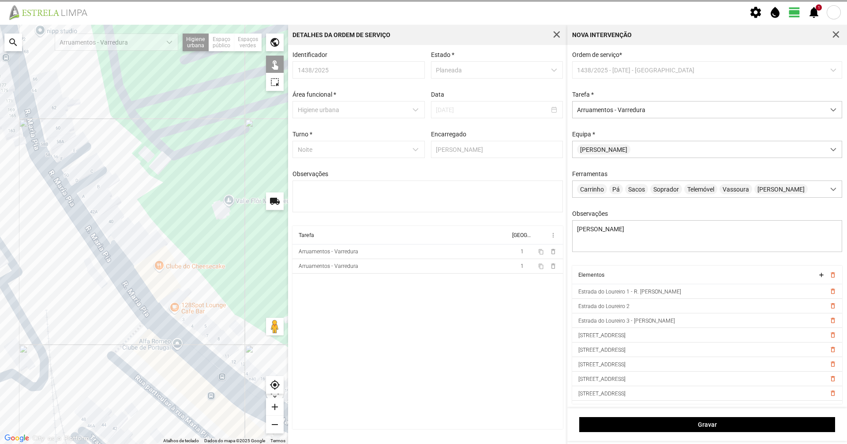
click at [71, 208] on div at bounding box center [144, 234] width 288 height 419
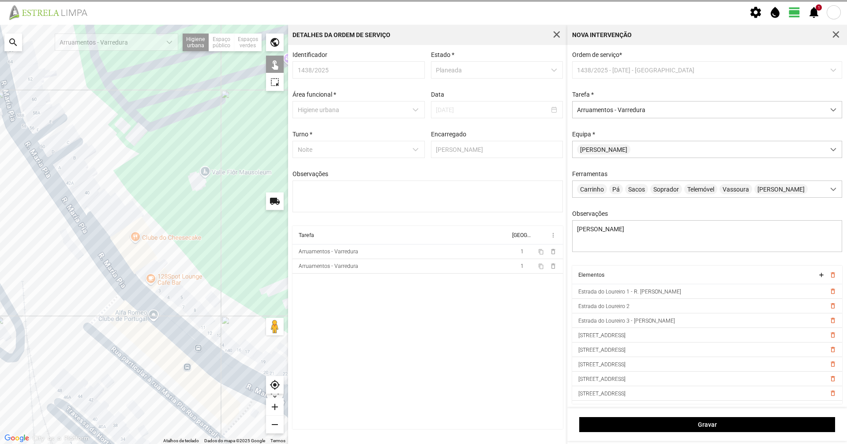
drag, startPoint x: 93, startPoint y: 264, endPoint x: 60, endPoint y: 222, distance: 54.1
click at [61, 223] on div at bounding box center [144, 234] width 288 height 419
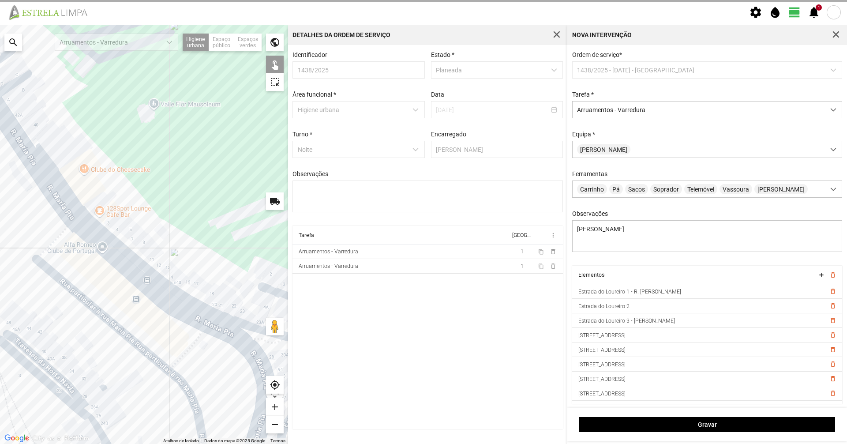
click at [97, 243] on div at bounding box center [144, 234] width 288 height 419
click at [95, 243] on div at bounding box center [144, 234] width 288 height 419
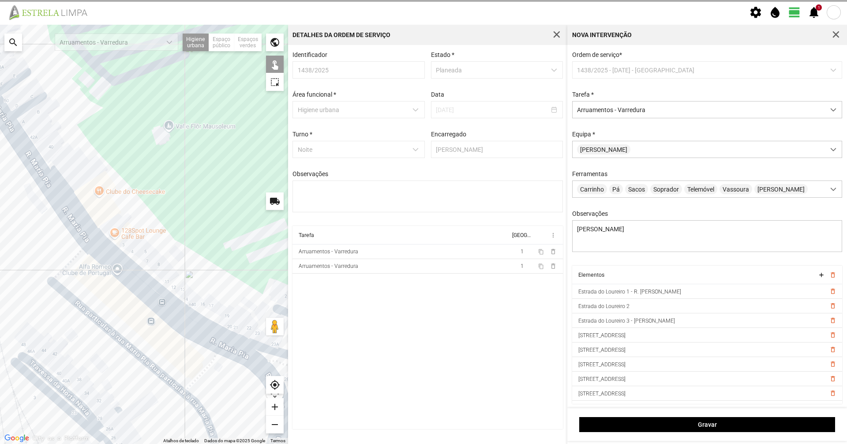
drag, startPoint x: 81, startPoint y: 240, endPoint x: 133, endPoint y: 315, distance: 90.7
click at [133, 315] on div at bounding box center [144, 234] width 288 height 419
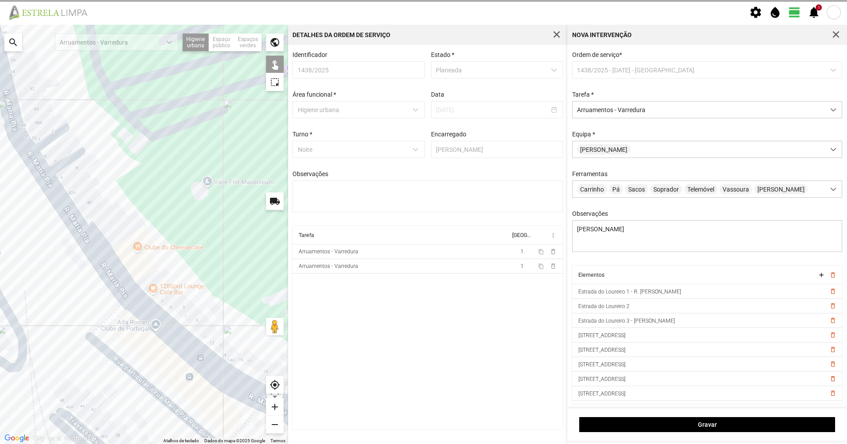
drag, startPoint x: 179, startPoint y: 357, endPoint x: 116, endPoint y: 265, distance: 111.9
click at [116, 265] on div at bounding box center [144, 234] width 288 height 419
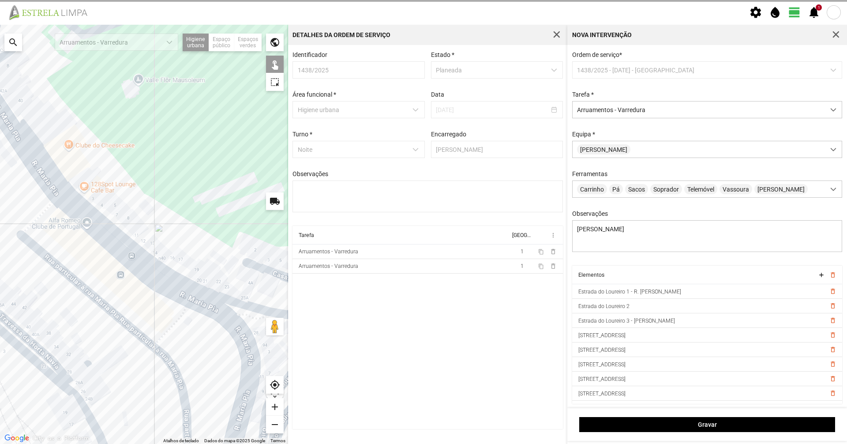
click at [203, 304] on div at bounding box center [144, 234] width 288 height 419
click at [244, 341] on div at bounding box center [144, 234] width 288 height 419
click at [140, 268] on div at bounding box center [144, 234] width 288 height 419
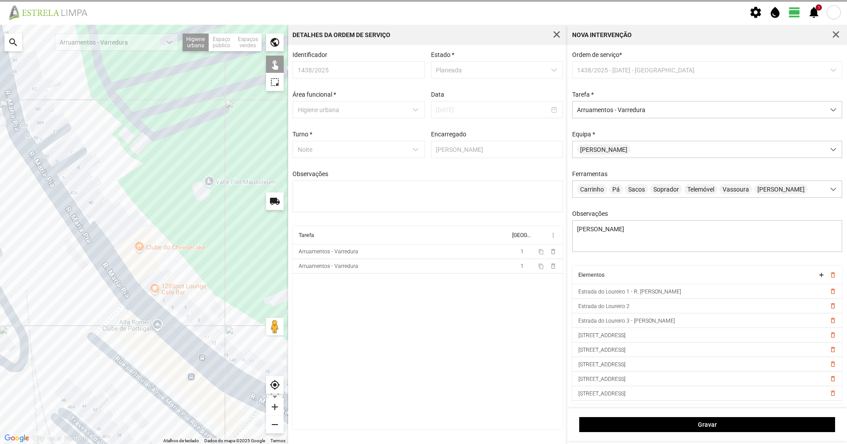
drag, startPoint x: 128, startPoint y: 276, endPoint x: 203, endPoint y: 388, distance: 134.9
click at [203, 388] on div at bounding box center [144, 234] width 288 height 419
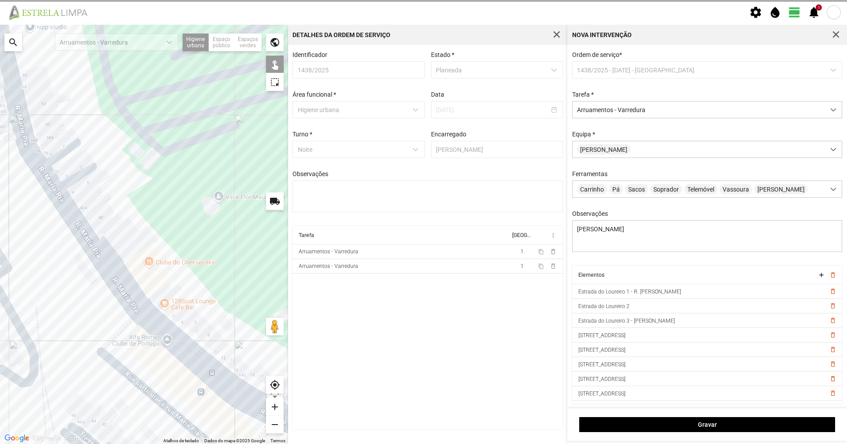
click at [48, 183] on div at bounding box center [144, 234] width 288 height 419
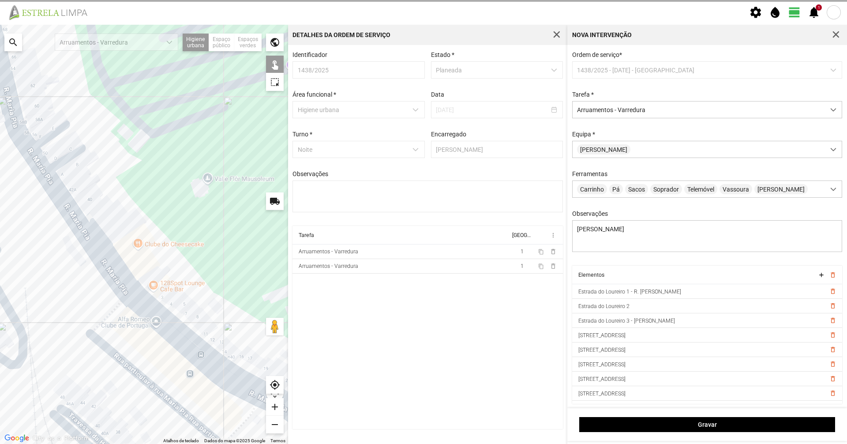
drag, startPoint x: 167, startPoint y: 377, endPoint x: 154, endPoint y: 356, distance: 25.0
click at [154, 356] on div at bounding box center [144, 234] width 288 height 419
click at [38, 166] on div at bounding box center [144, 234] width 288 height 419
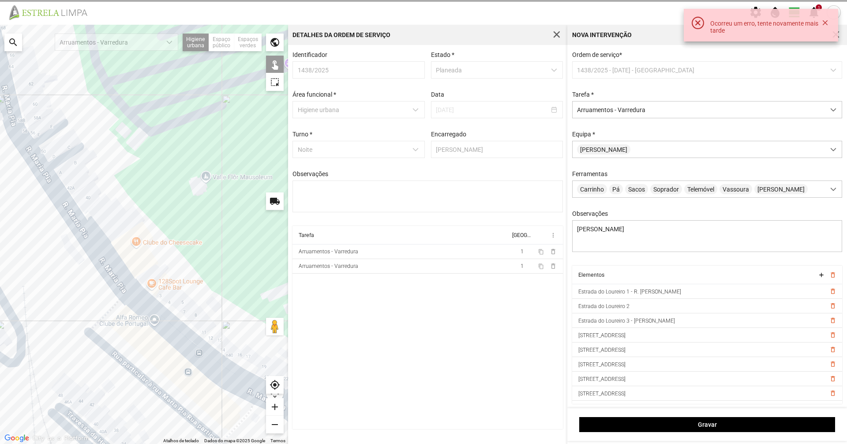
click at [831, 24] on div "Ocorreu um erro, tente novamente mais tarde" at bounding box center [761, 25] width 154 height 33
click at [826, 24] on button "button" at bounding box center [825, 23] width 11 height 12
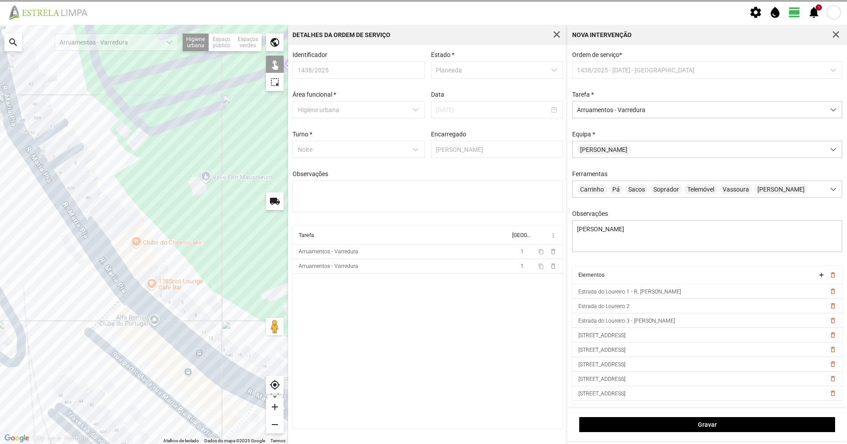
click at [38, 167] on div at bounding box center [144, 234] width 288 height 419
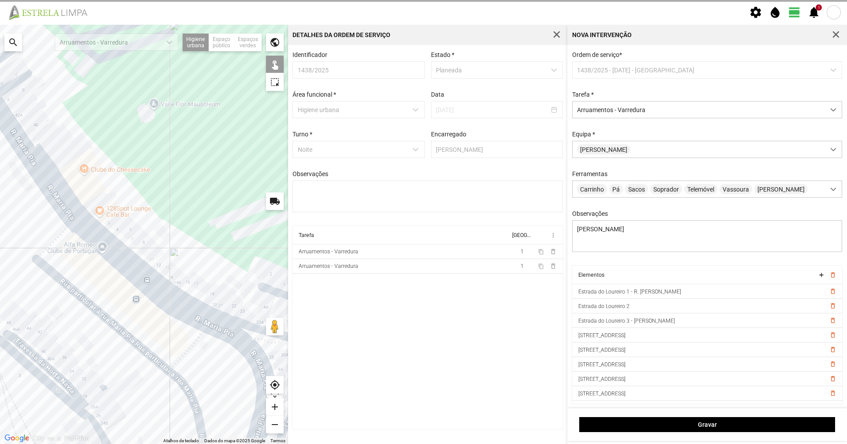
drag, startPoint x: 105, startPoint y: 231, endPoint x: 89, endPoint y: 210, distance: 26.5
click at [89, 210] on div at bounding box center [144, 234] width 288 height 419
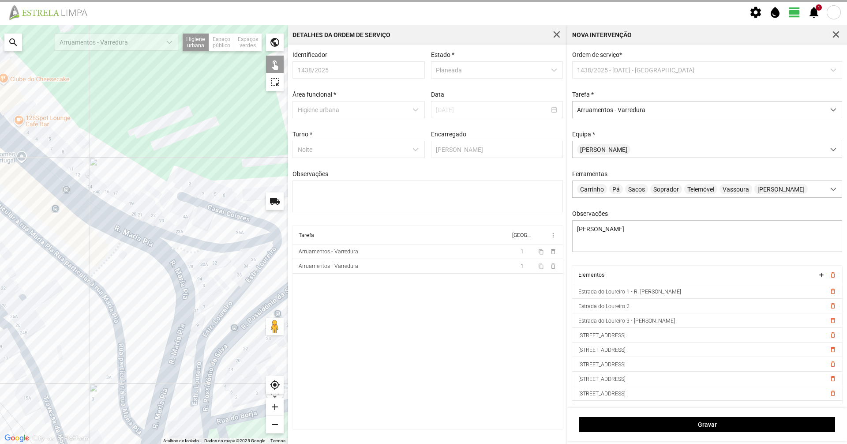
drag, startPoint x: 127, startPoint y: 290, endPoint x: 50, endPoint y: 206, distance: 113.7
click at [50, 206] on div at bounding box center [144, 234] width 288 height 419
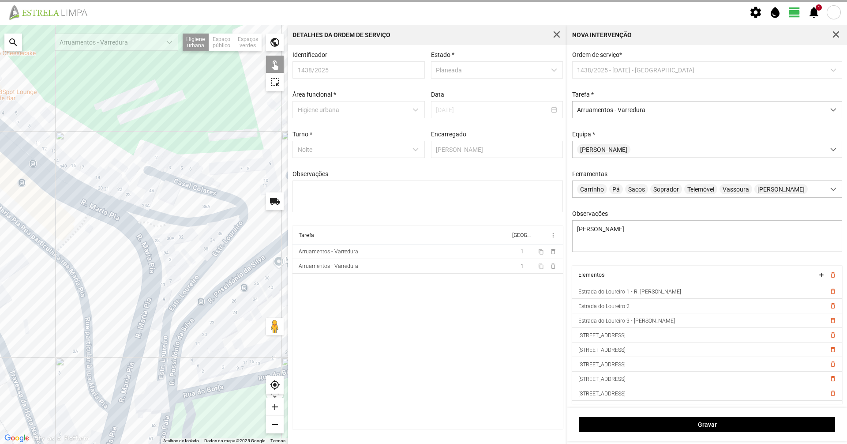
click at [126, 214] on div at bounding box center [144, 234] width 288 height 419
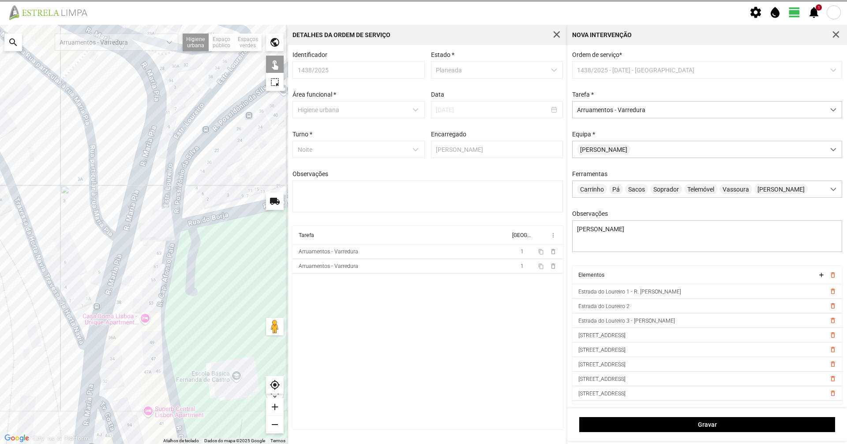
click at [107, 288] on div at bounding box center [144, 234] width 288 height 419
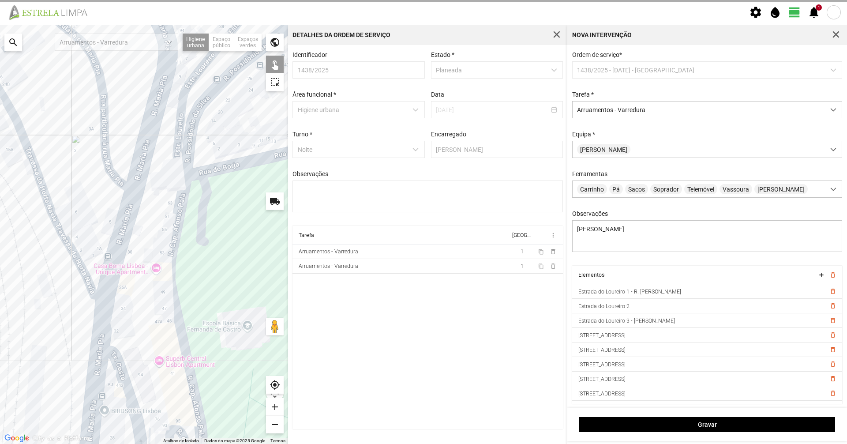
drag, startPoint x: 120, startPoint y: 249, endPoint x: 133, endPoint y: 161, distance: 88.8
click at [132, 162] on div at bounding box center [144, 234] width 288 height 419
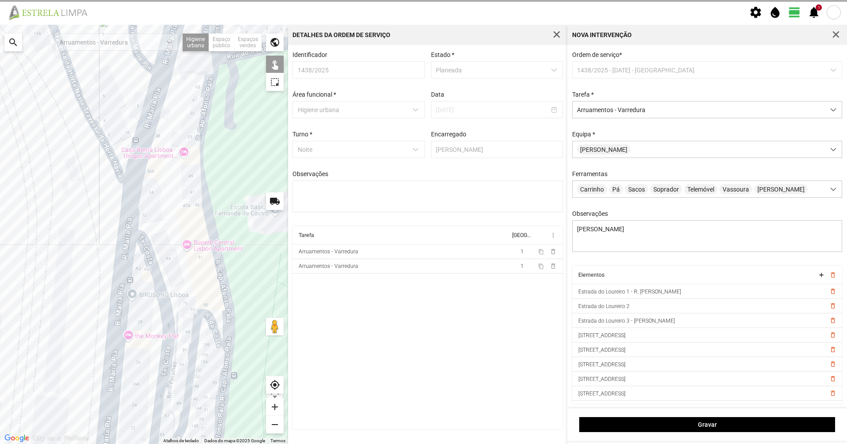
click at [131, 211] on div at bounding box center [144, 234] width 288 height 419
click at [126, 263] on div at bounding box center [144, 234] width 288 height 419
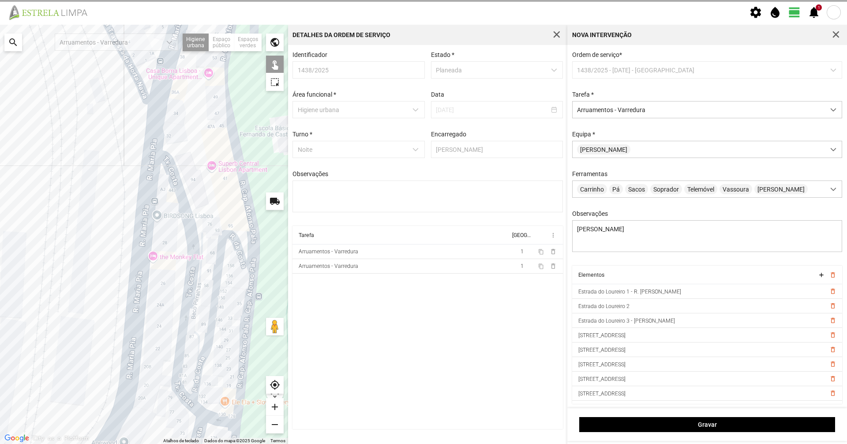
drag, startPoint x: 126, startPoint y: 263, endPoint x: 151, endPoint y: 181, distance: 85.3
click at [151, 181] on div at bounding box center [144, 234] width 288 height 419
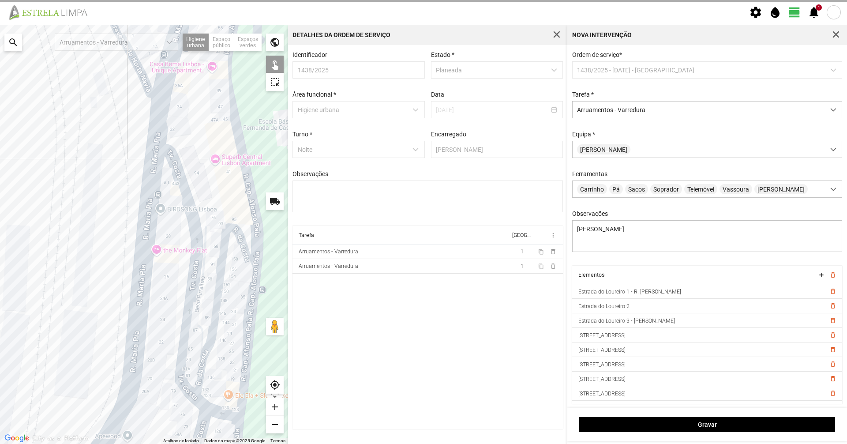
drag, startPoint x: 105, startPoint y: 218, endPoint x: 91, endPoint y: 110, distance: 108.1
click at [90, 116] on div at bounding box center [144, 234] width 288 height 419
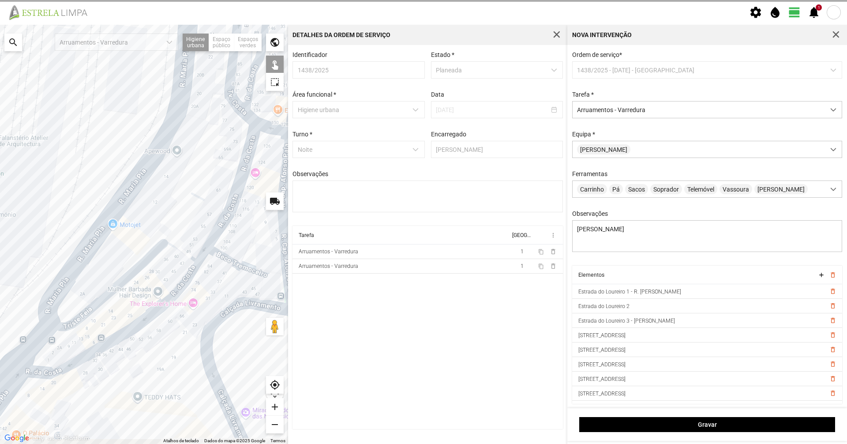
drag, startPoint x: 52, startPoint y: 209, endPoint x: 130, endPoint y: 141, distance: 103.5
click at [130, 141] on div at bounding box center [144, 234] width 288 height 419
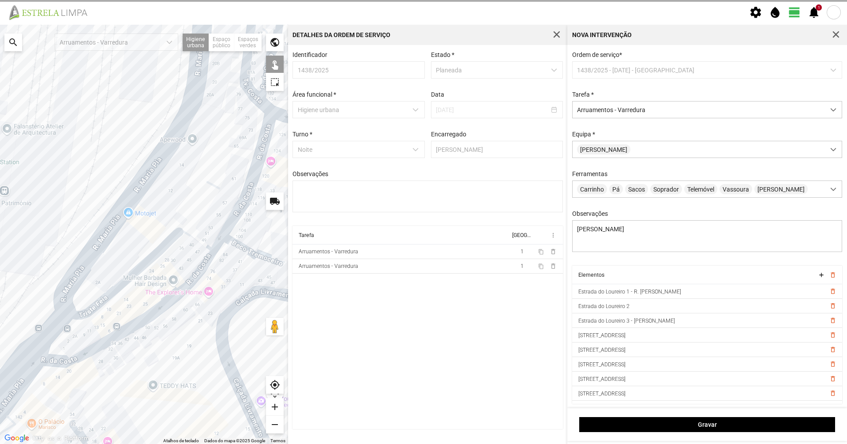
click at [109, 228] on div at bounding box center [144, 234] width 288 height 419
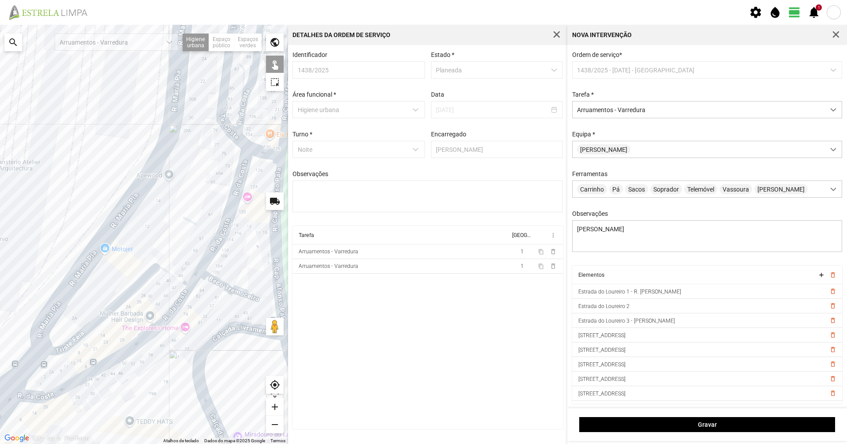
drag, startPoint x: 164, startPoint y: 199, endPoint x: 125, endPoint y: 281, distance: 90.0
click at [125, 281] on div at bounding box center [144, 234] width 288 height 419
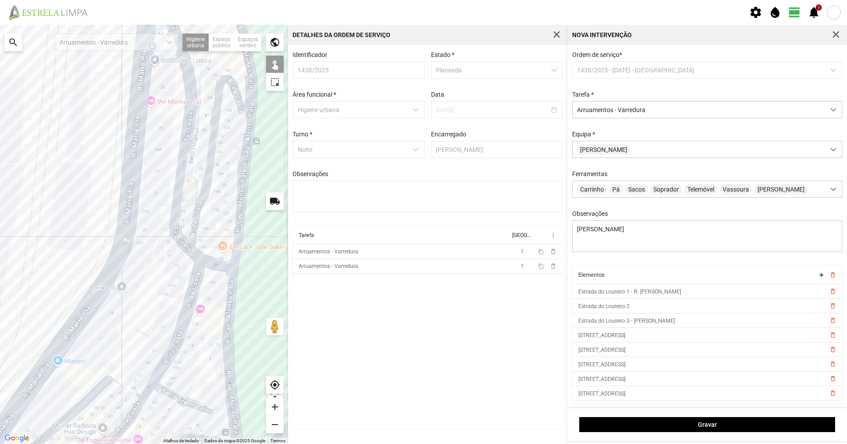
drag, startPoint x: 146, startPoint y: 170, endPoint x: 117, endPoint y: 282, distance: 115.4
click at [117, 282] on div at bounding box center [144, 234] width 288 height 419
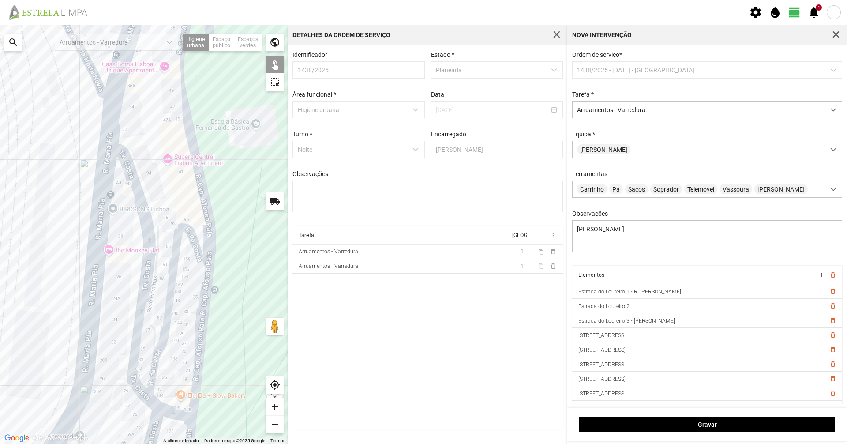
drag, startPoint x: 150, startPoint y: 135, endPoint x: 141, endPoint y: 258, distance: 123.5
click at [141, 258] on div at bounding box center [144, 234] width 288 height 419
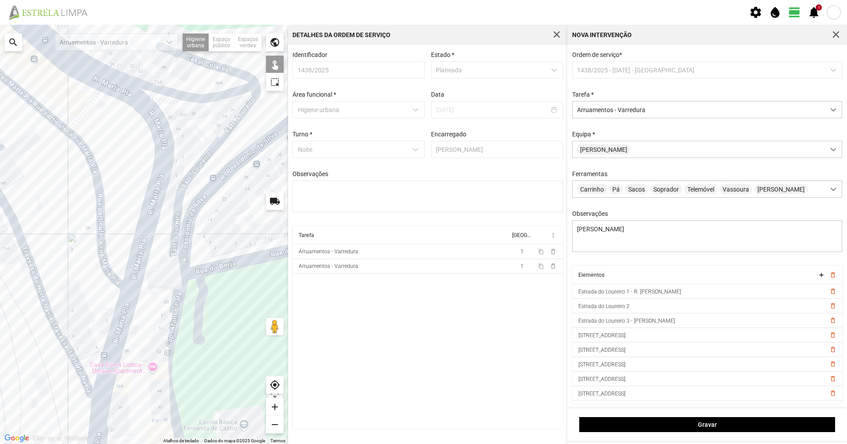
drag, startPoint x: 130, startPoint y: 217, endPoint x: 227, endPoint y: 125, distance: 133.3
click at [223, 127] on div at bounding box center [144, 234] width 288 height 419
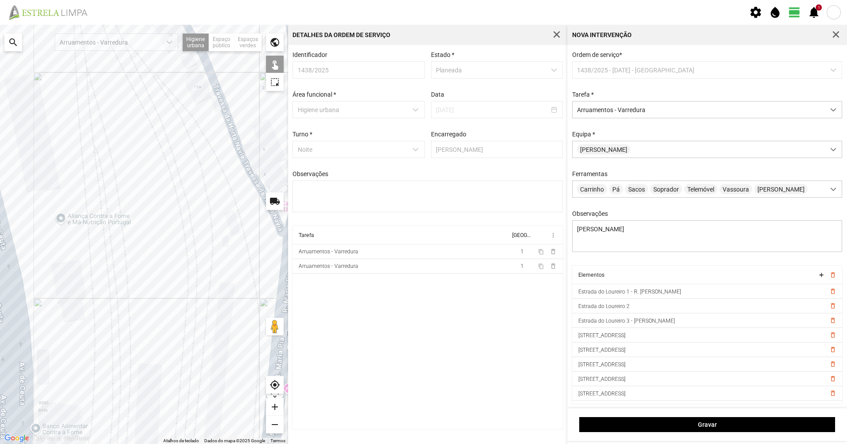
drag, startPoint x: 147, startPoint y: 229, endPoint x: 131, endPoint y: 167, distance: 63.8
click at [131, 174] on div at bounding box center [144, 234] width 288 height 419
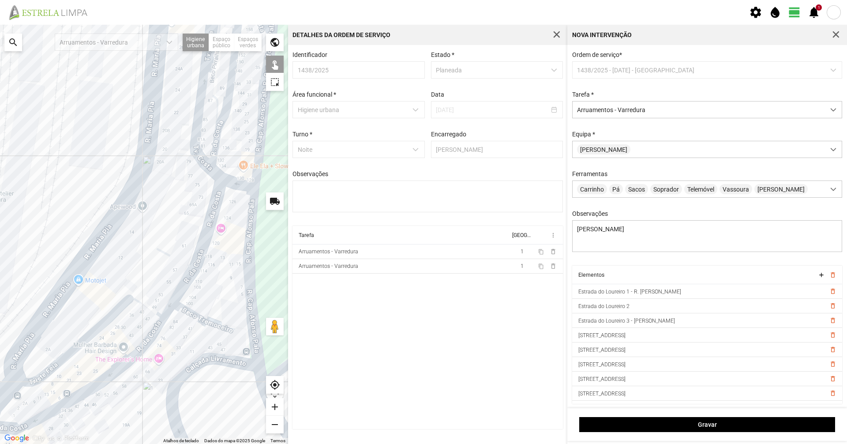
drag, startPoint x: 139, startPoint y: 222, endPoint x: 154, endPoint y: 165, distance: 58.8
click at [140, 182] on div at bounding box center [144, 234] width 288 height 419
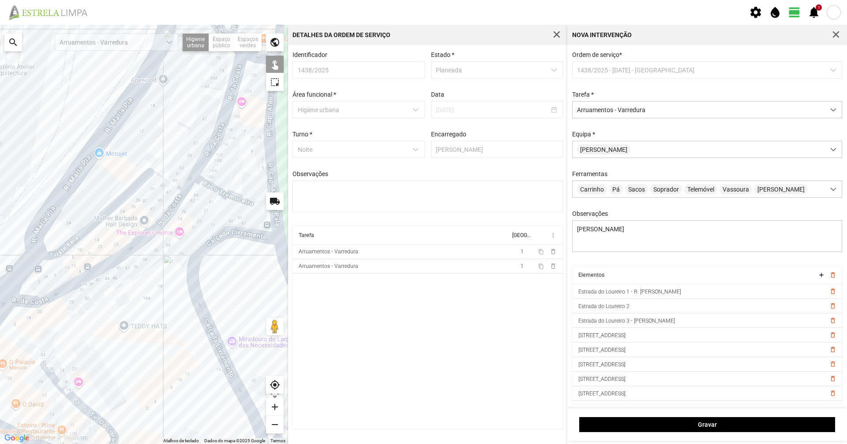
drag, startPoint x: 169, startPoint y: 184, endPoint x: 225, endPoint y: 146, distance: 68.9
click at [225, 146] on div at bounding box center [144, 234] width 288 height 419
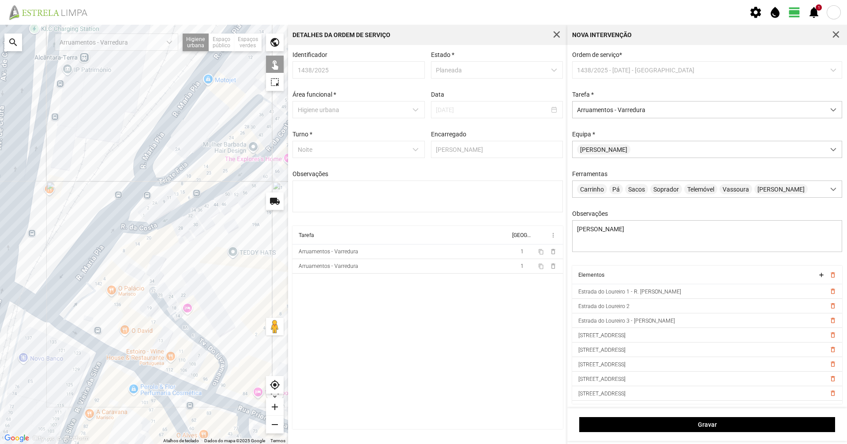
click at [101, 242] on div at bounding box center [144, 234] width 288 height 419
click at [120, 213] on div at bounding box center [144, 234] width 288 height 419
click at [64, 294] on div at bounding box center [144, 234] width 288 height 419
drag, startPoint x: 105, startPoint y: 201, endPoint x: 23, endPoint y: 321, distance: 145.1
click at [33, 312] on div at bounding box center [144, 234] width 288 height 419
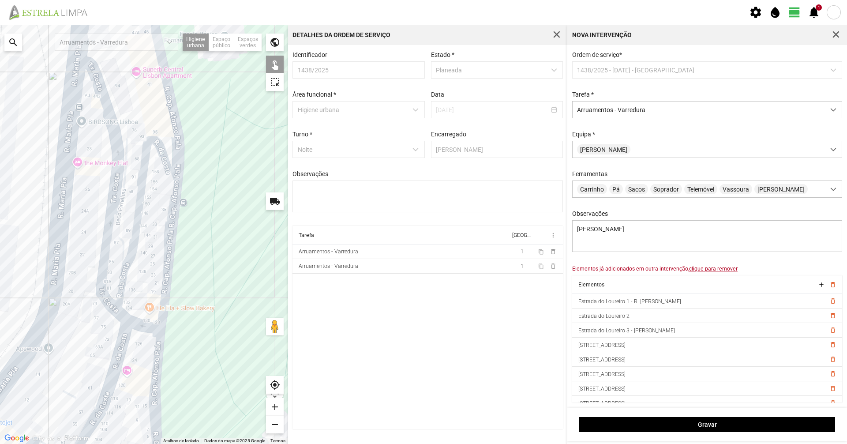
drag, startPoint x: 92, startPoint y: 295, endPoint x: 97, endPoint y: 302, distance: 8.7
click at [96, 300] on div at bounding box center [144, 234] width 288 height 419
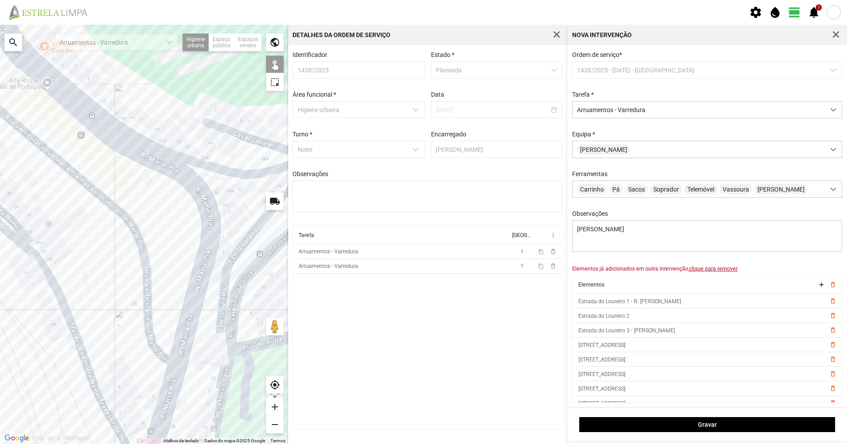
drag, startPoint x: 164, startPoint y: 184, endPoint x: 113, endPoint y: 345, distance: 169.7
click at [113, 345] on div at bounding box center [144, 234] width 288 height 419
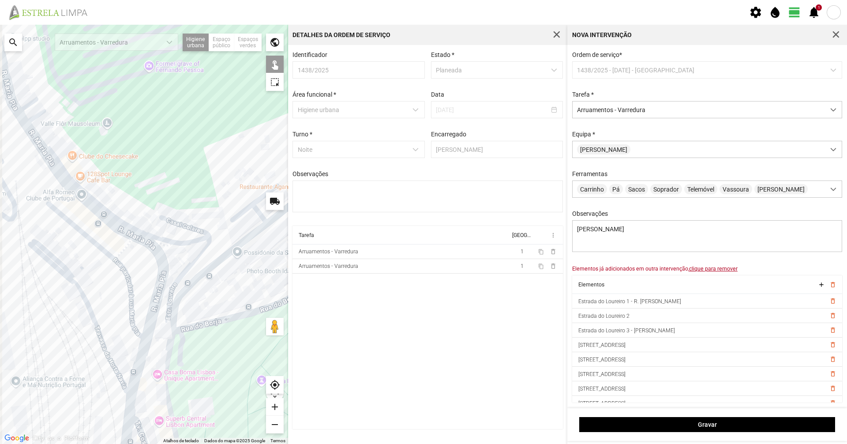
drag, startPoint x: 103, startPoint y: 329, endPoint x: 136, endPoint y: 287, distance: 53.4
click at [130, 306] on div at bounding box center [144, 234] width 288 height 419
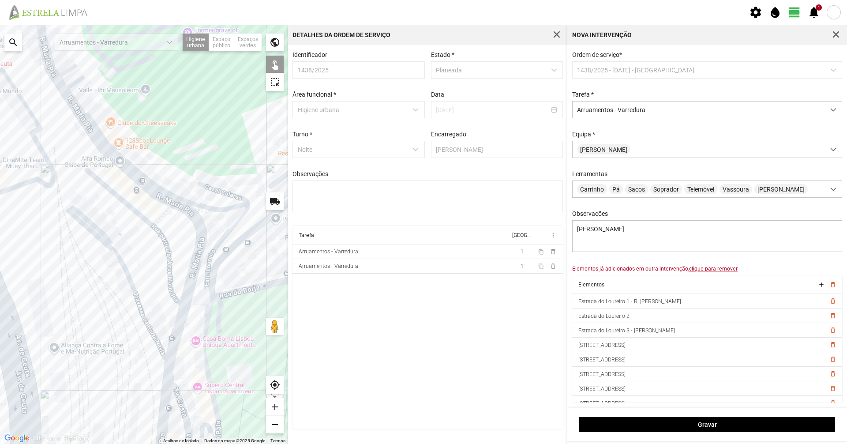
click at [120, 196] on div at bounding box center [144, 234] width 288 height 419
click at [92, 164] on div at bounding box center [144, 234] width 288 height 419
click at [165, 212] on div at bounding box center [144, 234] width 288 height 419
click at [169, 251] on div at bounding box center [144, 234] width 288 height 419
click at [168, 251] on div at bounding box center [144, 234] width 288 height 419
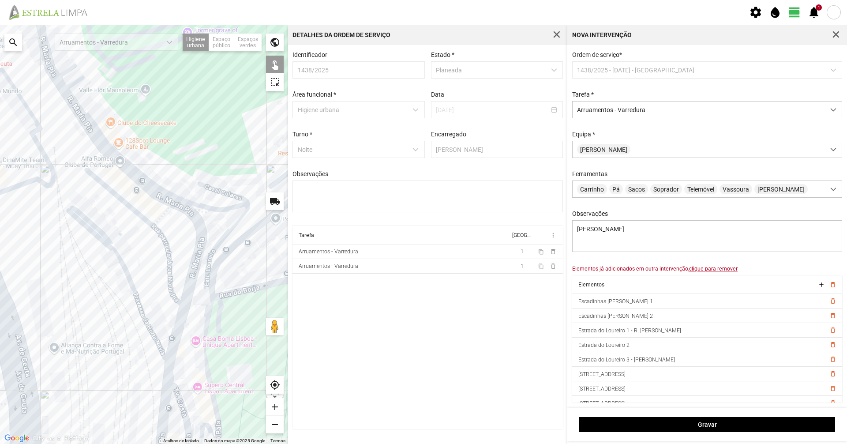
click at [195, 209] on div at bounding box center [144, 234] width 288 height 419
drag, startPoint x: 98, startPoint y: 295, endPoint x: 168, endPoint y: 247, distance: 85.1
click at [168, 247] on div at bounding box center [144, 234] width 288 height 419
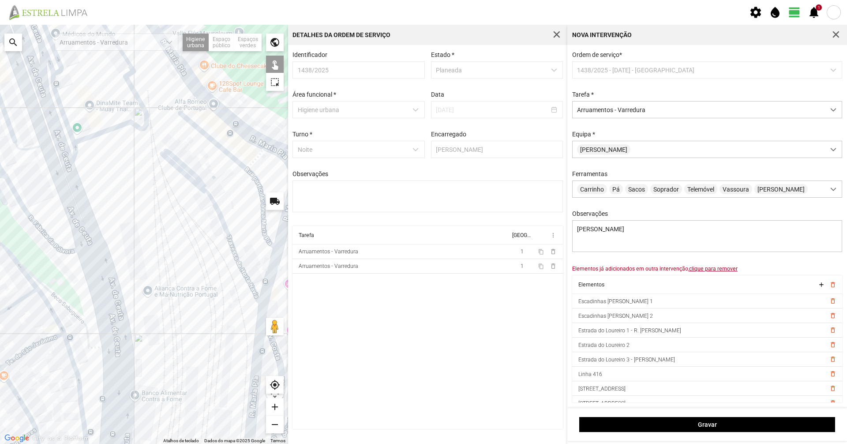
click at [90, 136] on div at bounding box center [144, 234] width 288 height 419
click at [47, 118] on div at bounding box center [144, 234] width 288 height 419
click at [101, 263] on div at bounding box center [144, 234] width 288 height 419
click at [99, 264] on div at bounding box center [144, 234] width 288 height 419
drag, startPoint x: 106, startPoint y: 293, endPoint x: 100, endPoint y: 229, distance: 63.8
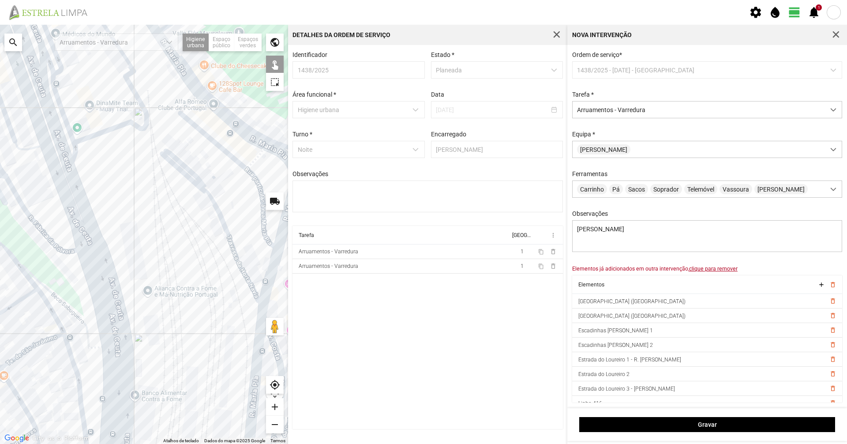
click at [104, 244] on div at bounding box center [144, 234] width 288 height 419
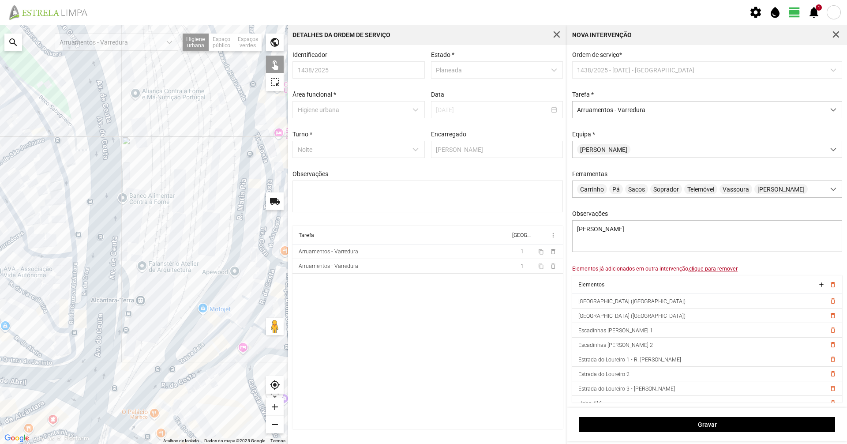
drag, startPoint x: 109, startPoint y: 271, endPoint x: 114, endPoint y: 234, distance: 37.9
click at [107, 240] on div at bounding box center [144, 234] width 288 height 419
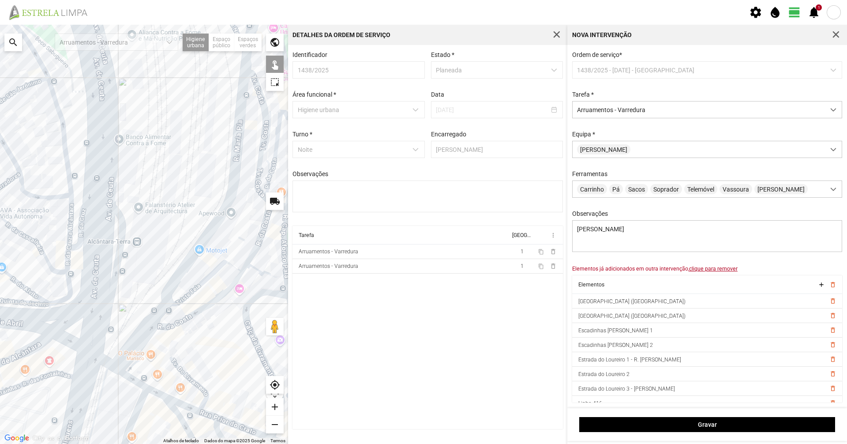
click at [695, 272] on u "clique para remover" at bounding box center [713, 269] width 49 height 6
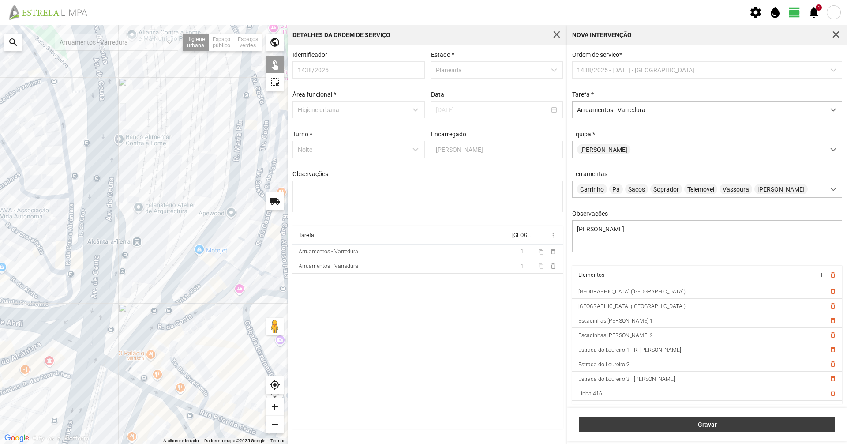
click at [722, 429] on button "Gravar" at bounding box center [707, 424] width 256 height 15
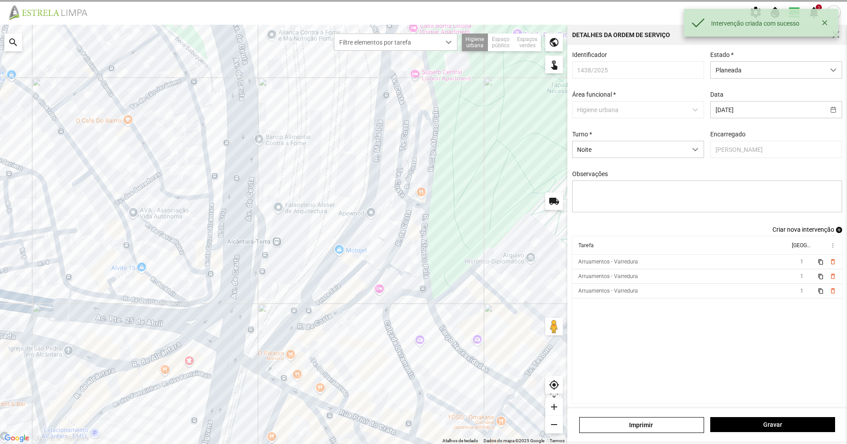
click at [773, 233] on span "Criar nova intervenção" at bounding box center [804, 229] width 62 height 7
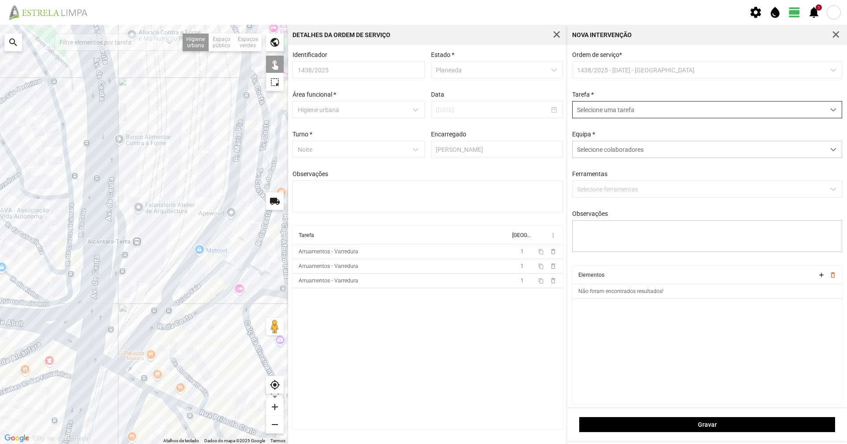
click at [630, 103] on span "Selecione uma tarefa" at bounding box center [699, 109] width 252 height 16
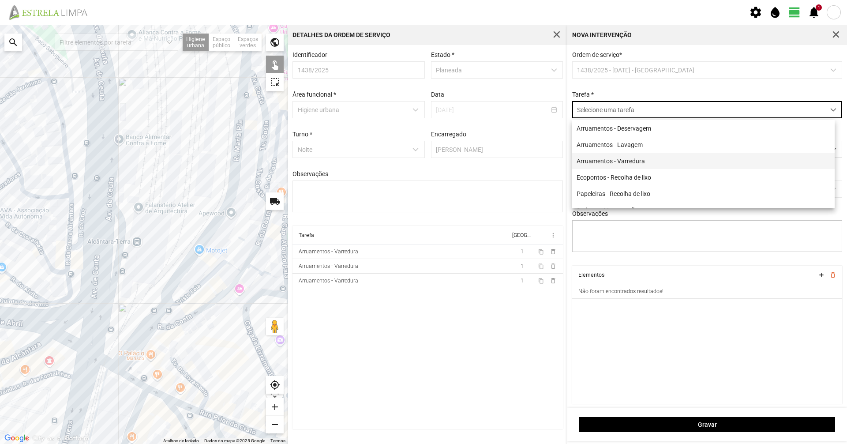
click at [632, 160] on li "Arruamentos - Varredura" at bounding box center [703, 161] width 263 height 16
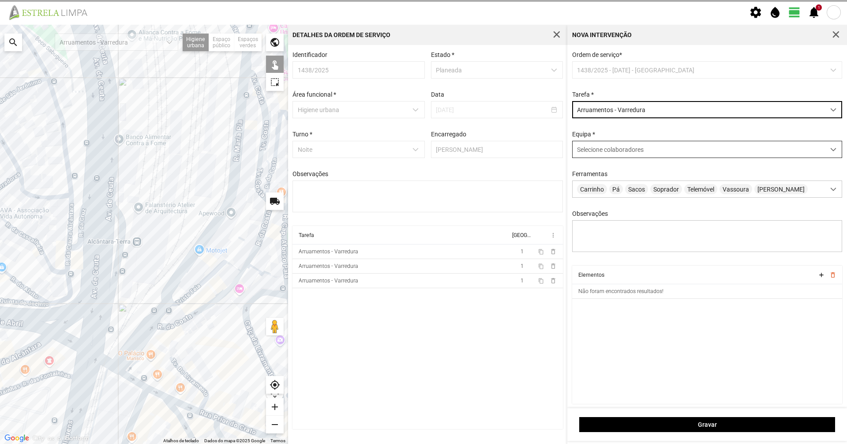
click at [625, 149] on span "Selecione colaboradores" at bounding box center [610, 149] width 67 height 7
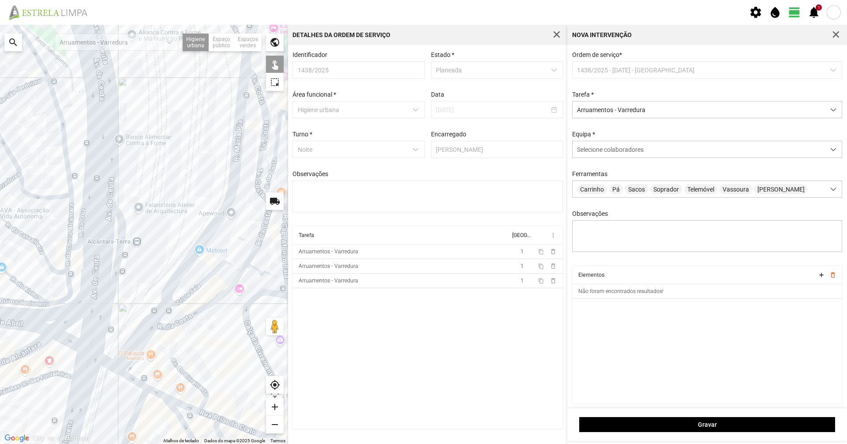
scroll to position [4, 0]
click at [597, 146] on span "Selecione colaboradores" at bounding box center [610, 149] width 67 height 7
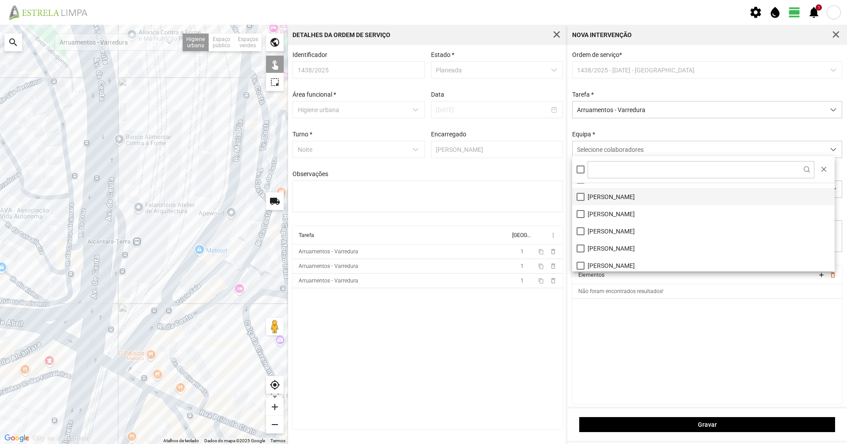
scroll to position [44, 0]
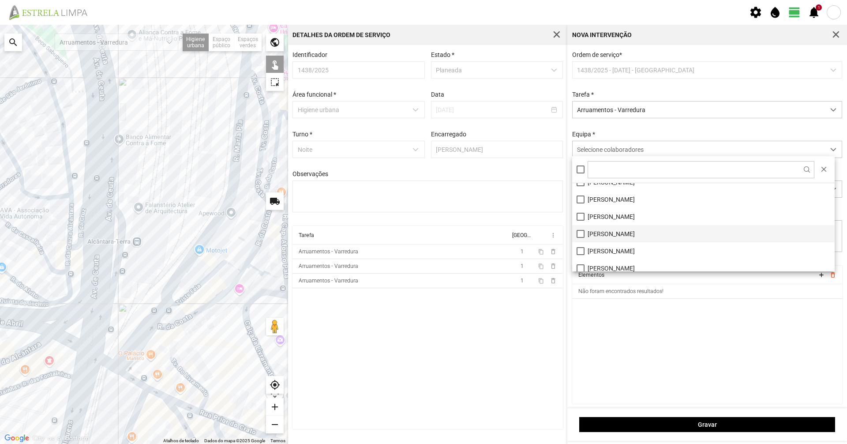
click at [608, 231] on li "Carlos Silva" at bounding box center [703, 233] width 263 height 17
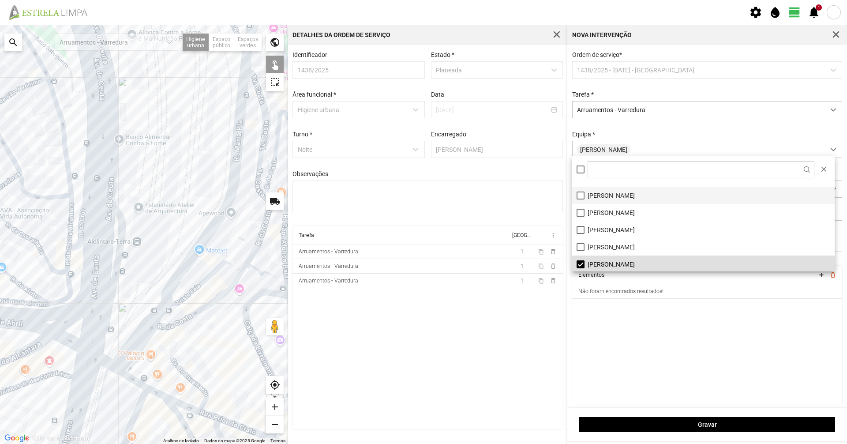
scroll to position [0, 0]
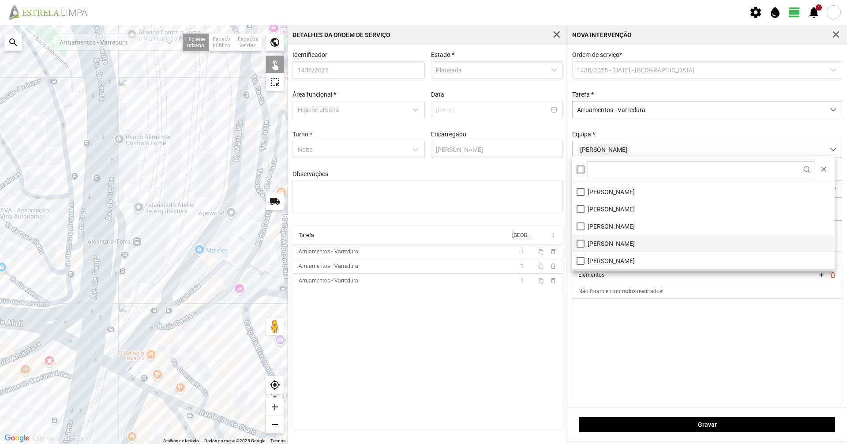
click at [637, 238] on li "Augusto Palha" at bounding box center [703, 243] width 263 height 17
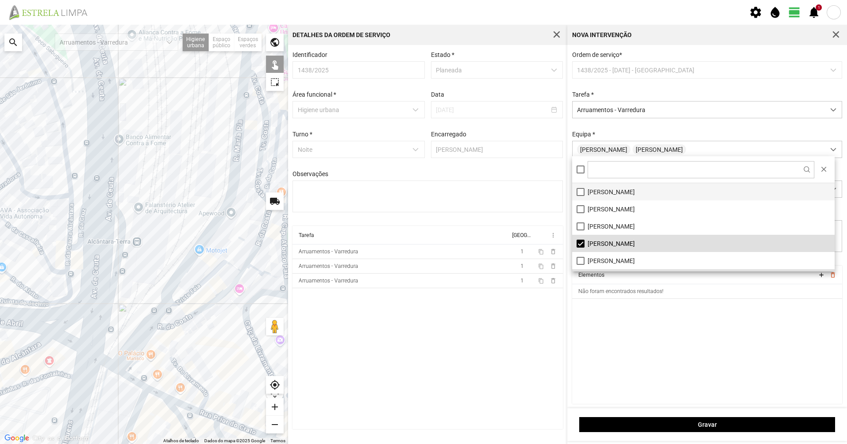
click at [627, 198] on li "António dos Santos" at bounding box center [703, 191] width 263 height 17
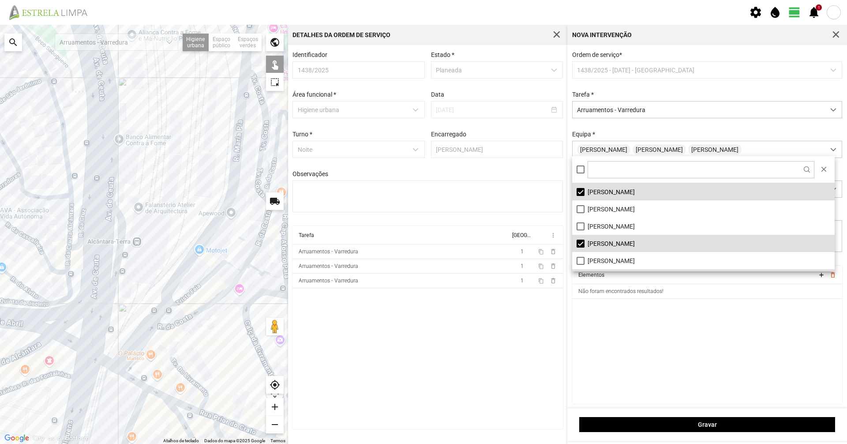
click at [653, 127] on div "Ordem de serviço * 1438/2025 - 07/10/2025 - Noite Tarefa * Arruamentos - Varred…" at bounding box center [707, 158] width 277 height 214
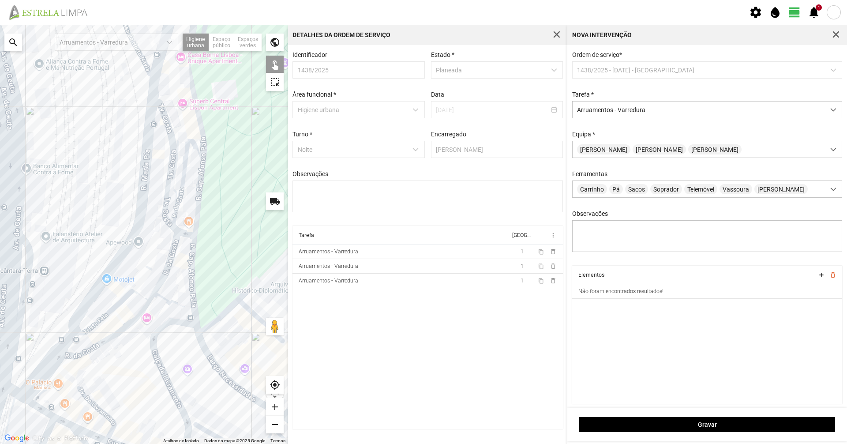
drag, startPoint x: 234, startPoint y: 362, endPoint x: 112, endPoint y: 367, distance: 122.3
click at [112, 400] on div at bounding box center [144, 234] width 288 height 419
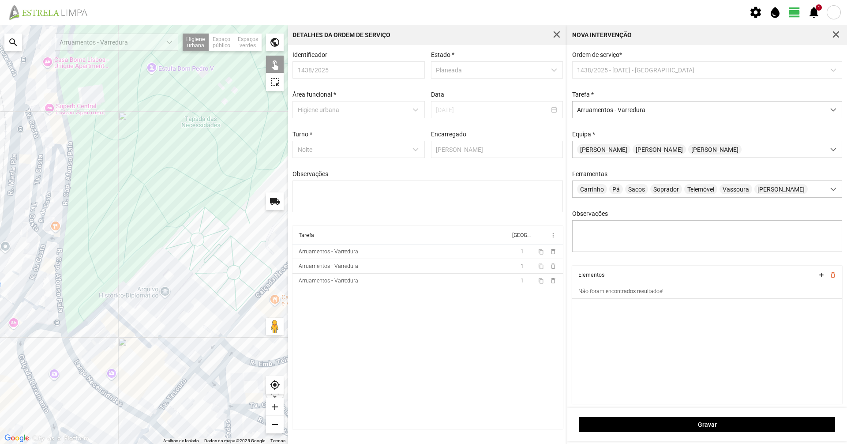
drag, startPoint x: 183, startPoint y: 290, endPoint x: 86, endPoint y: 276, distance: 97.7
click at [86, 276] on div at bounding box center [144, 234] width 288 height 419
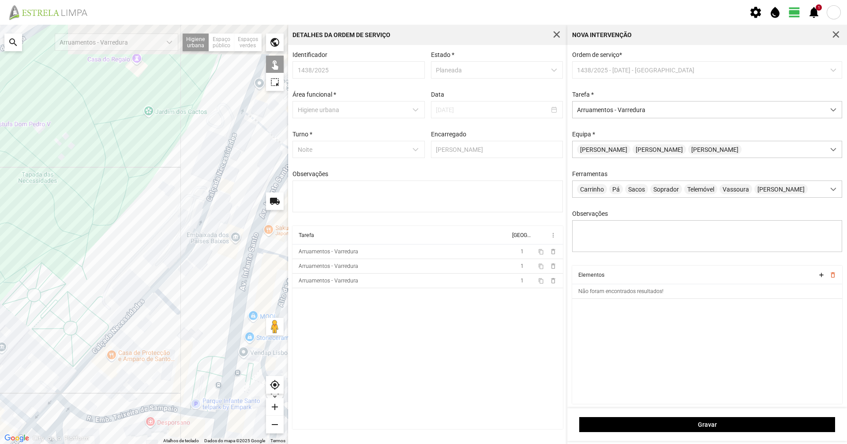
drag, startPoint x: 139, startPoint y: 293, endPoint x: 0, endPoint y: 381, distance: 165.0
click at [0, 381] on div at bounding box center [144, 234] width 288 height 419
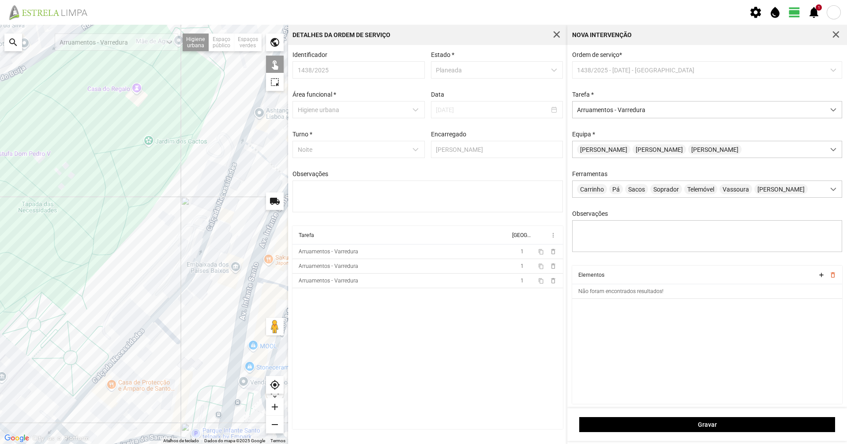
click at [208, 226] on div at bounding box center [144, 234] width 288 height 419
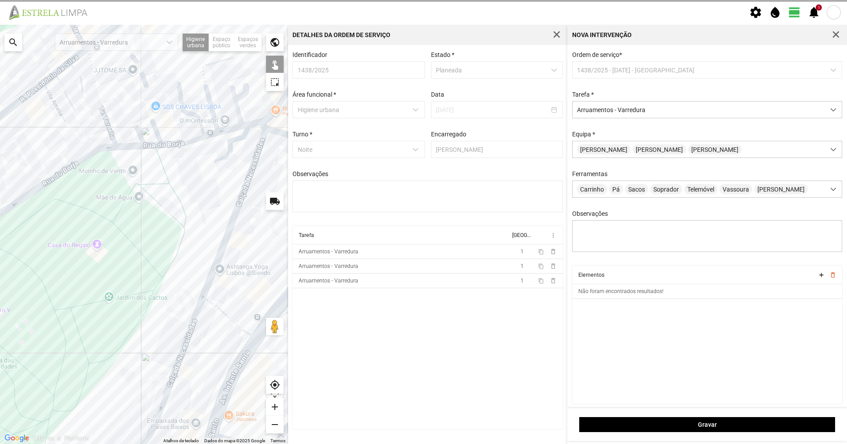
drag, startPoint x: 222, startPoint y: 205, endPoint x: 182, endPoint y: 379, distance: 178.9
click at [182, 379] on div at bounding box center [144, 234] width 288 height 419
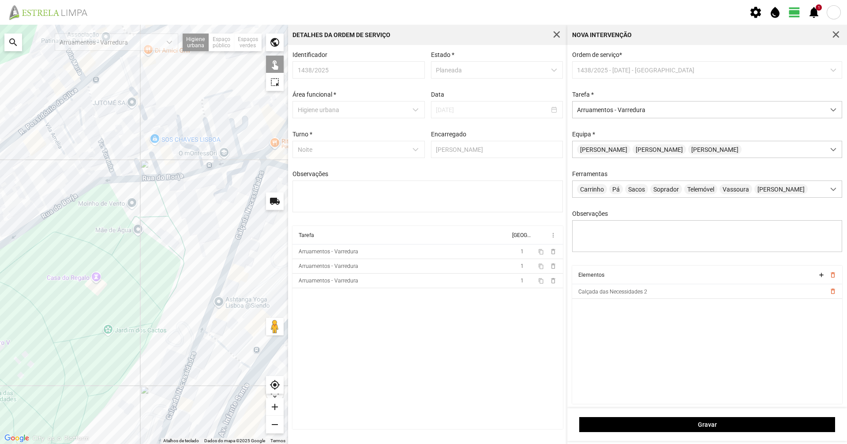
click at [216, 284] on div at bounding box center [144, 234] width 288 height 419
drag, startPoint x: 213, startPoint y: 334, endPoint x: 252, endPoint y: 217, distance: 123.2
click at [236, 250] on div at bounding box center [144, 234] width 288 height 419
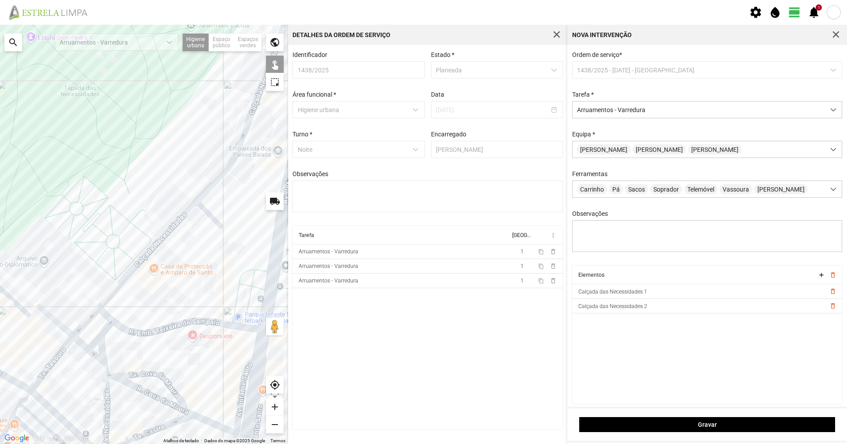
click at [106, 301] on div at bounding box center [144, 234] width 288 height 419
click at [122, 297] on div at bounding box center [144, 234] width 288 height 419
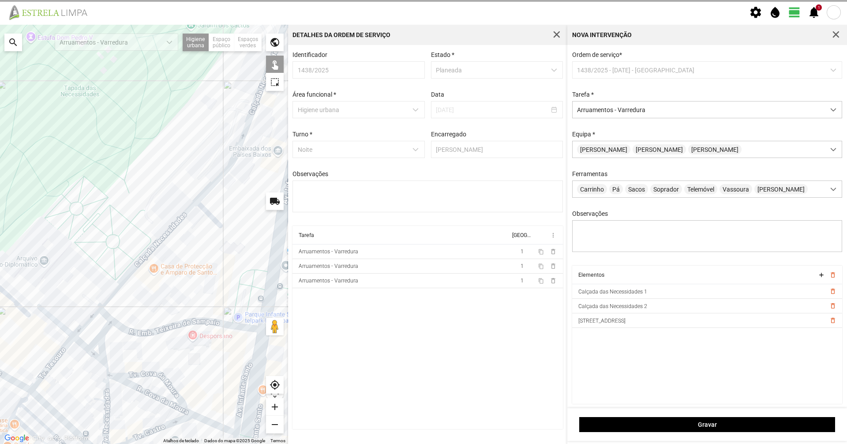
click at [108, 329] on div at bounding box center [144, 234] width 288 height 419
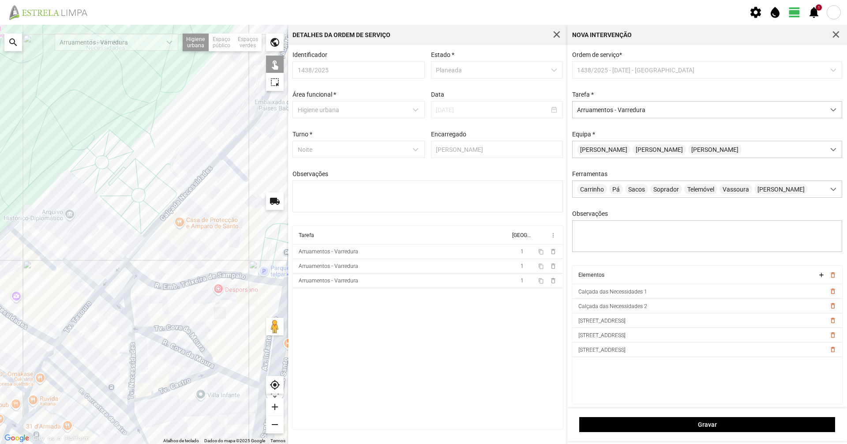
drag, startPoint x: 157, startPoint y: 293, endPoint x: 183, endPoint y: 246, distance: 53.3
click at [183, 246] on div at bounding box center [144, 234] width 288 height 419
